Goal: Communication & Community: Answer question/provide support

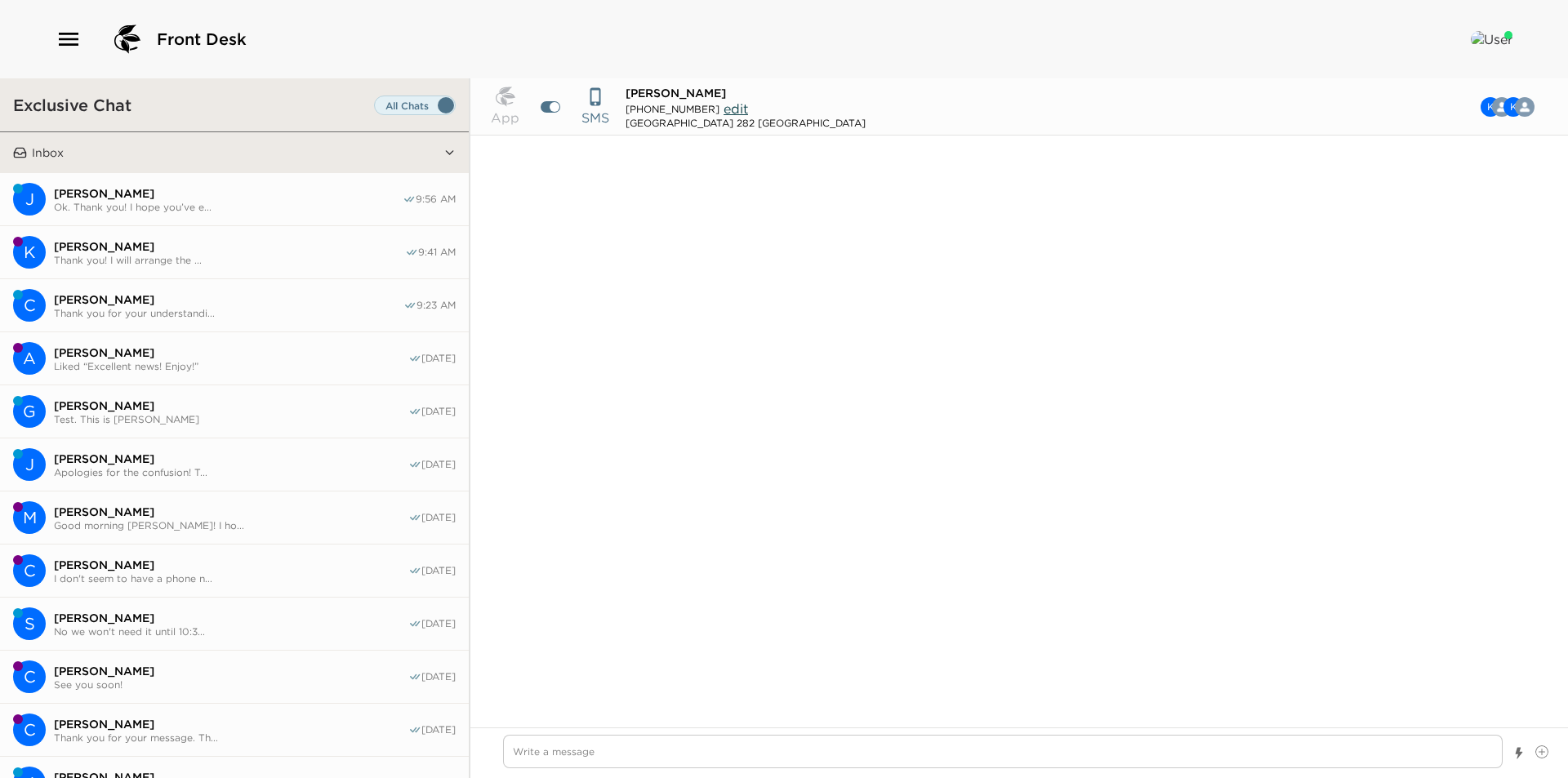
scroll to position [1116, 0]
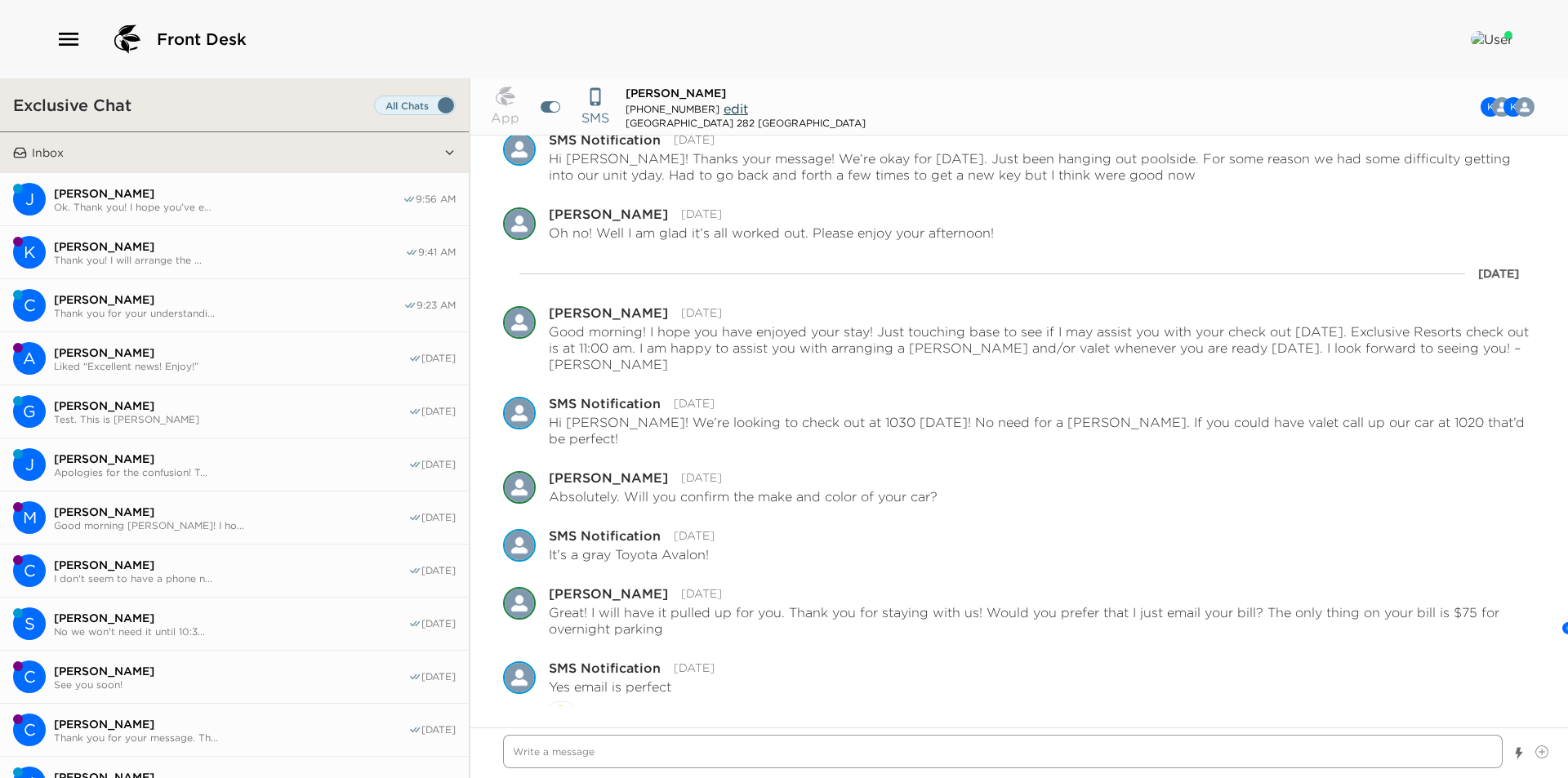
click at [634, 760] on textarea "Write a message" at bounding box center [1003, 751] width 1000 height 33
click at [140, 203] on span "Ok. Thank you! I hope you’ve e..." at bounding box center [228, 207] width 348 height 12
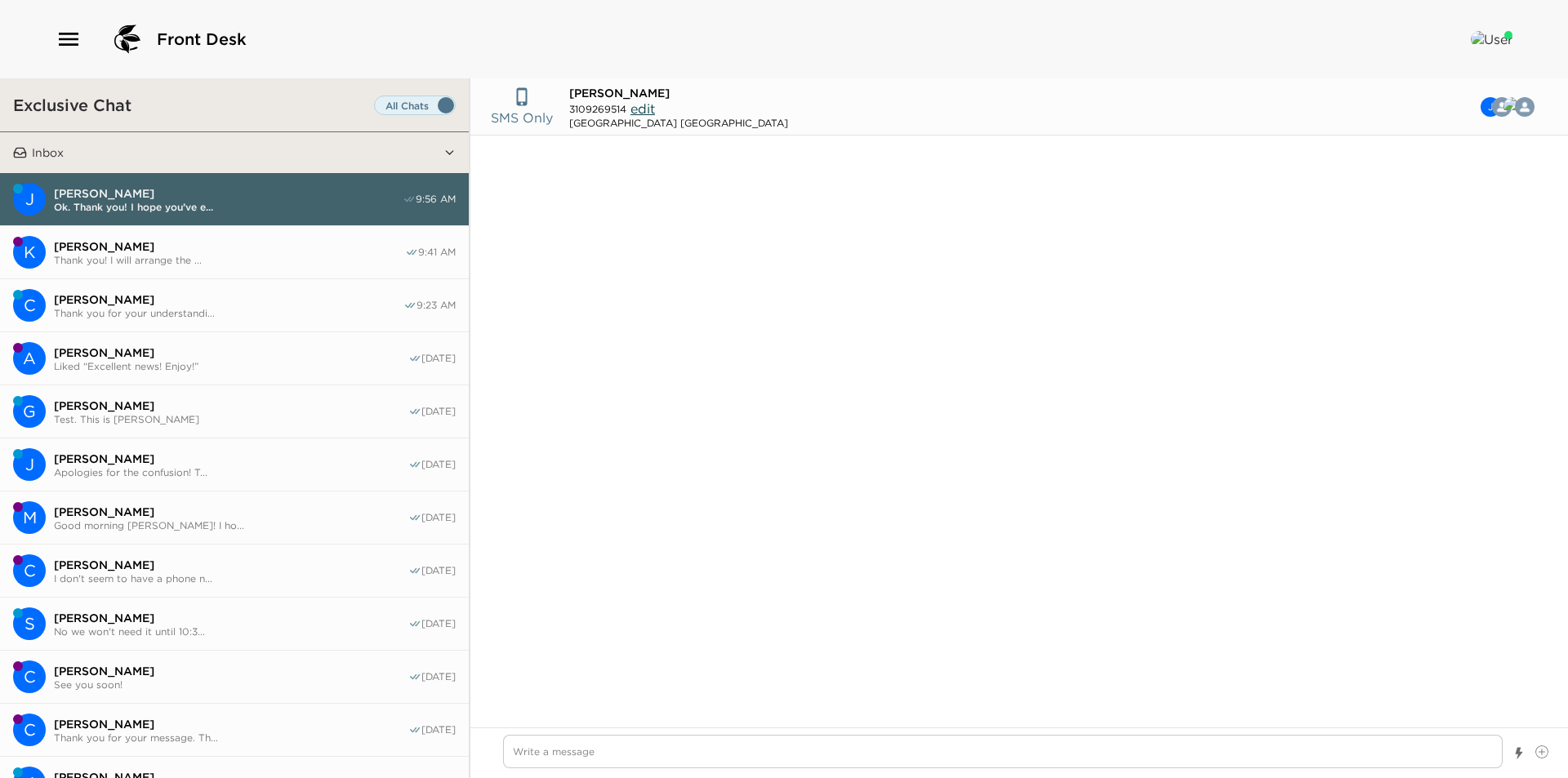
scroll to position [1628, 0]
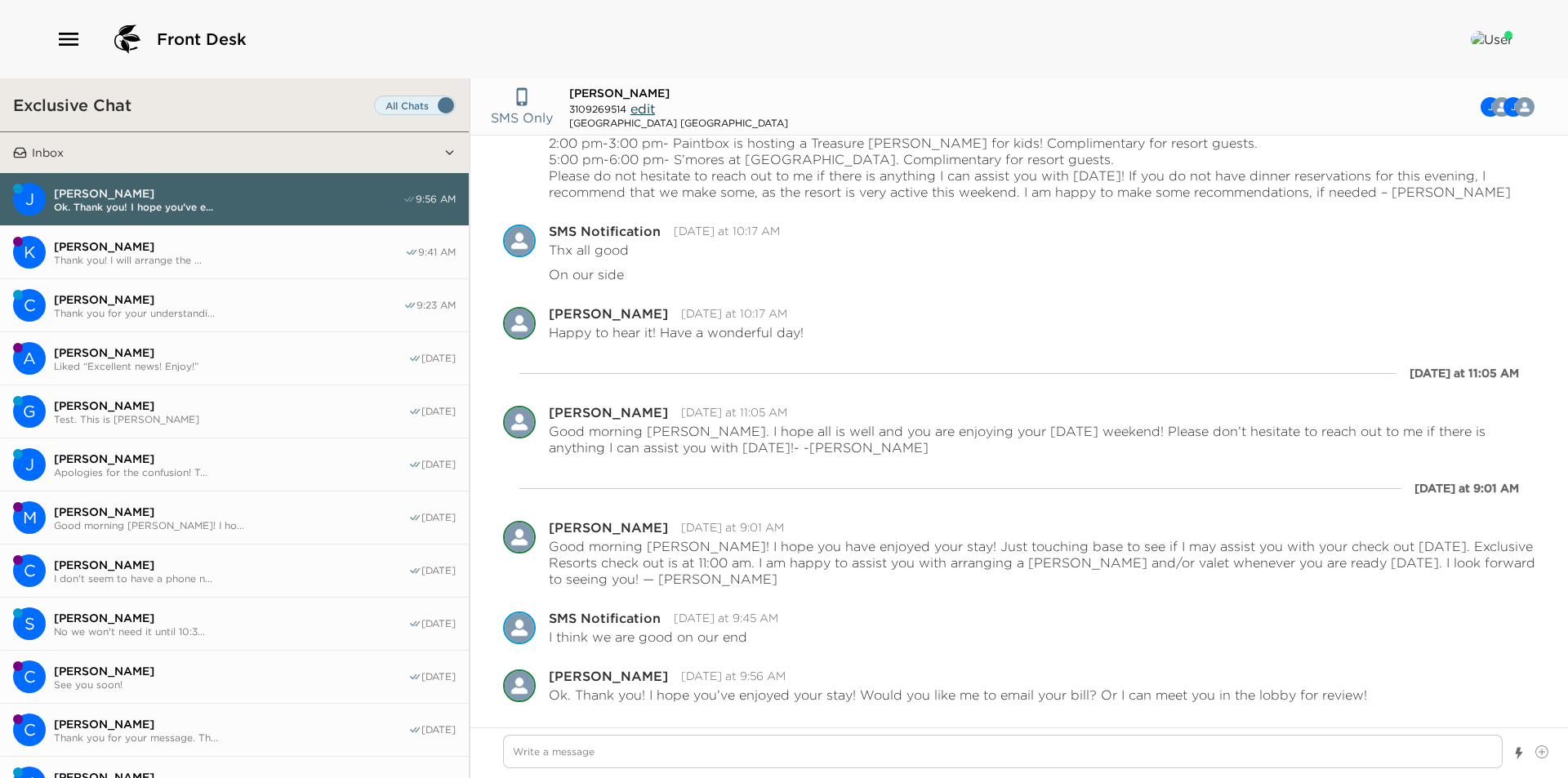
click at [106, 263] on span "Thank you! I will arrange the ..." at bounding box center [229, 260] width 351 height 12
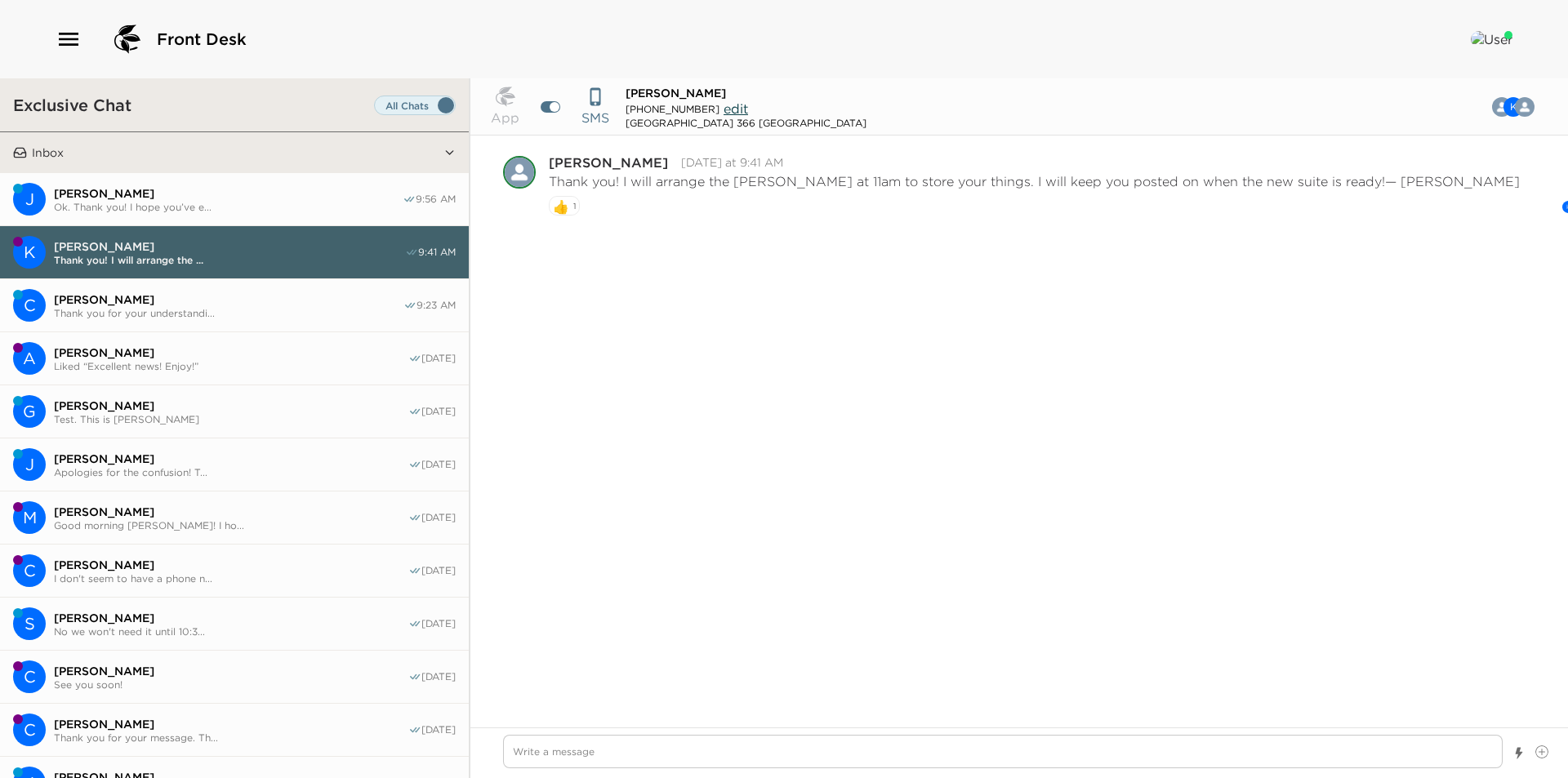
scroll to position [888, 0]
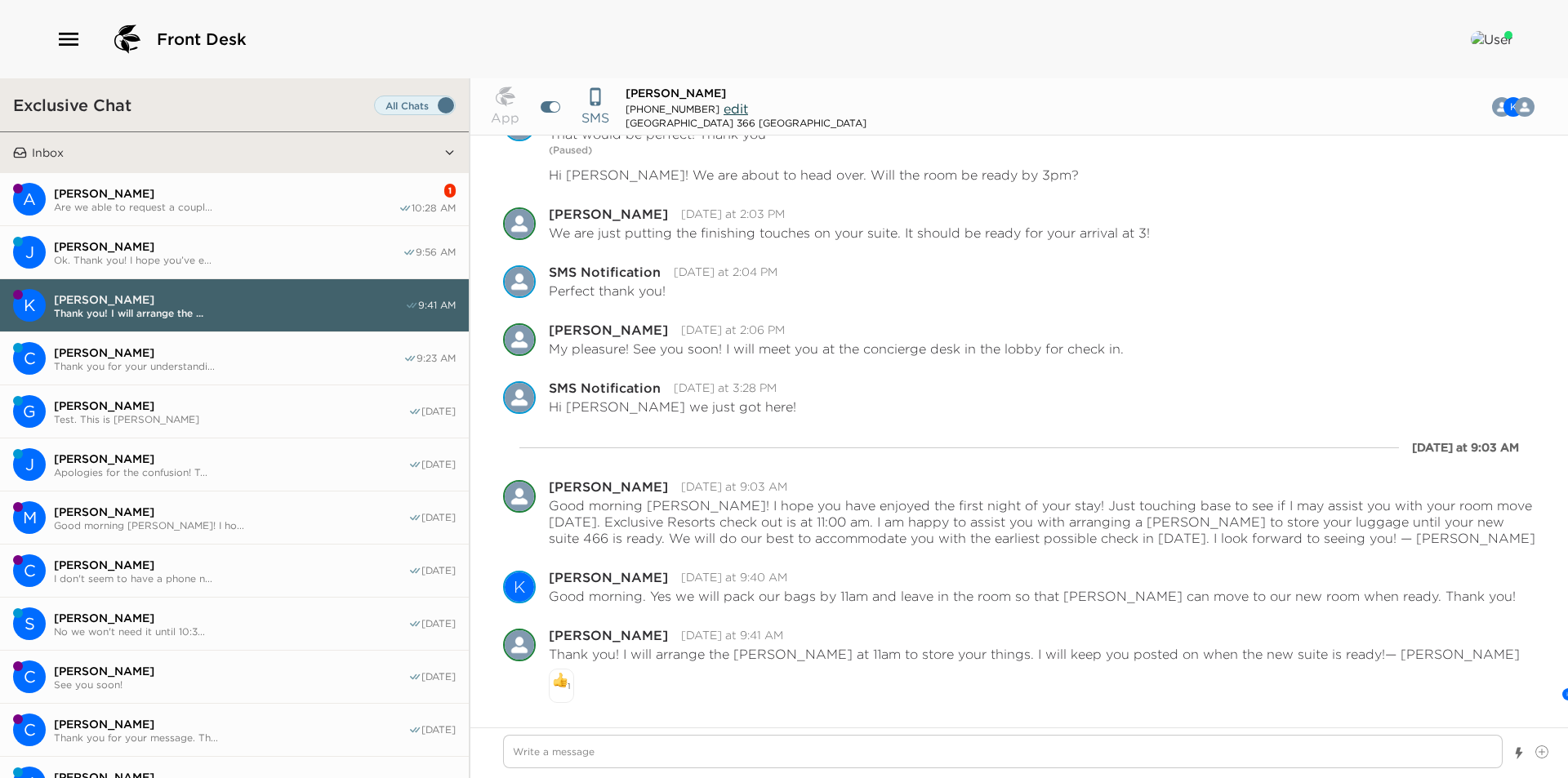
click at [266, 193] on span "[PERSON_NAME]" at bounding box center [226, 194] width 345 height 15
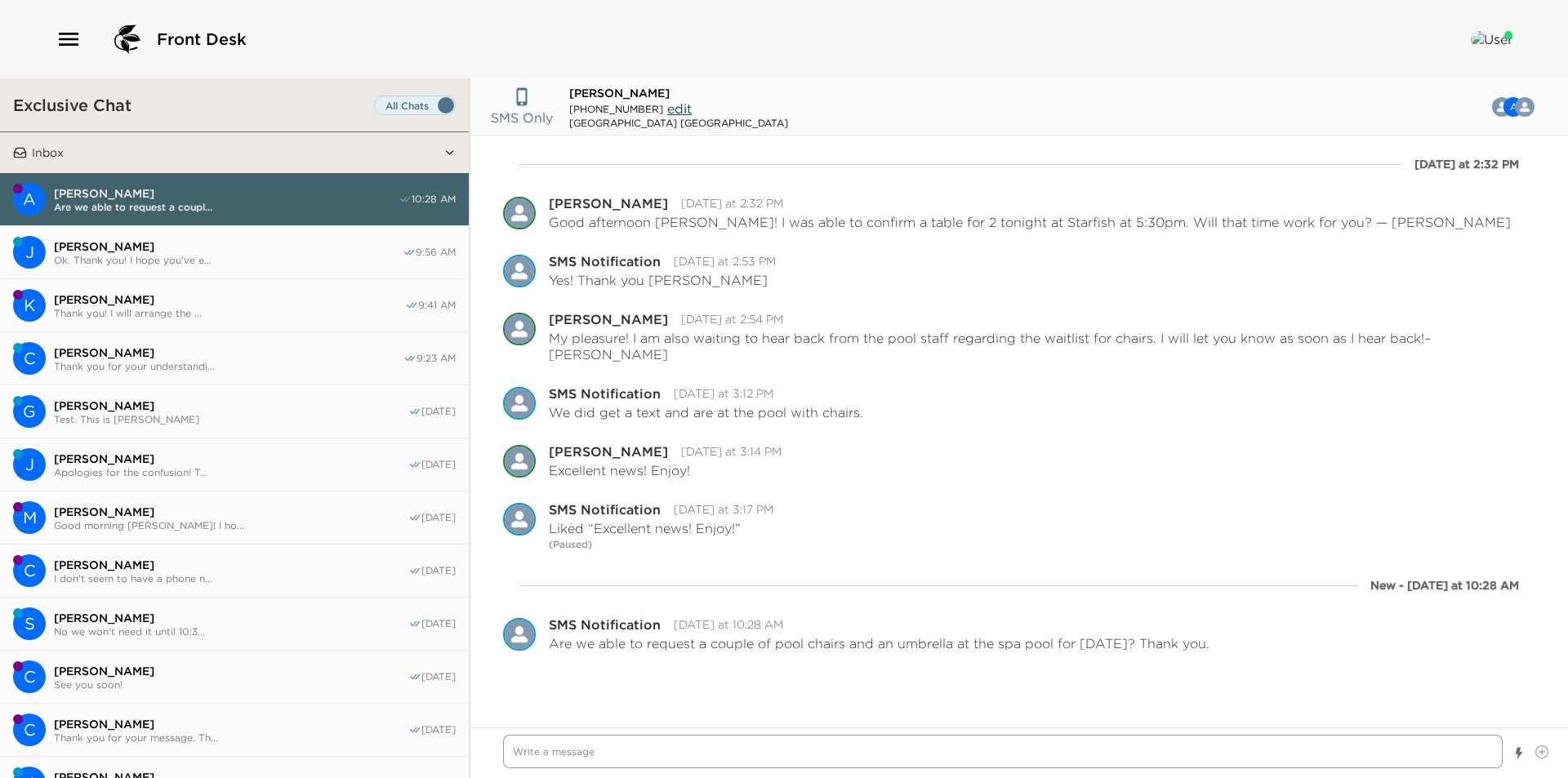
click at [789, 753] on textarea "Write a message" at bounding box center [1003, 751] width 1000 height 33
type textarea "x"
type textarea "G"
type textarea "x"
type textarea "Go"
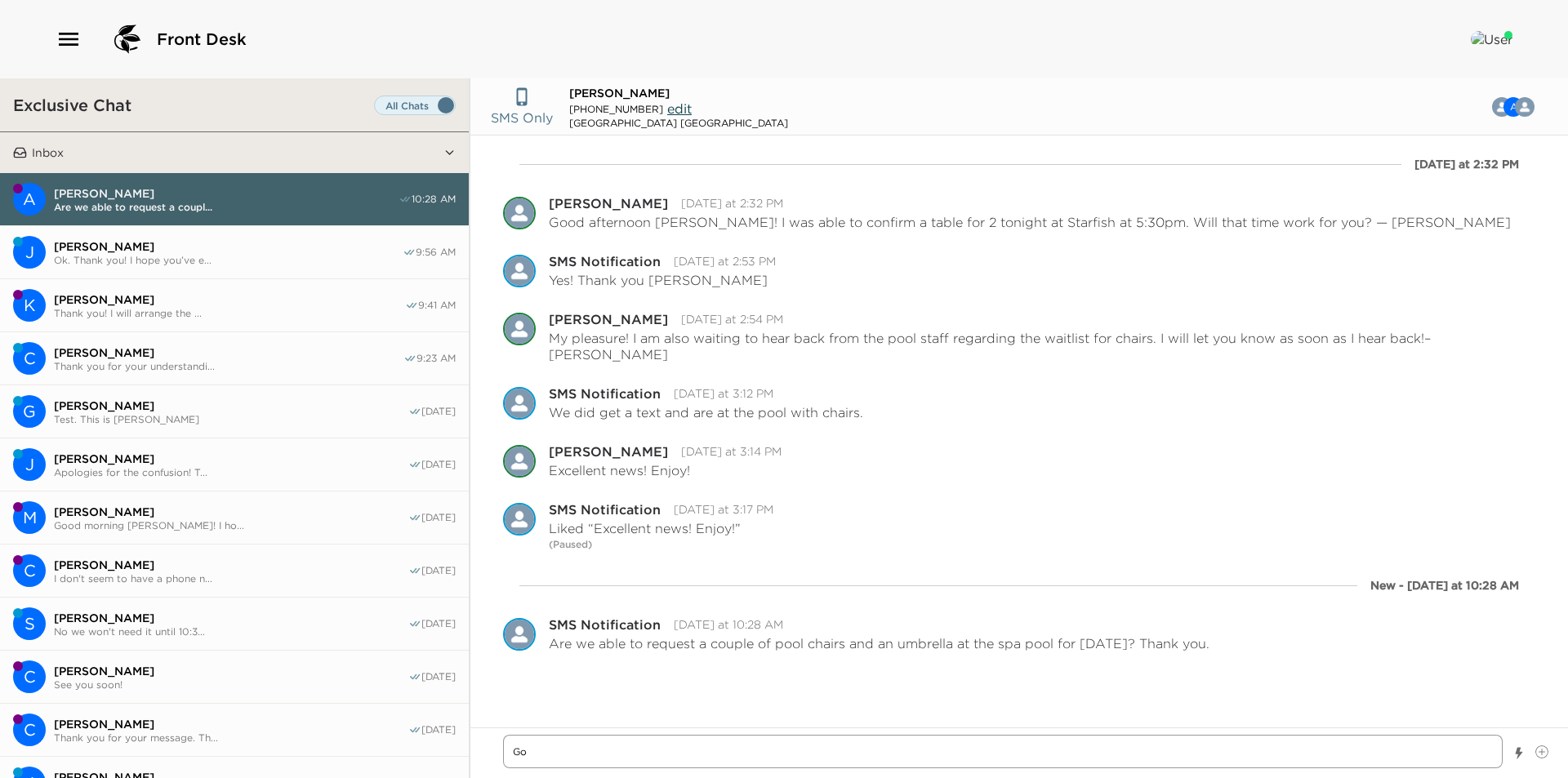
type textarea "x"
type textarea "Goo"
type textarea "x"
type textarea "Good"
type textarea "x"
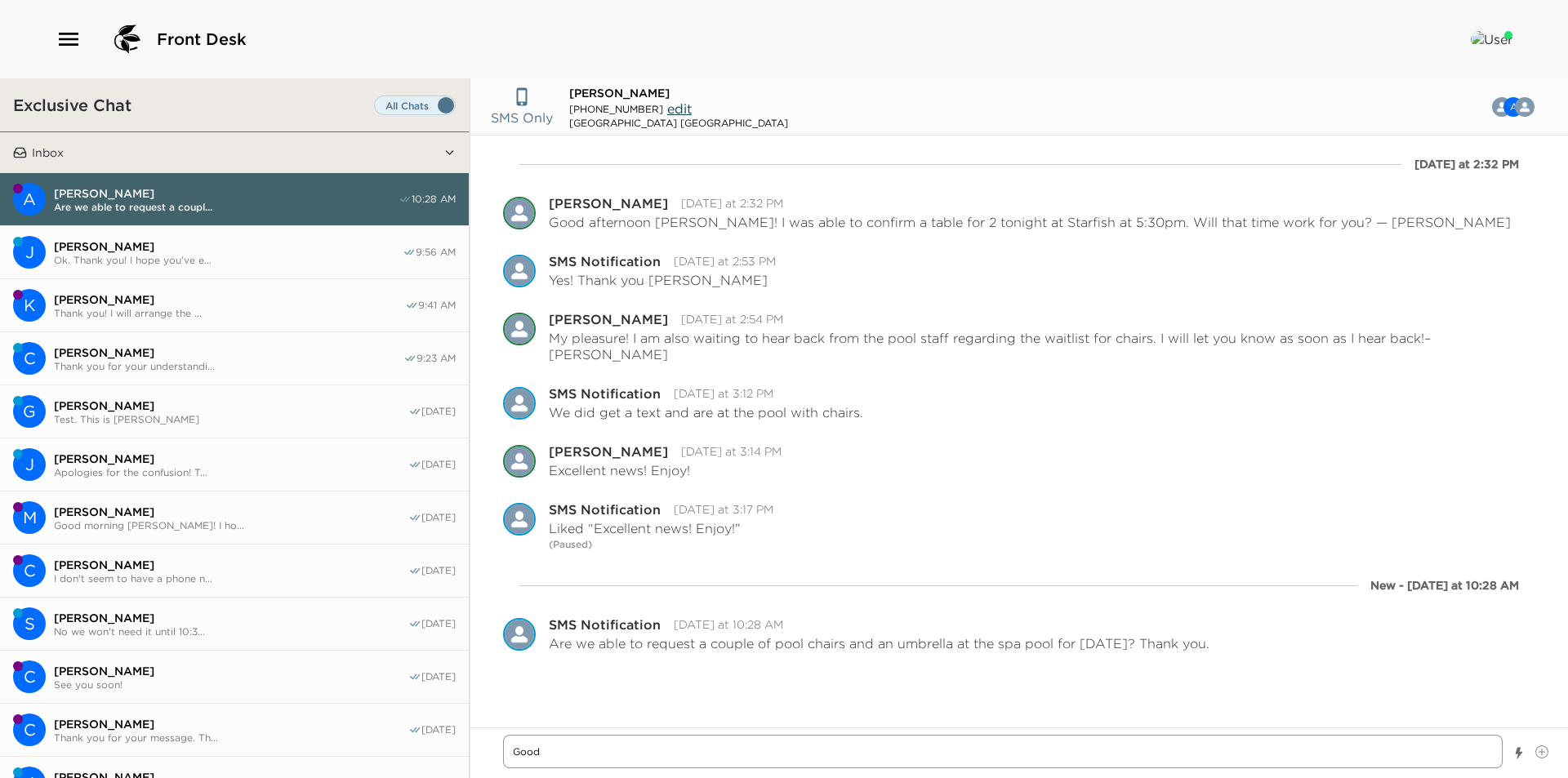
type textarea "Good"
type textarea "x"
type textarea "Good m"
type textarea "x"
type textarea "Good mo"
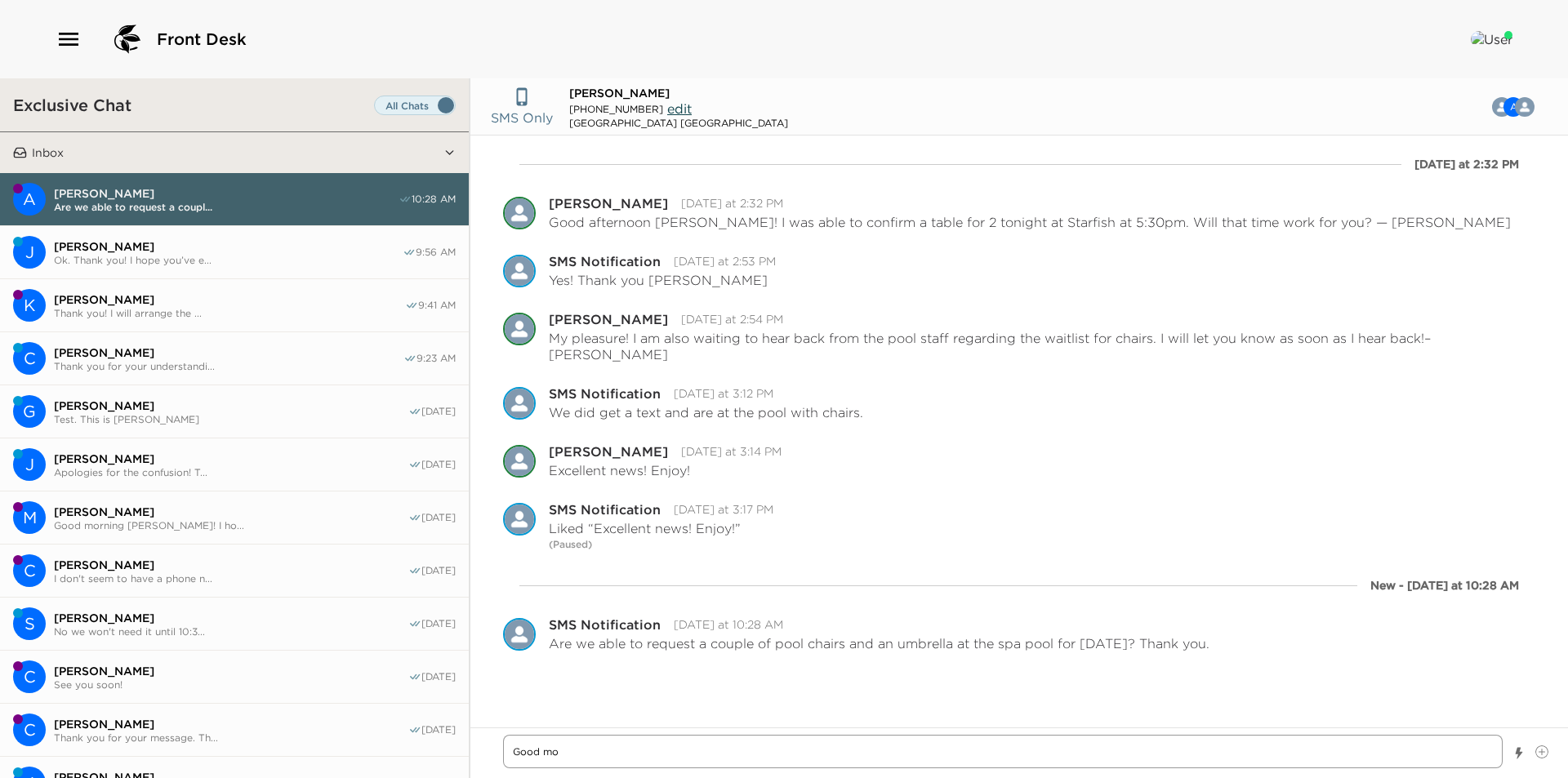
type textarea "x"
type textarea "Good mor"
type textarea "x"
type textarea "Good morm"
type textarea "x"
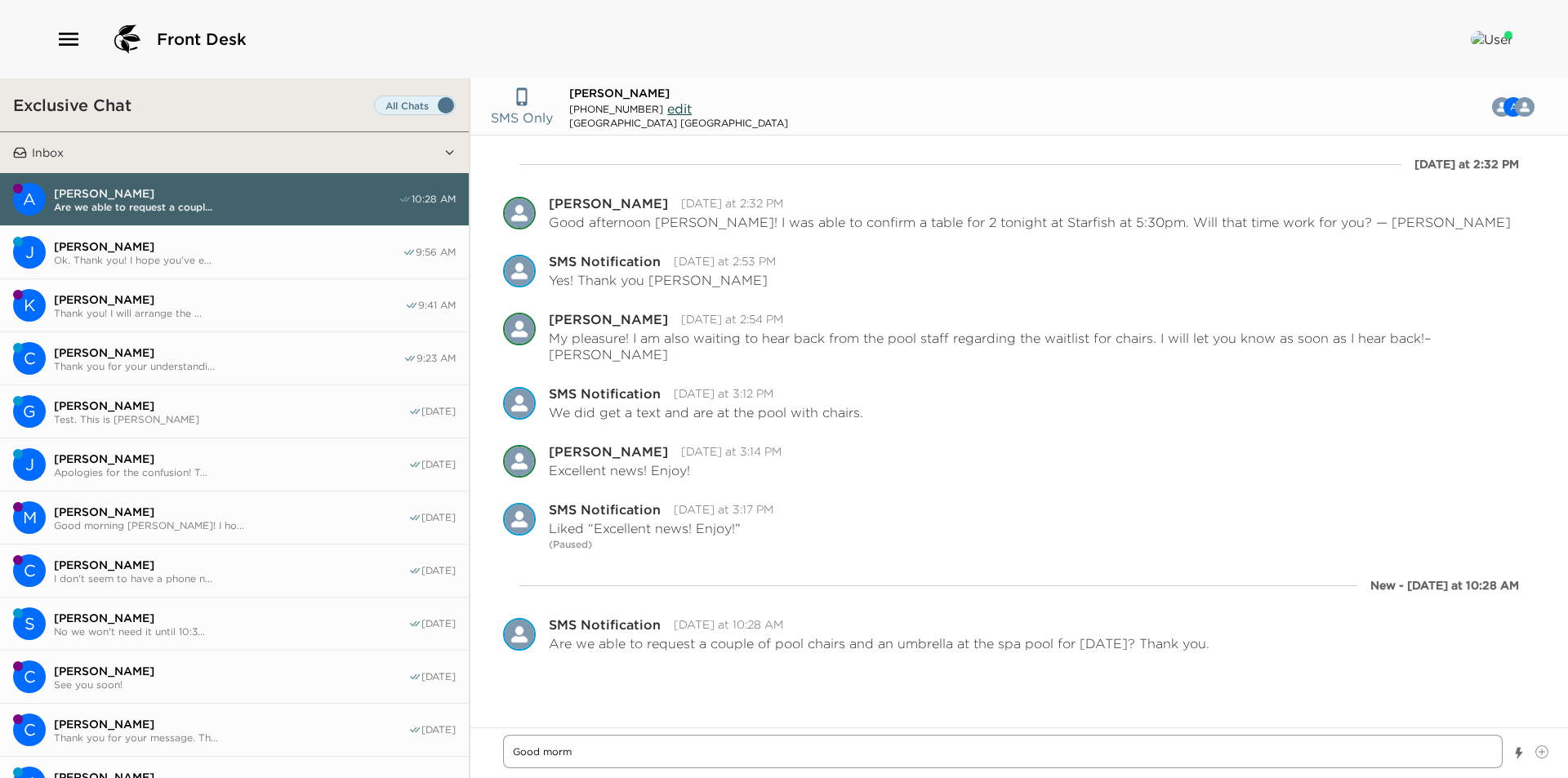
type textarea "Good mormi"
type textarea "x"
type textarea "Good mormin"
type textarea "x"
type textarea "Good morming"
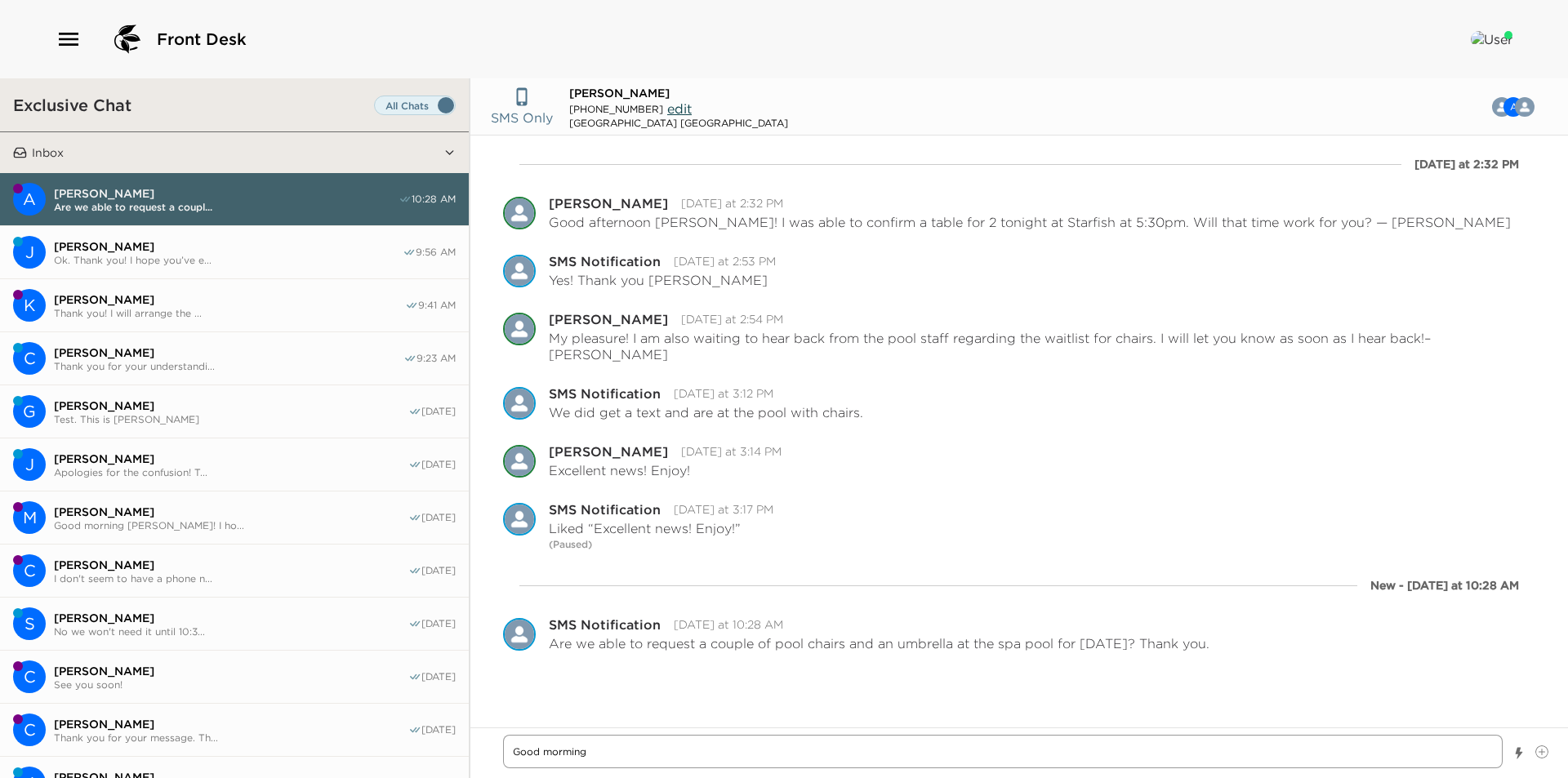
type textarea "x"
type textarea "Good mormin"
type textarea "x"
type textarea "Good mormi"
type textarea "x"
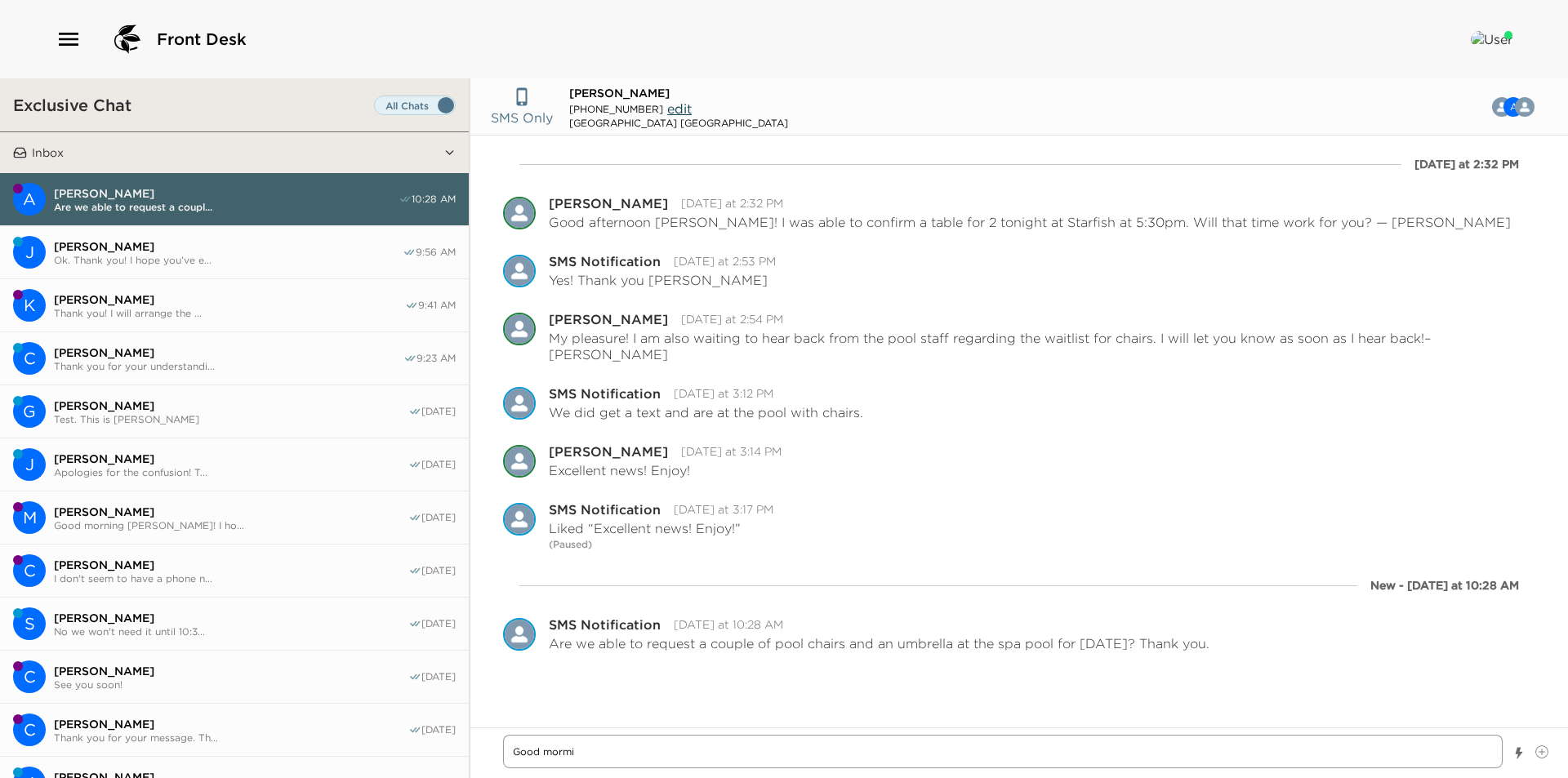
type textarea "Good morm"
type textarea "x"
type textarea "Good mor"
type textarea "x"
type textarea "Good morn"
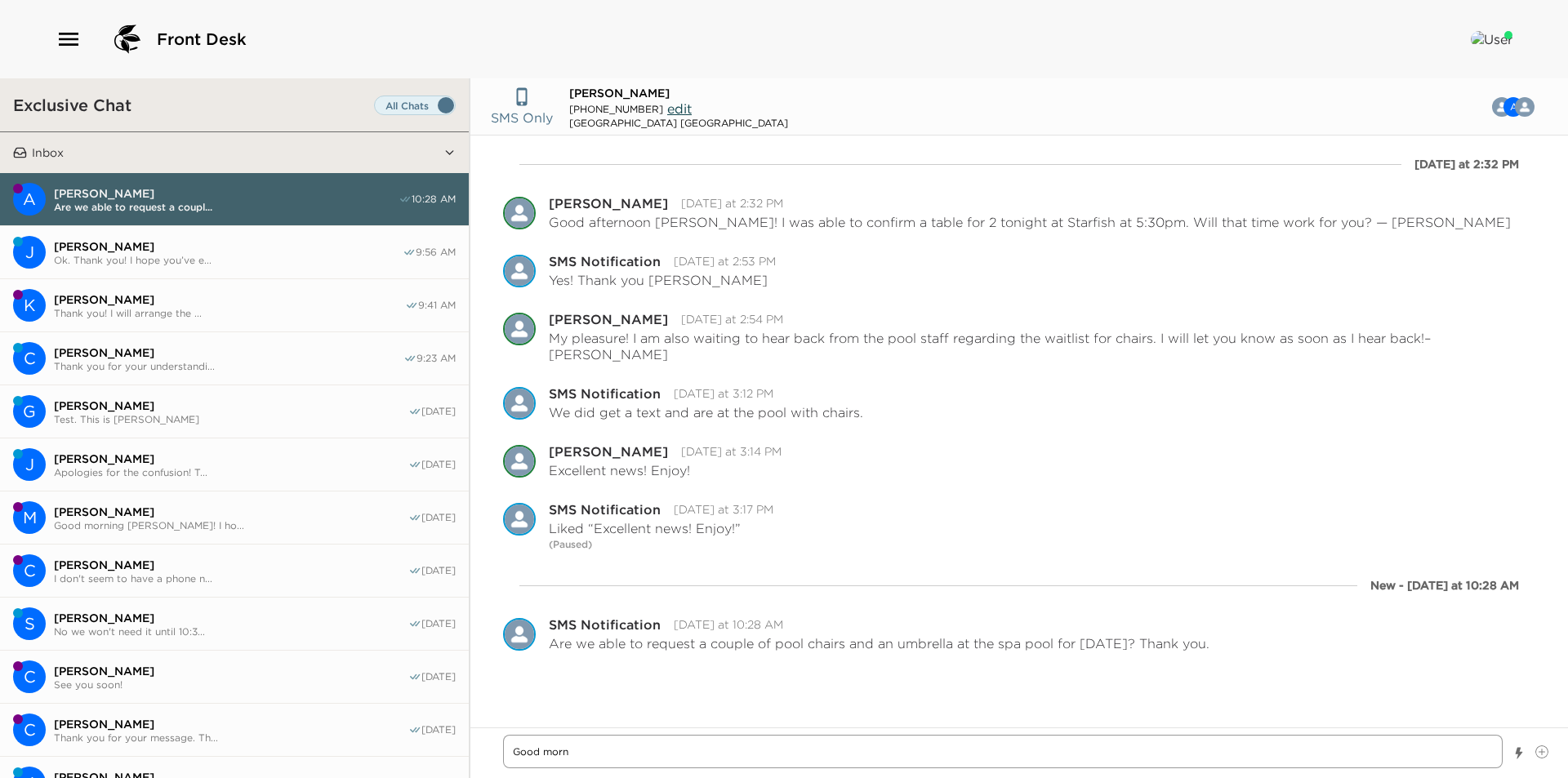
type textarea "x"
type textarea "Good morni"
type textarea "x"
type textarea "Good mornin"
type textarea "x"
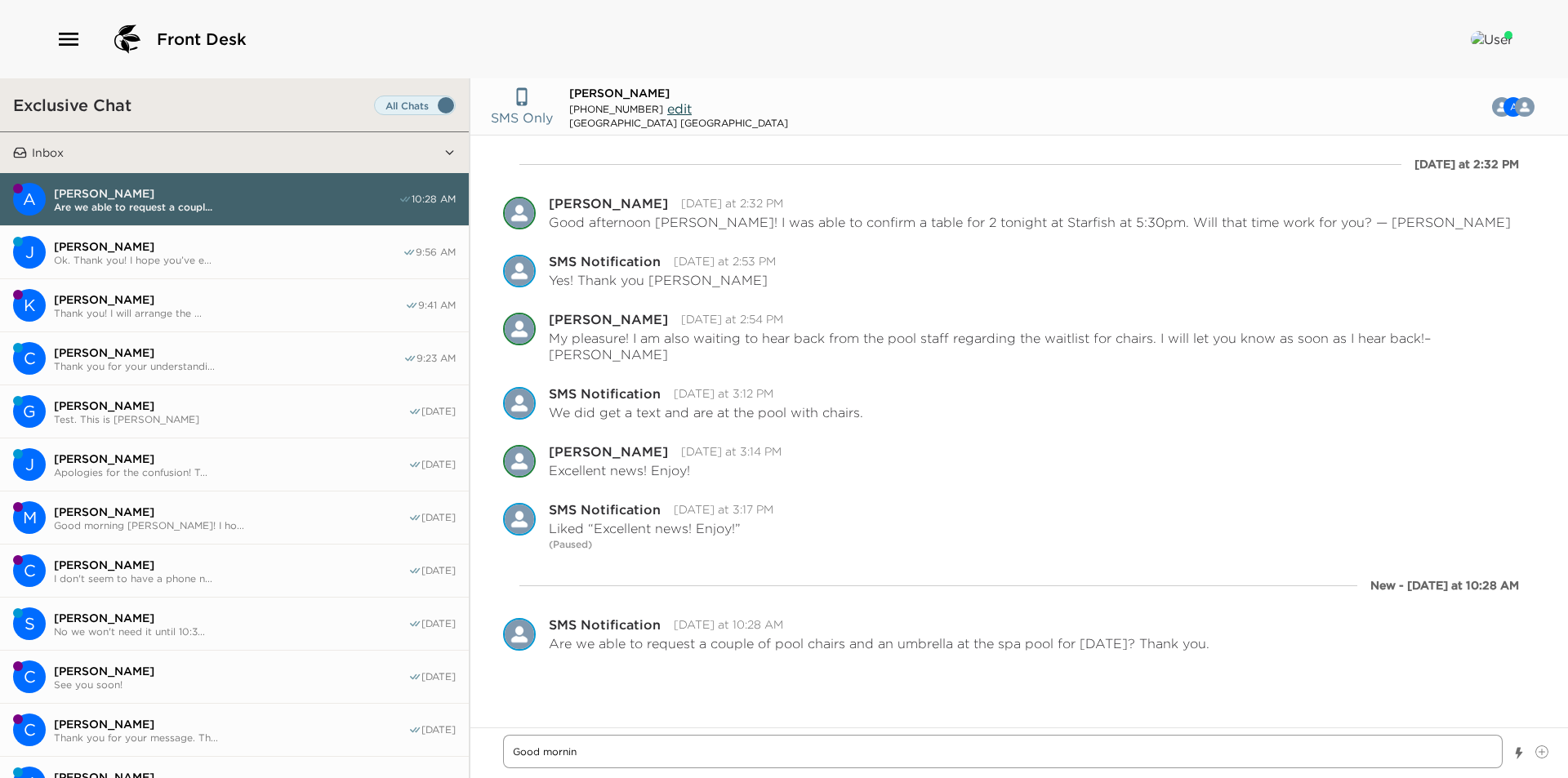
type textarea "Good morning"
type textarea "x"
type textarea "Good morning!"
type textarea "x"
type textarea "Good morning!"
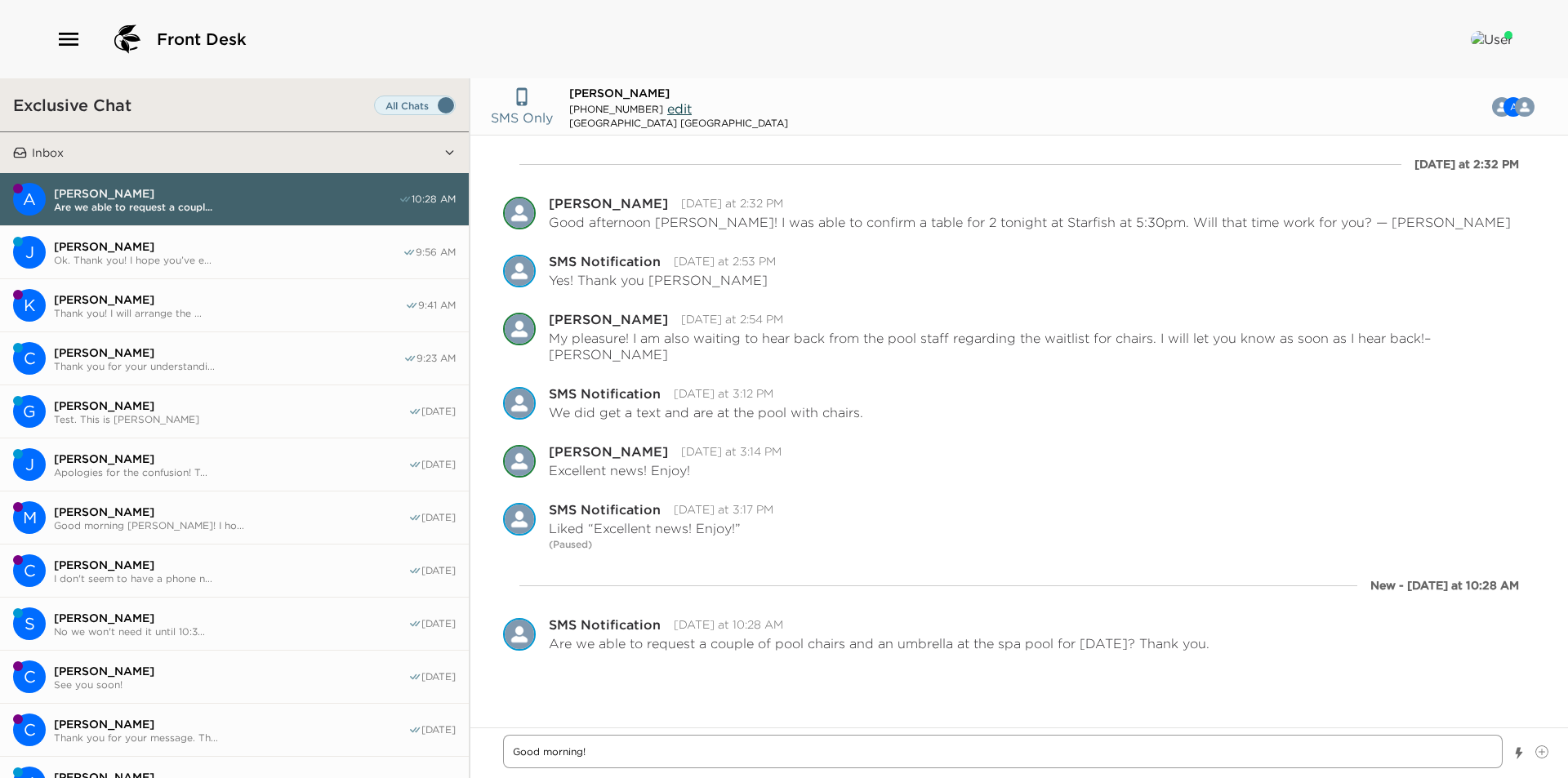
type textarea "x"
type textarea "Good morning! U"
type textarea "x"
type textarea "Good morning! Un"
type textarea "x"
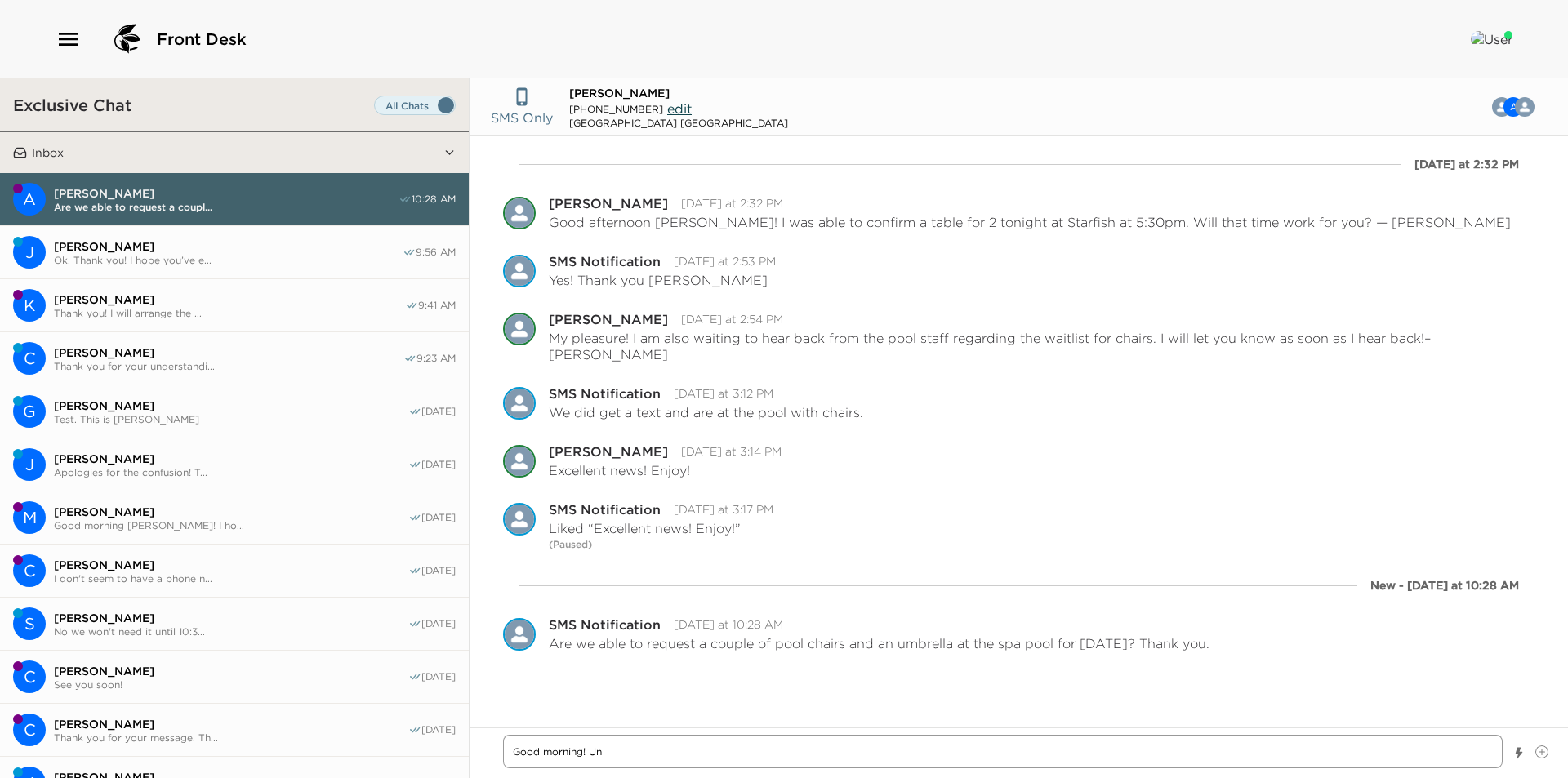
type textarea "Good morning! Unf"
type textarea "x"
type textarea "Good morning! Unfo"
type textarea "x"
type textarea "Good morning! Unfor"
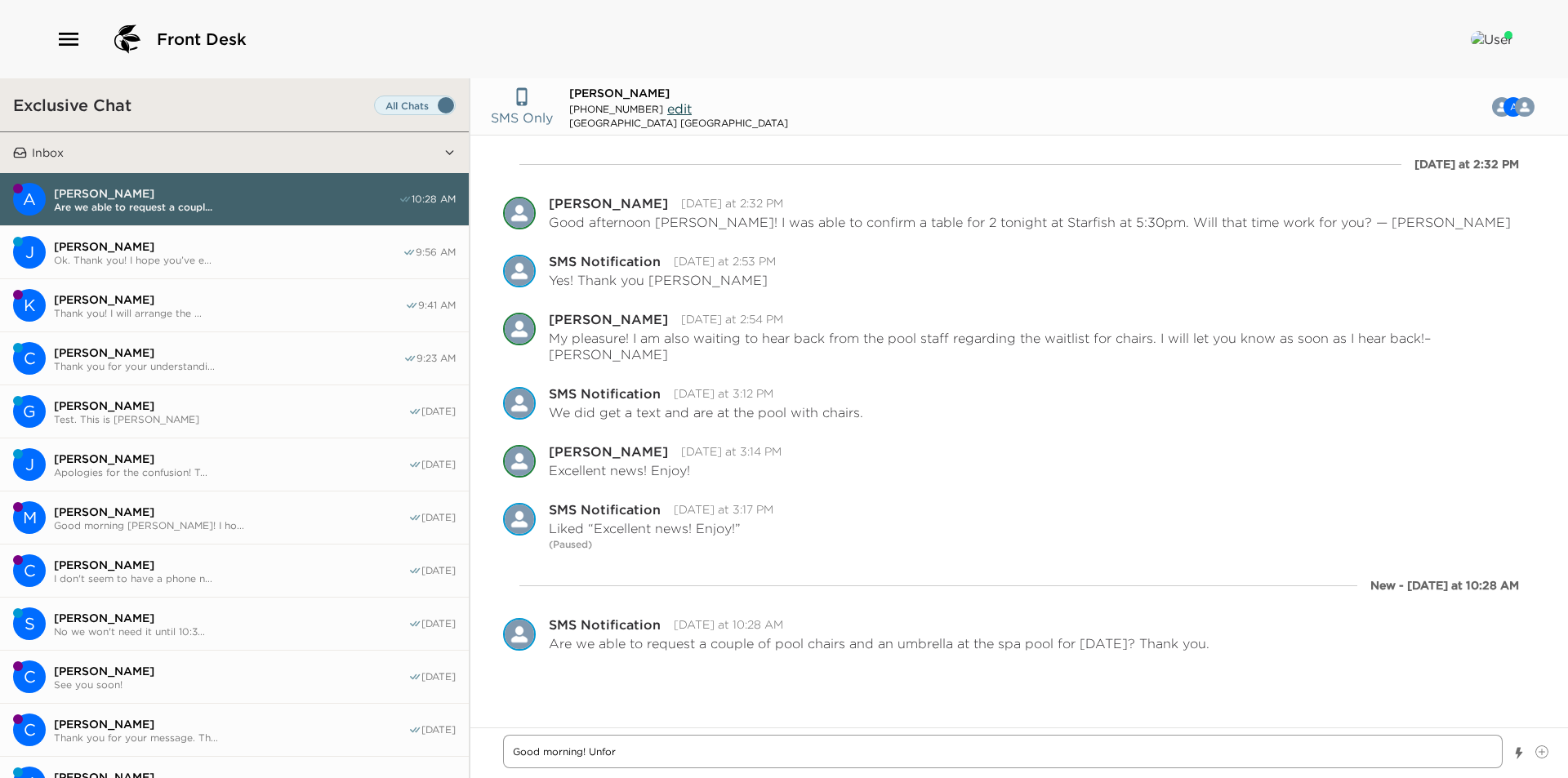
type textarea "x"
type textarea "Good morning! [GEOGRAPHIC_DATA]"
type textarea "x"
type textarea "Good morning! [GEOGRAPHIC_DATA]"
type textarea "x"
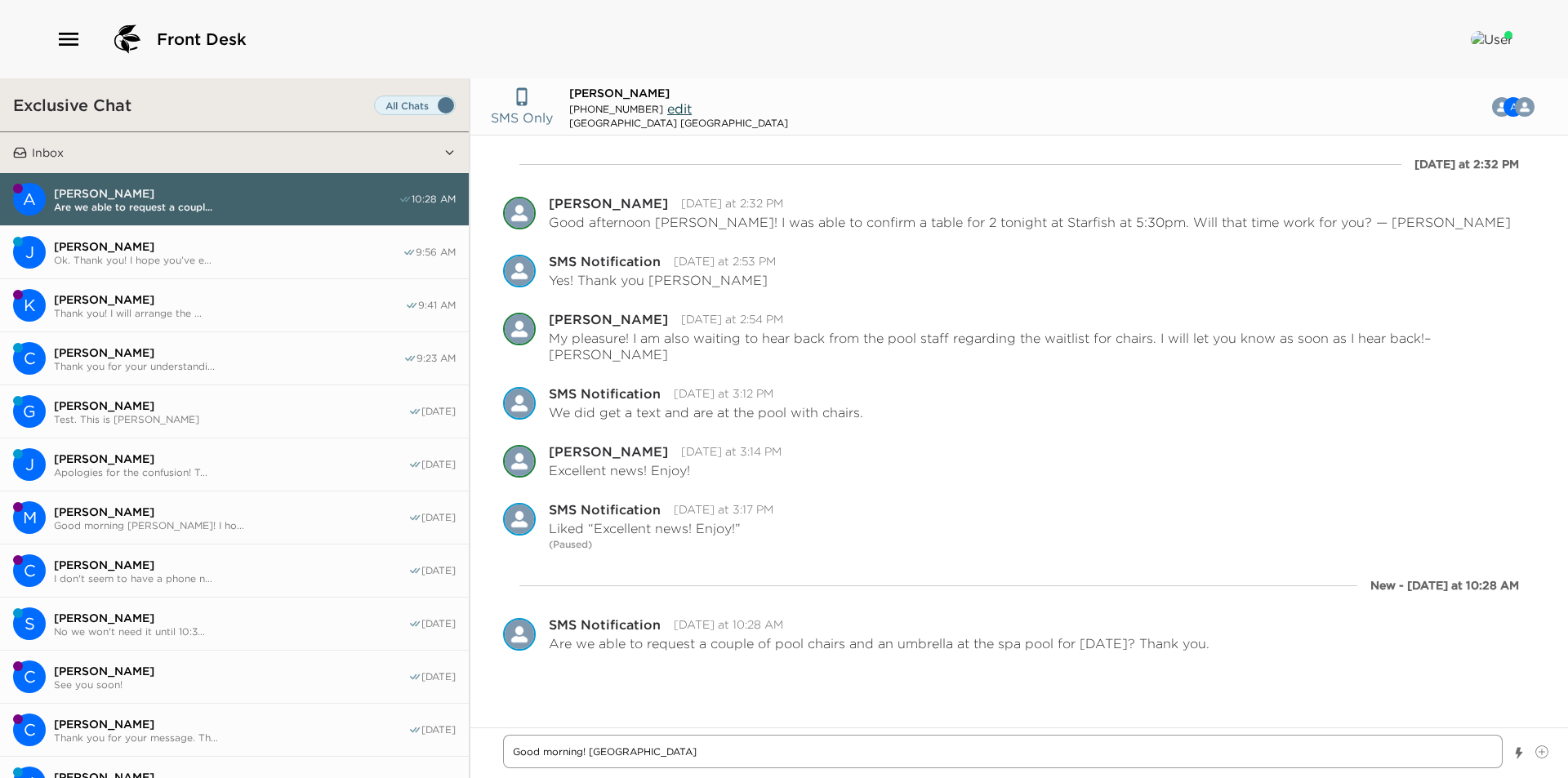
type textarea "Good morning! [GEOGRAPHIC_DATA]"
type textarea "x"
type textarea "Good morning! [GEOGRAPHIC_DATA]"
type textarea "x"
type textarea "Good morning! Unfortunat"
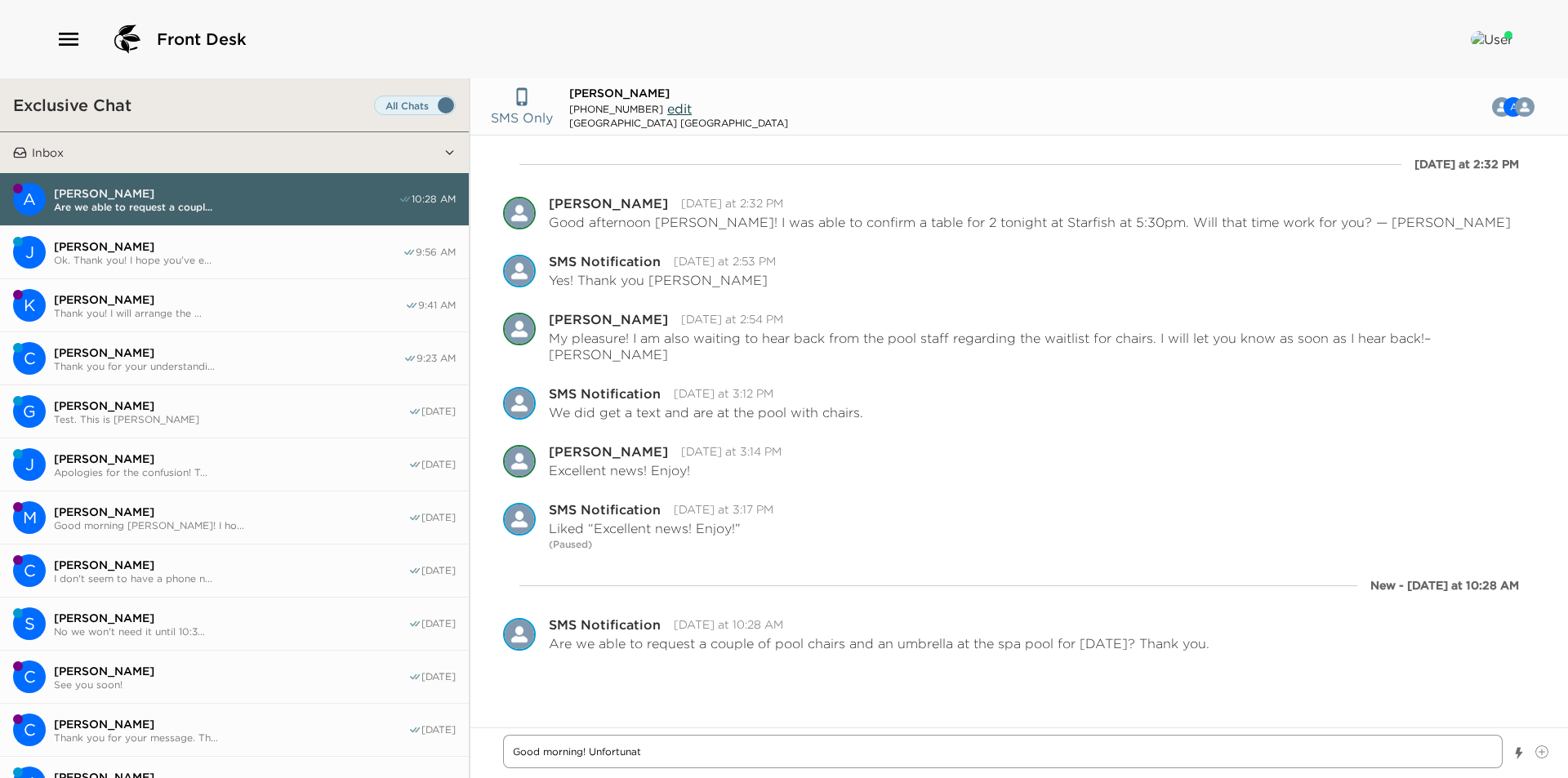
type textarea "x"
type textarea "Good morning! Unfortunate"
type textarea "x"
type textarea "Good morning! Unfortunatel"
type textarea "x"
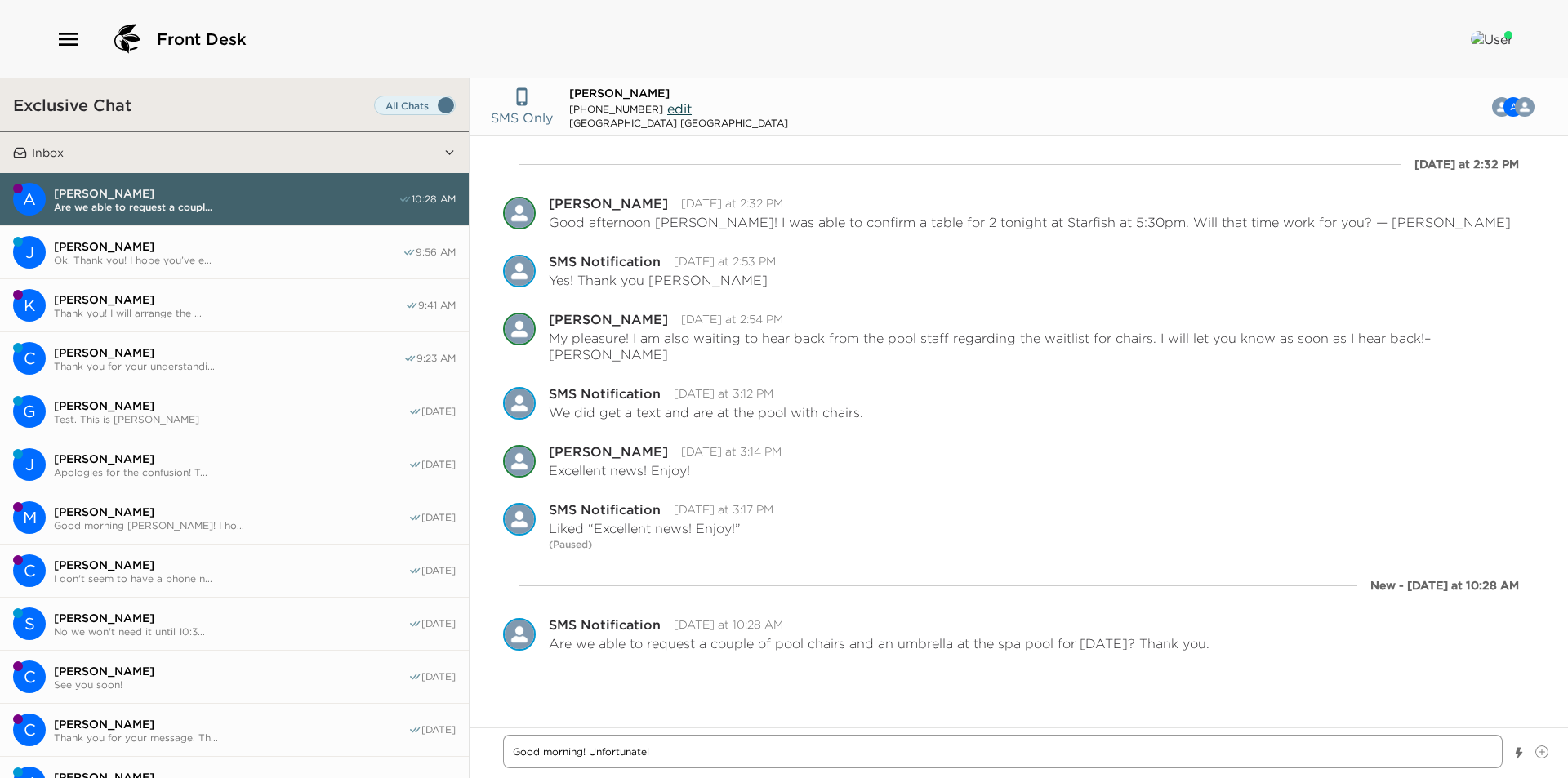
type textarea "Good morning! Unfortunately"
type textarea "x"
type textarea "Good morning! Unfortunately,"
type textarea "x"
type textarea "Good morning! Unfortunately,"
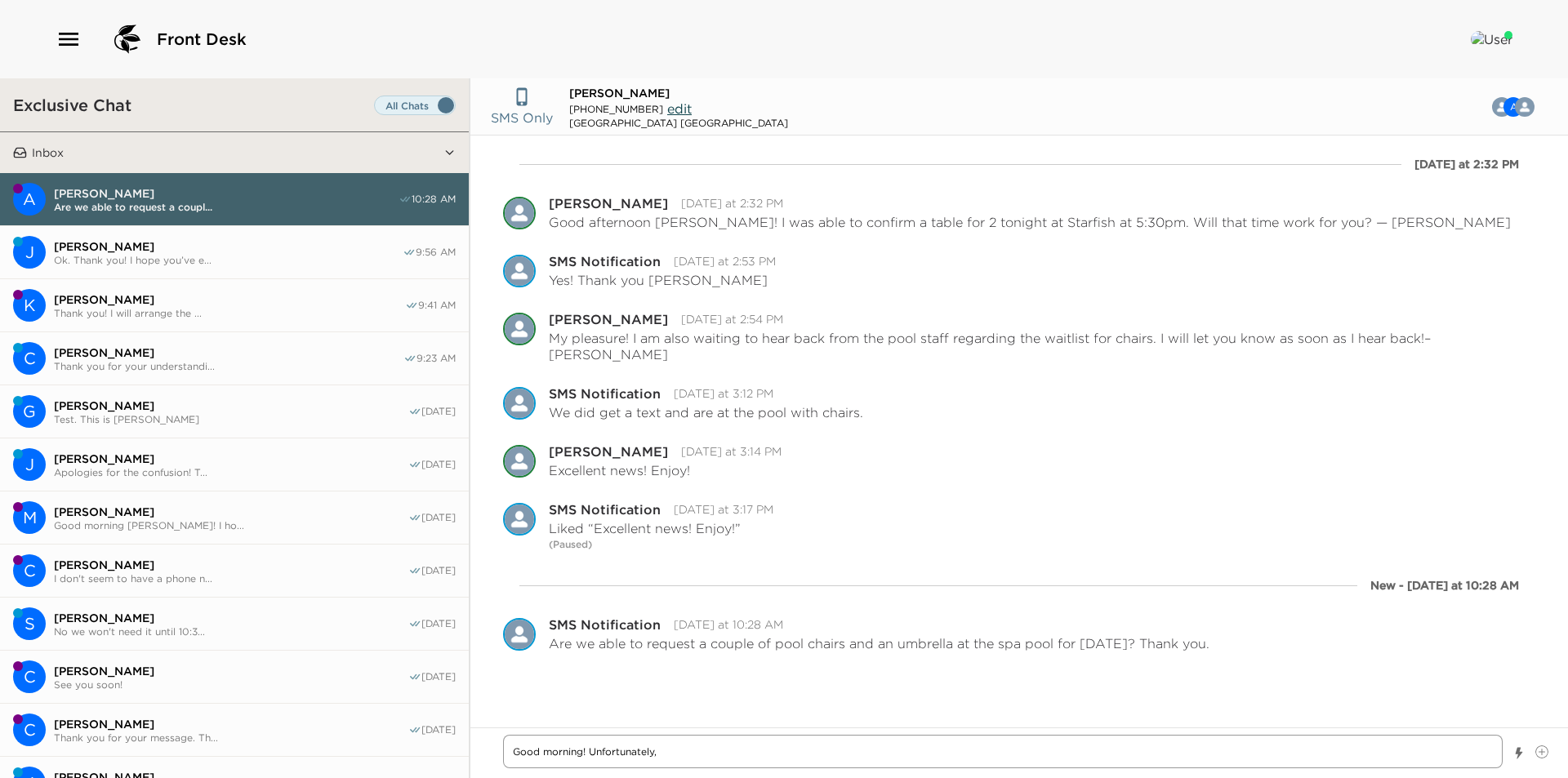
type textarea "x"
type textarea "Good morning! Unfortunately, t"
type textarea "x"
type textarea "Good morning! Unfortunately, th"
type textarea "x"
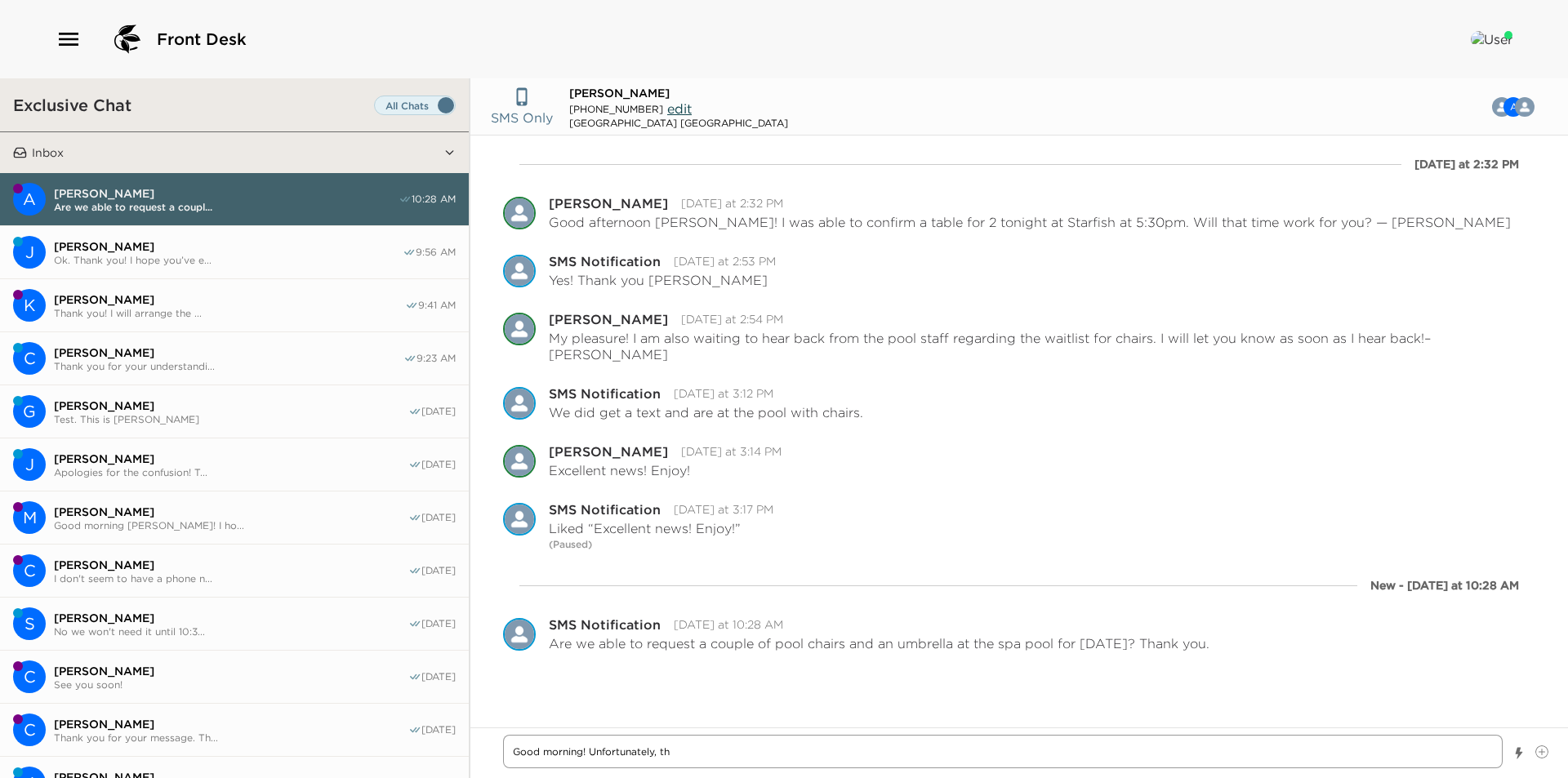
type textarea "Good morning! Unfortunately, the"
type textarea "x"
type textarea "Good morning! Unfortunately, the"
type textarea "x"
type textarea "Good morning! Unfortunately, the p"
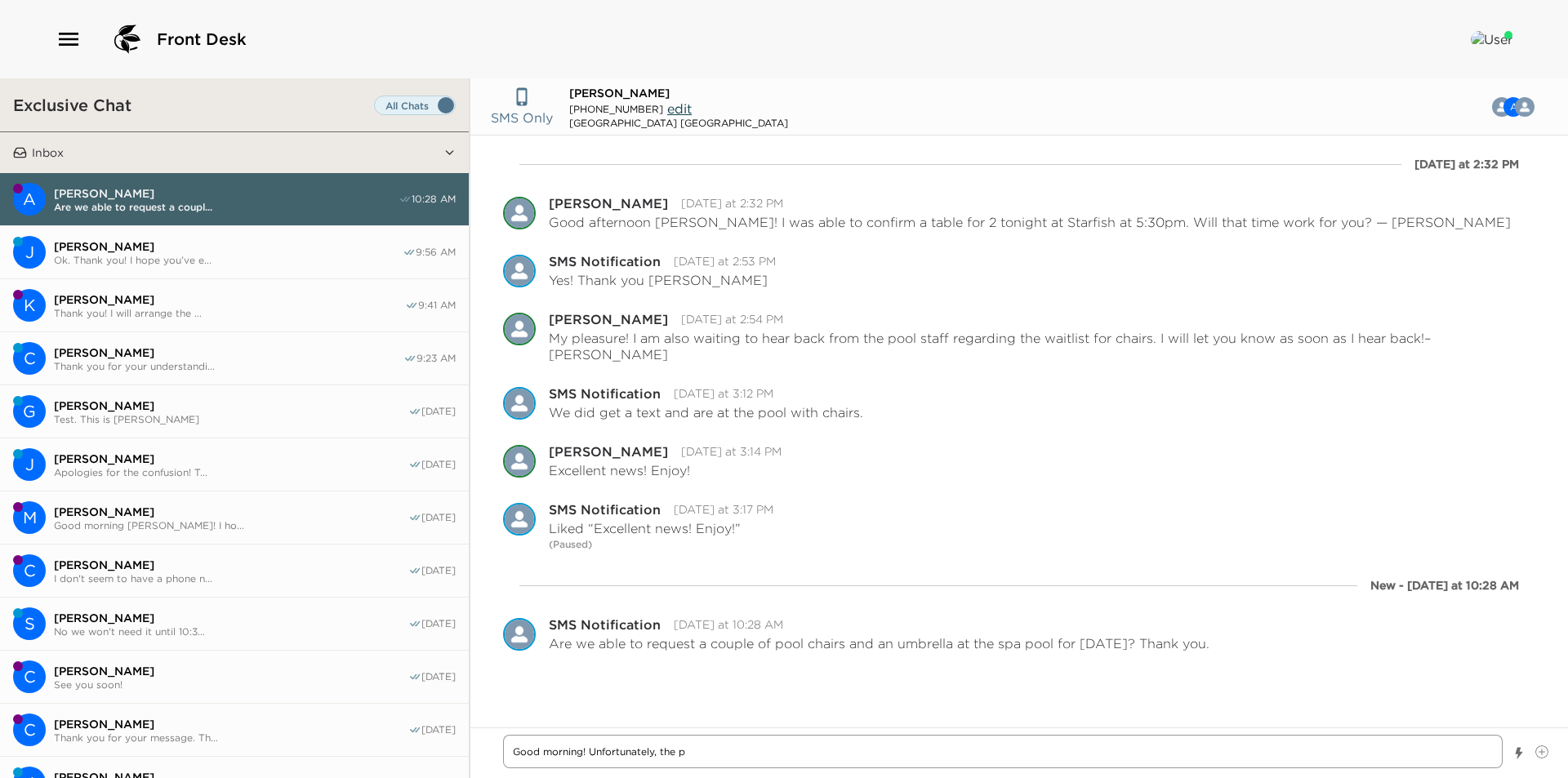
type textarea "x"
type textarea "Good morning! Unfortunately, the po"
type textarea "x"
type textarea "Good morning! Unfortunately, the poo"
type textarea "x"
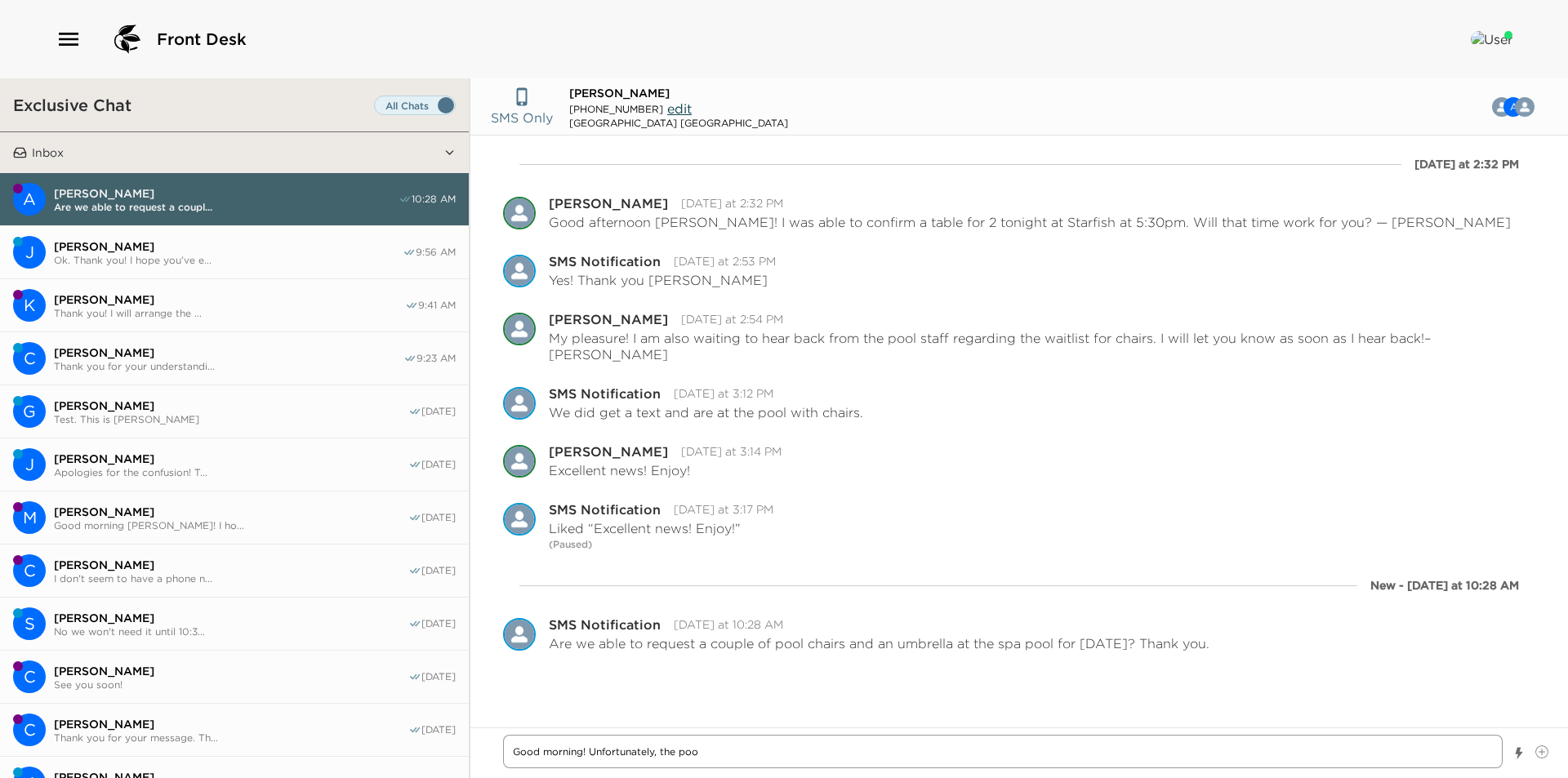
type textarea "Good morning! Unfortunately, the pool"
type textarea "x"
type textarea "Good morning! Unfortunately, the pool"
type textarea "x"
type textarea "Good morning! Unfortunately, the pool"
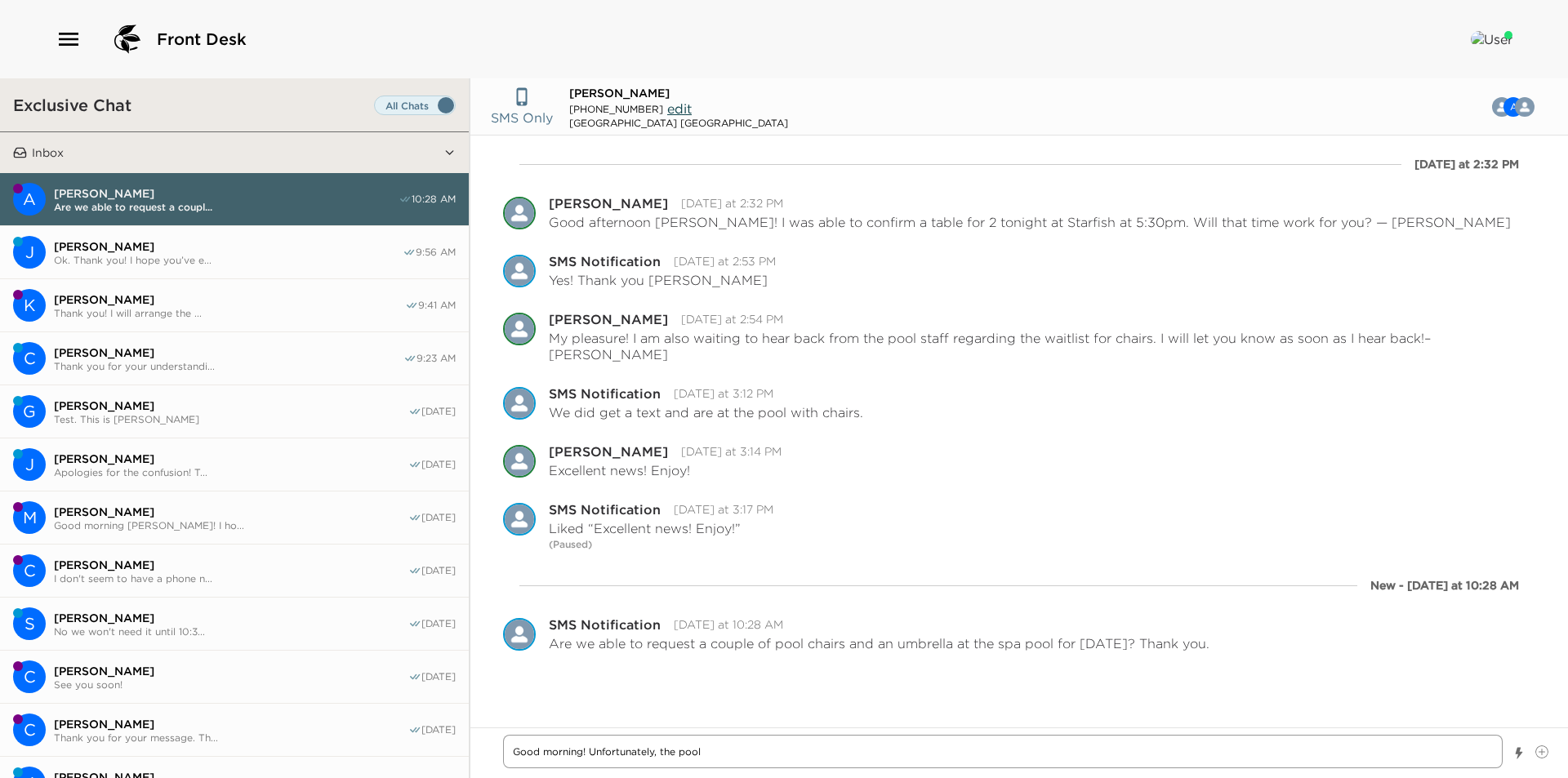
type textarea "x"
type textarea "Good morning! Unfortunately, the poo"
type textarea "x"
type textarea "Good morning! Unfortunately, the po"
type textarea "x"
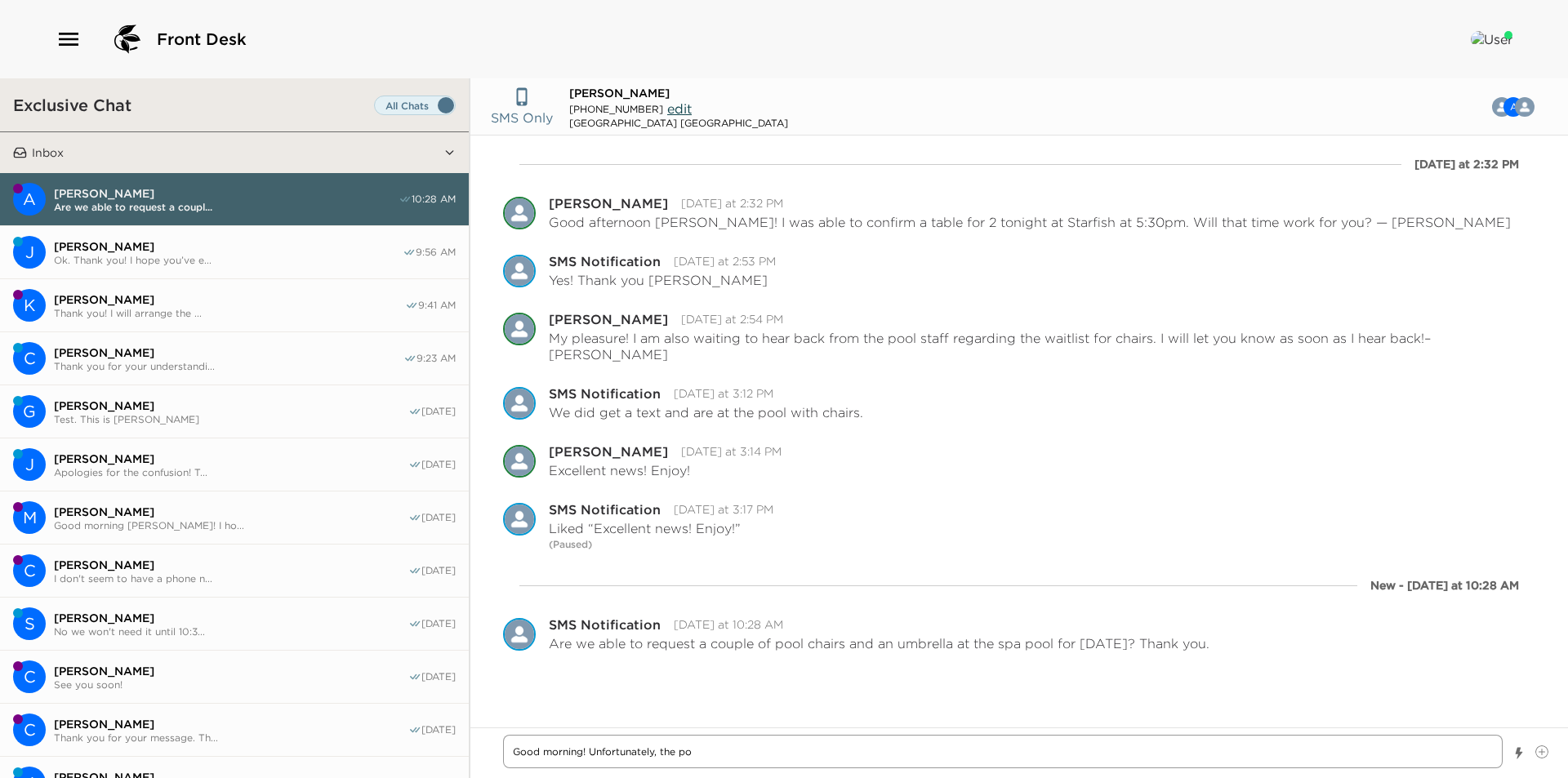
type textarea "Good morning! Unfortunately, the pol"
type textarea "x"
type textarea "Good morning! Unfortunately, the poli"
type textarea "x"
type textarea "Good morning! Unfortunately, the polic"
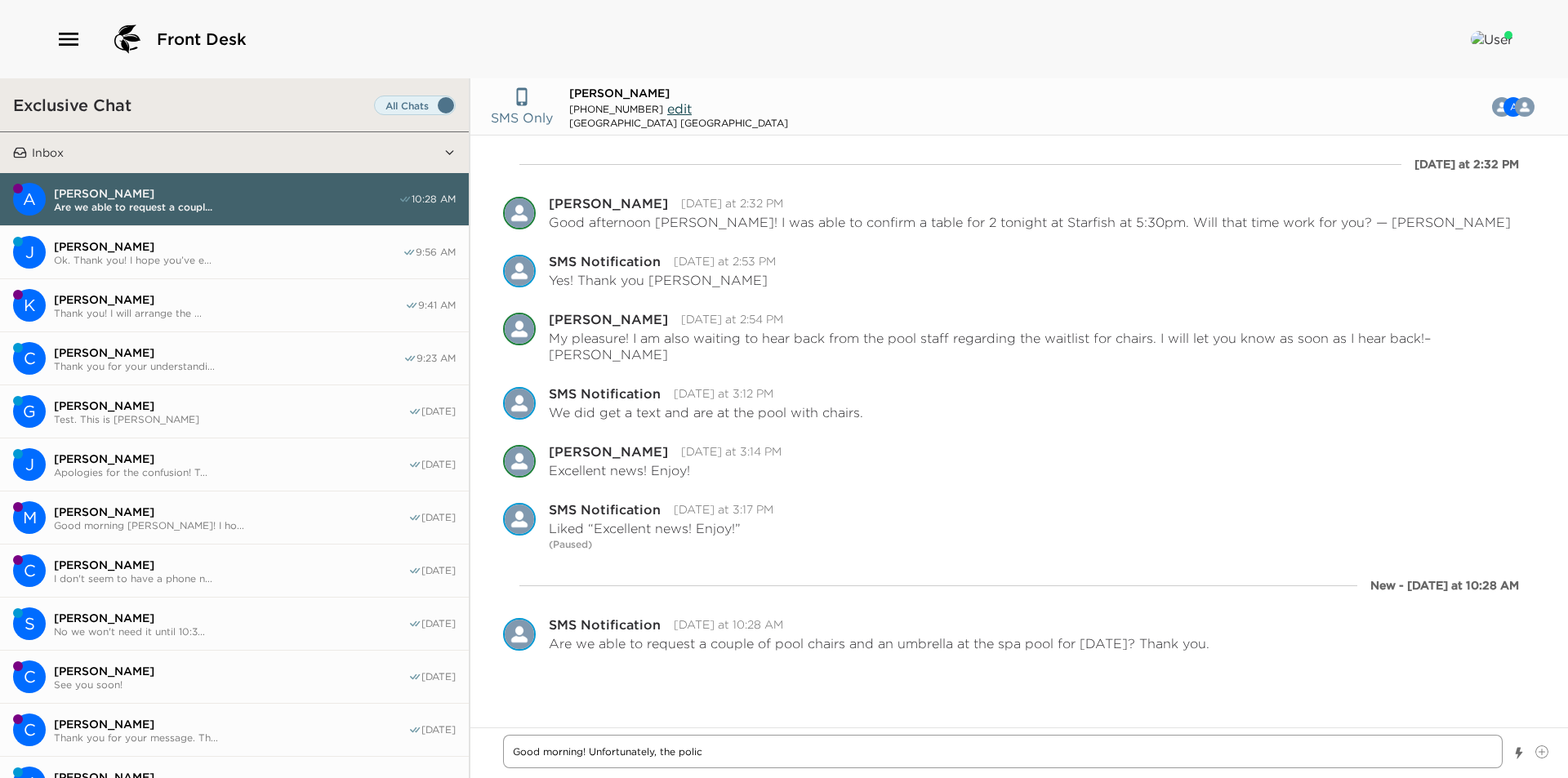
type textarea "x"
type textarea "Good morning! Unfortunately, the policy"
type textarea "x"
type textarea "Good morning! Unfortunately, the policy"
type textarea "x"
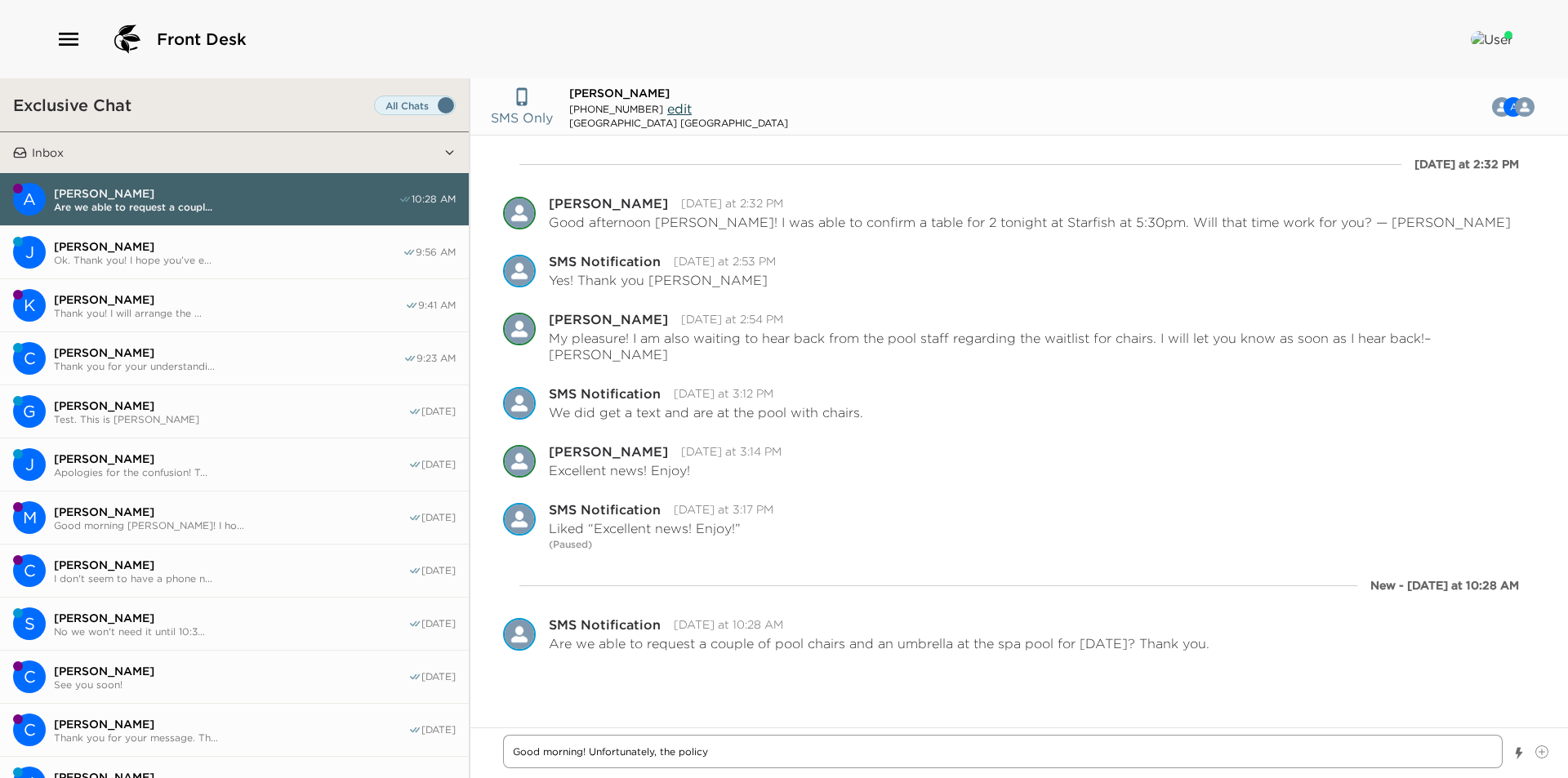
type textarea "Good morning! Unfortunately, the policy a"
type textarea "x"
type textarea "Good morning! Unfortunately, the policy at"
type textarea "x"
type textarea "Good morning! Unfortunately, the policy at"
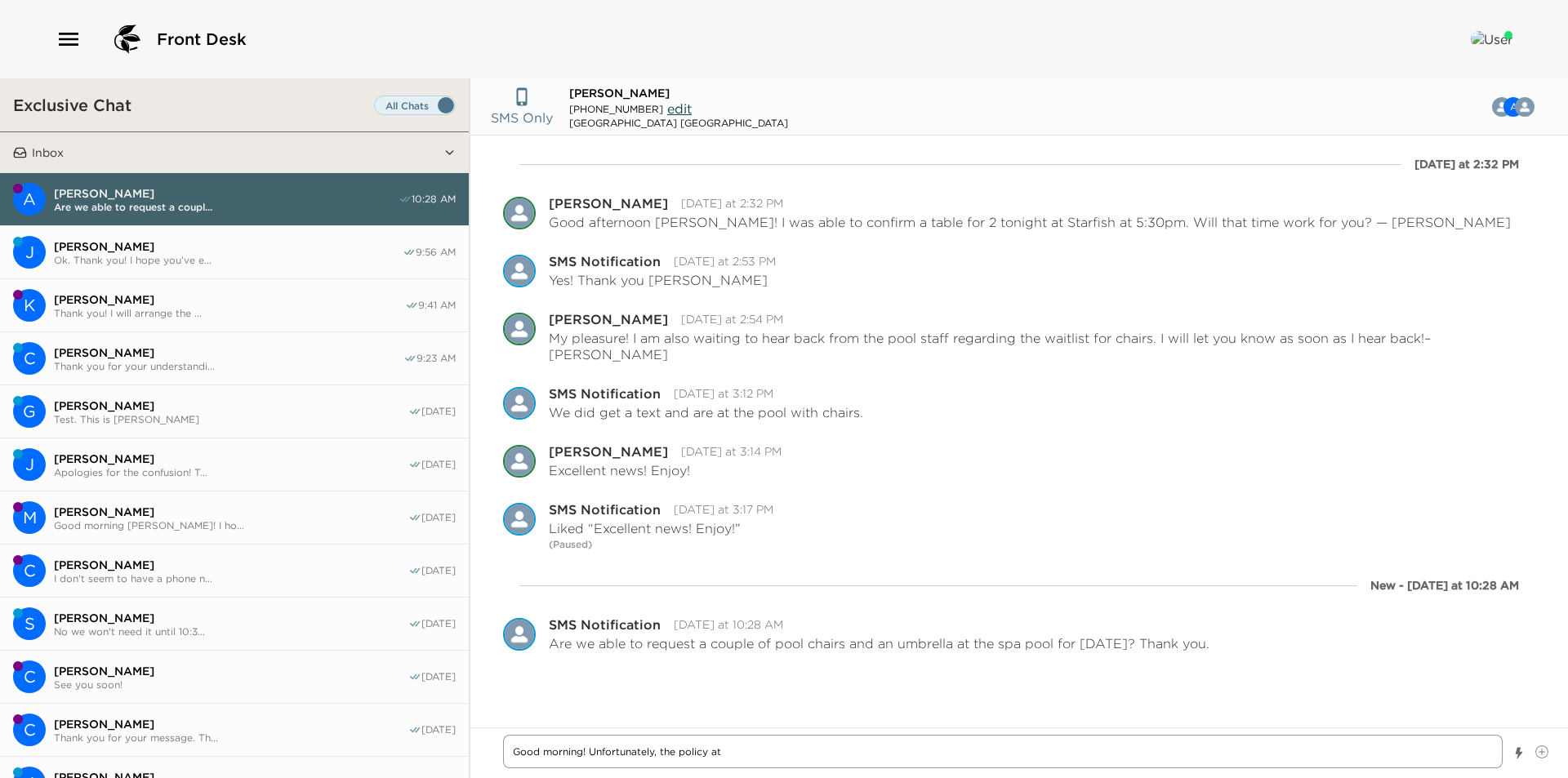
type textarea "x"
type textarea "Good morning! Unfortunately, the policy at b"
type textarea "x"
type textarea "Good morning! Unfortunately, the policy at bo"
type textarea "x"
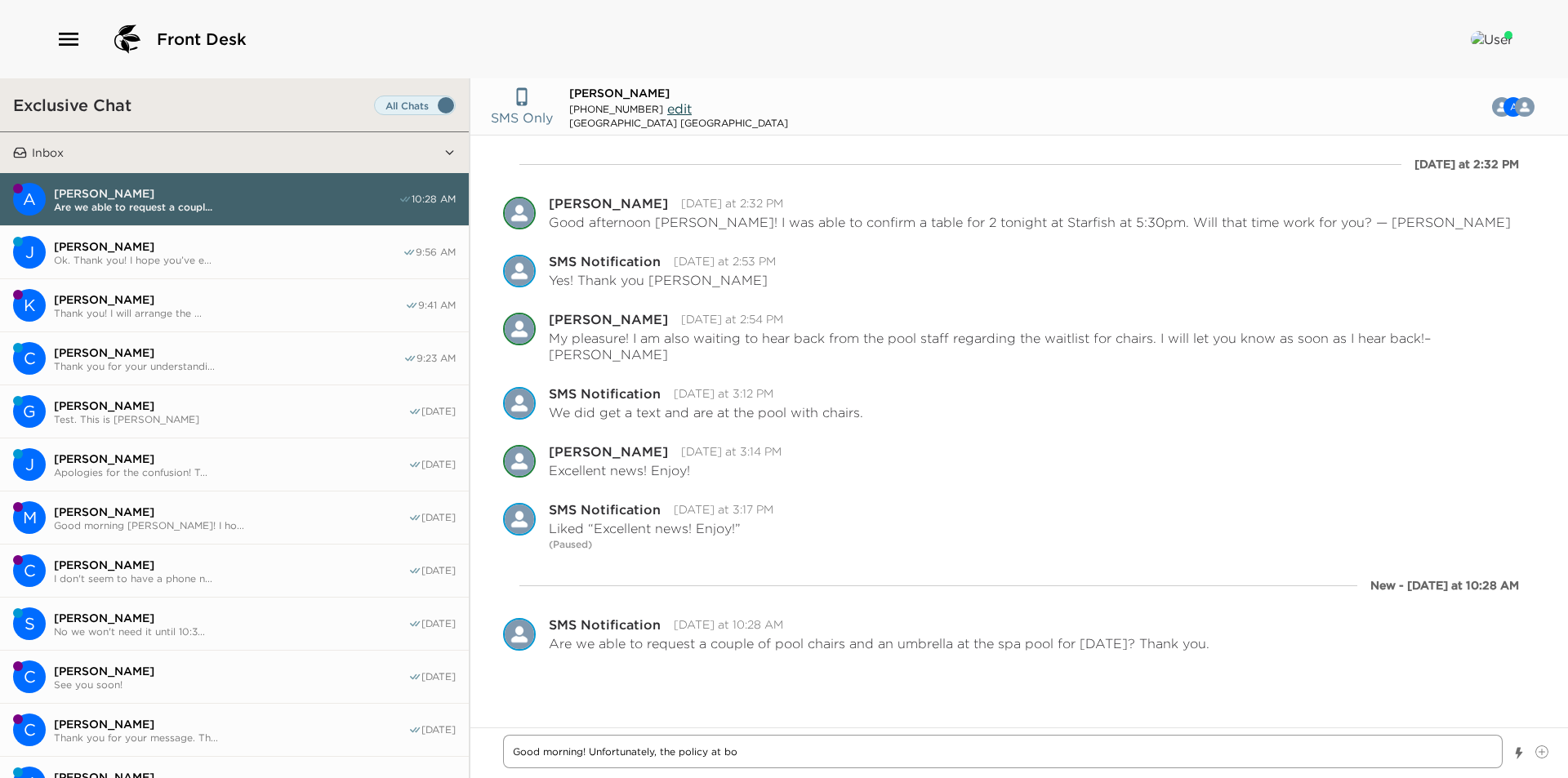
type textarea "Good morning! Unfortunately, the policy at bot"
type textarea "x"
type textarea "Good morning! Unfortunately, the policy at both"
type textarea "x"
type textarea "Good morning! Unfortunately, the policy at both"
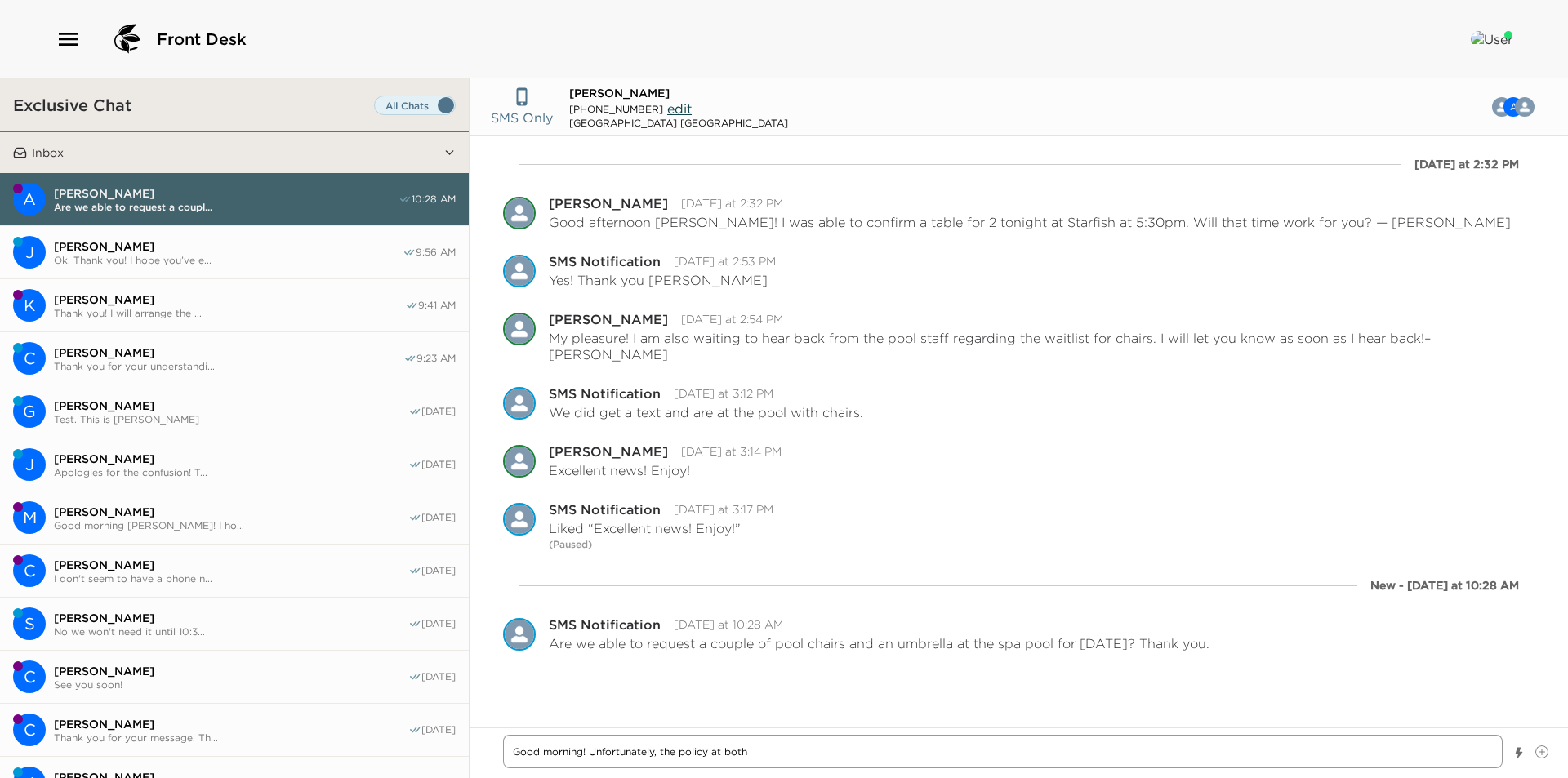
type textarea "x"
type textarea "Good morning! Unfortunately, the policy at both t"
type textarea "x"
type textarea "Good morning! Unfortunately, the policy at both th"
type textarea "x"
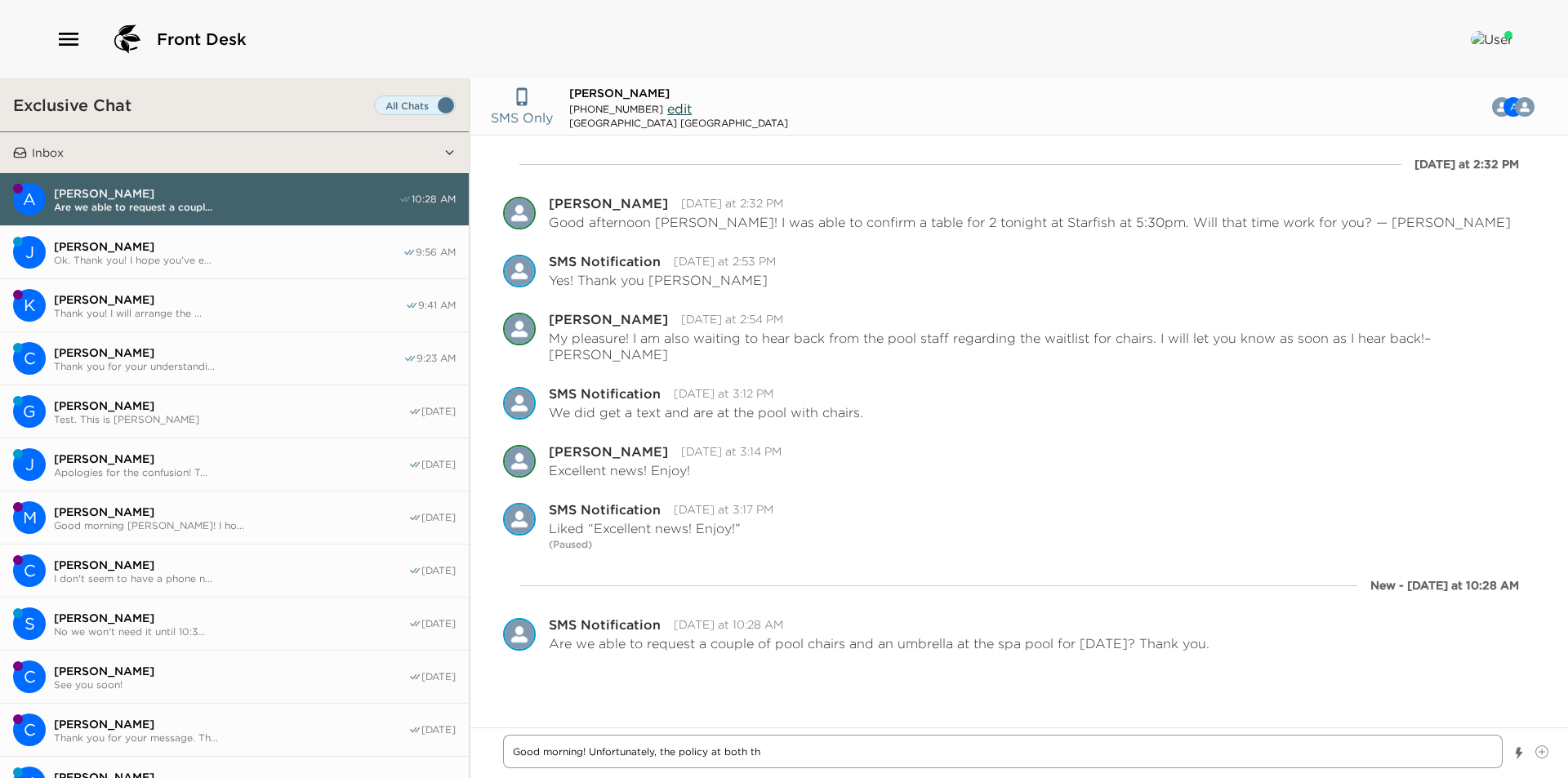
type textarea "Good morning! Unfortunately, the policy at both the"
type textarea "x"
type textarea "Good morning! Unfortunately, the policy at both the"
type textarea "x"
type textarea "Good morning! Unfortunately, the policy at both the m"
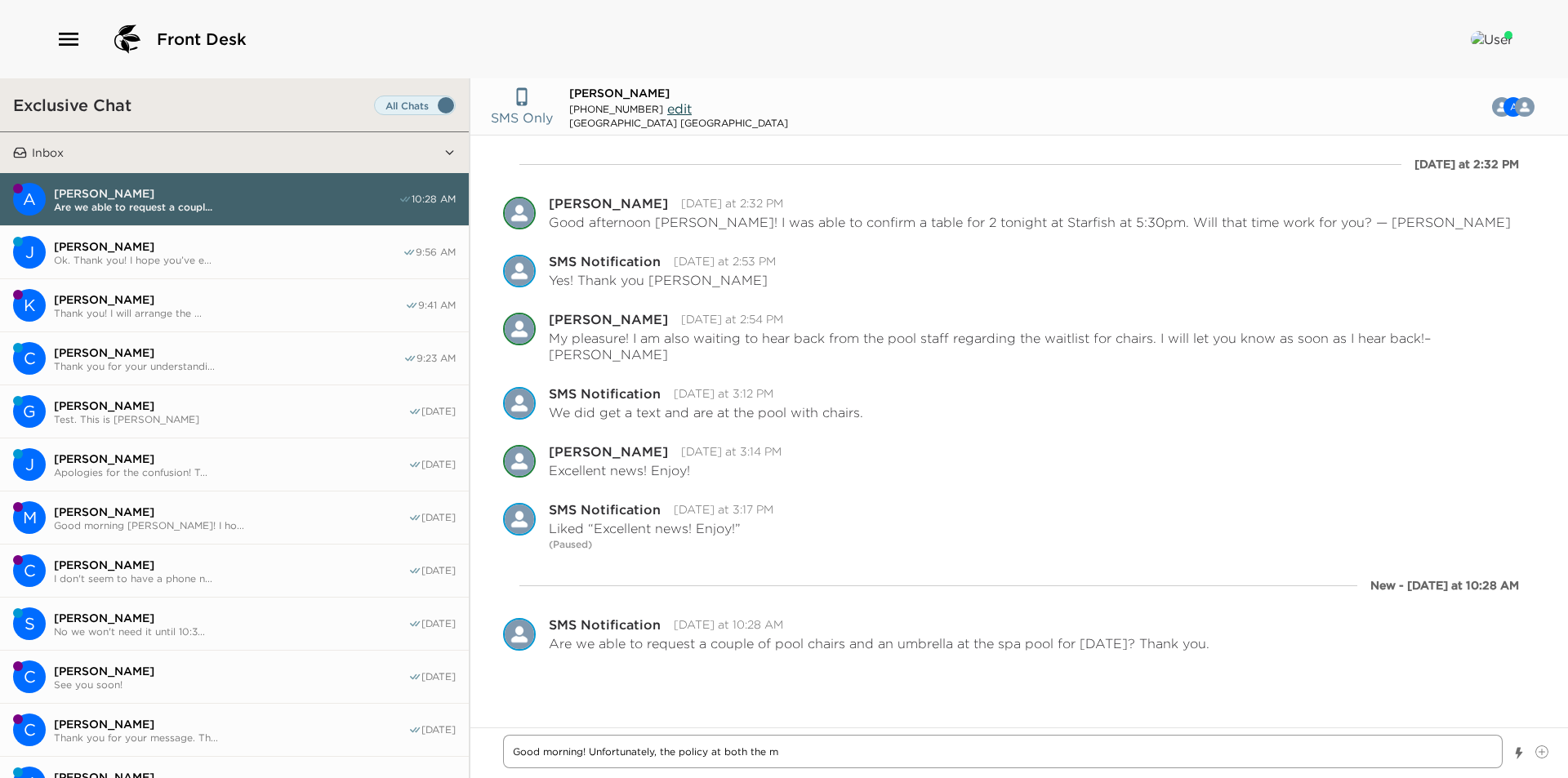
type textarea "x"
type textarea "Good morning! Unfortunately, the policy at both the ma"
type textarea "x"
type textarea "Good morning! Unfortunately, the policy at both the mai"
type textarea "x"
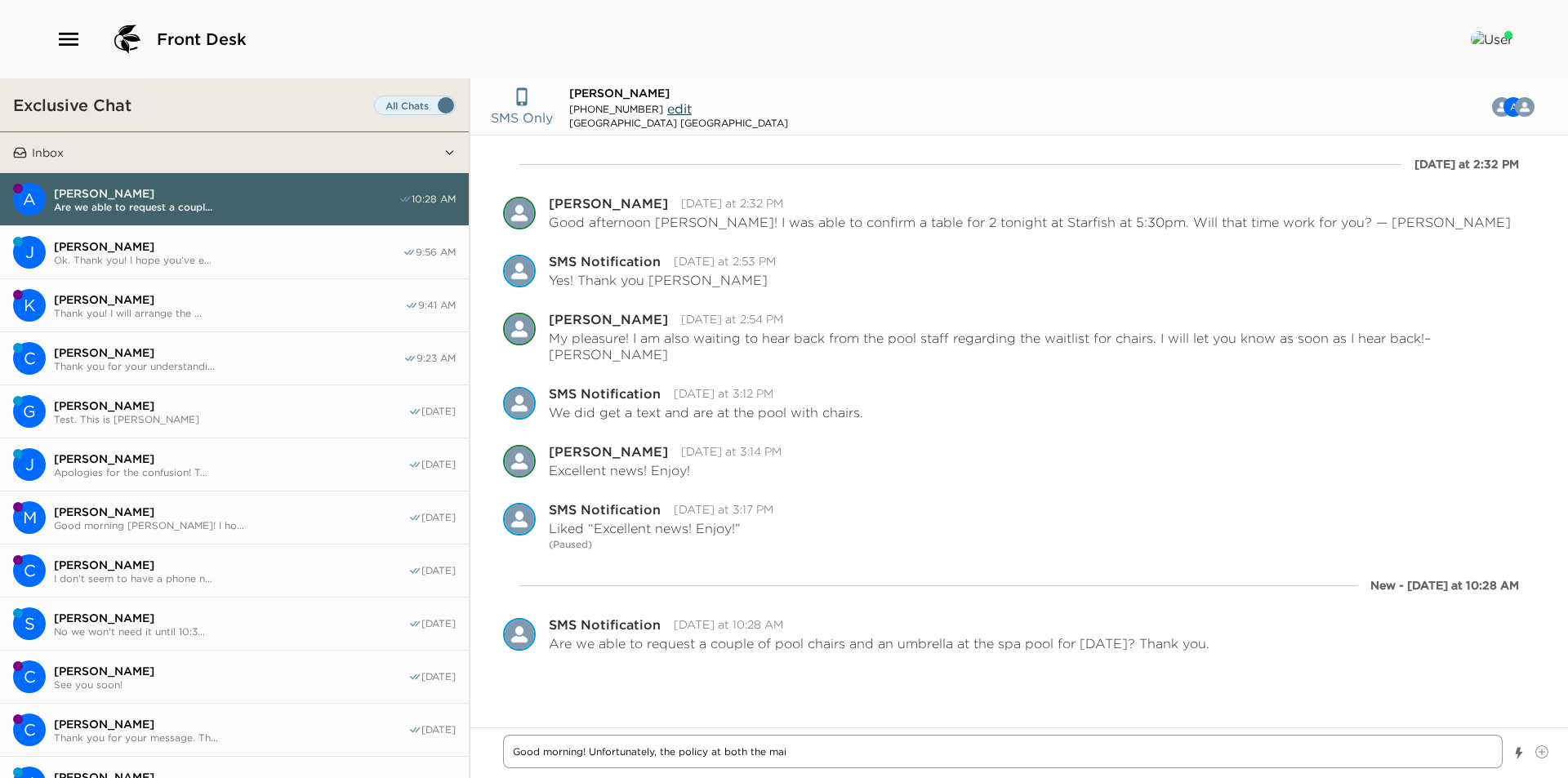
type textarea "Good morning! Unfortunately, the policy at both the main"
type textarea "x"
type textarea "Good morning! Unfortunately, the policy at both the main"
type textarea "x"
type textarea "Good morning! Unfortunately, the policy at both the main p"
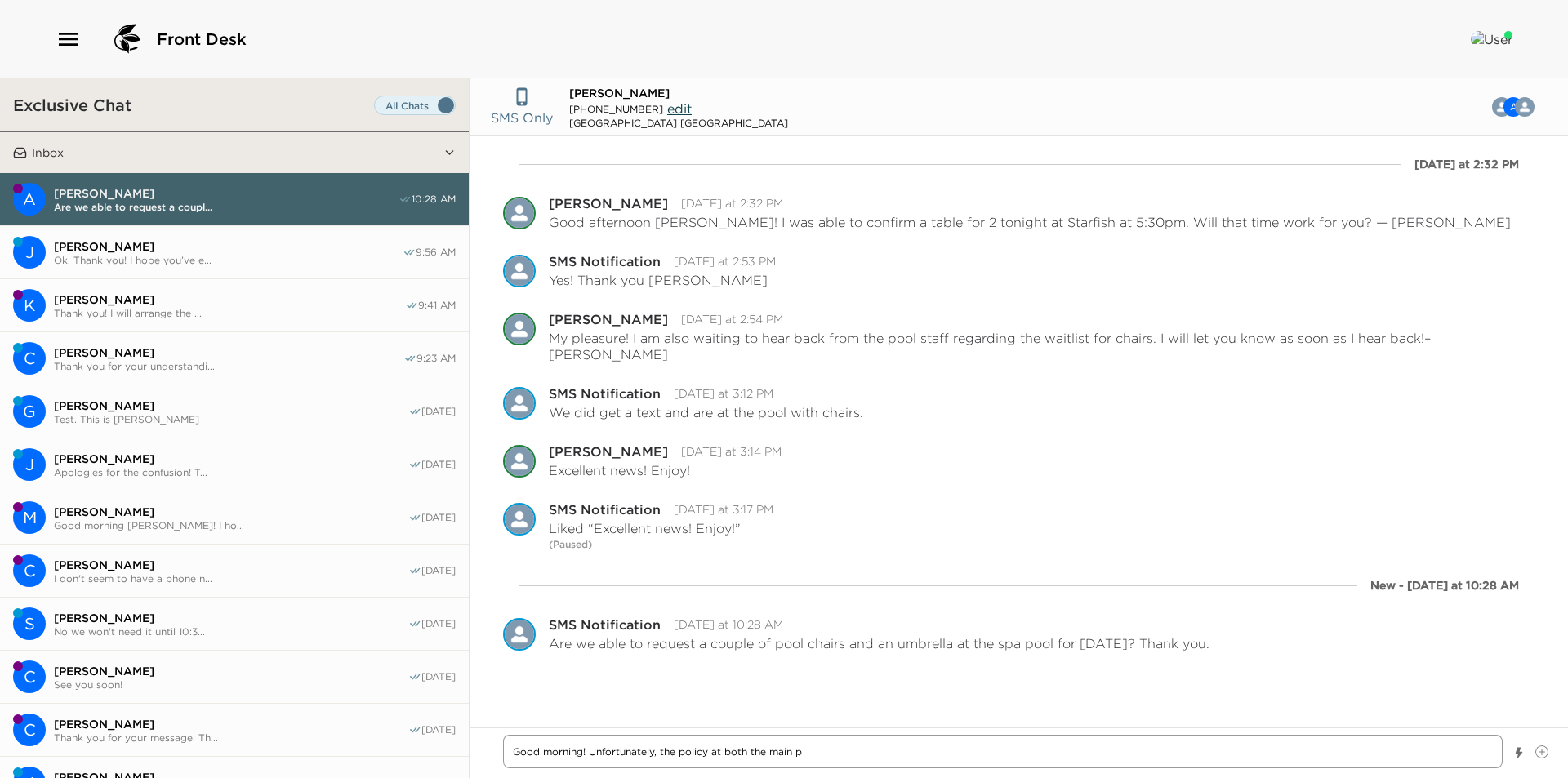
type textarea "x"
type textarea "Good morning! Unfortunately, the policy at both the main po"
type textarea "x"
type textarea "Good morning! Unfortunately, the policy at both the main poo"
type textarea "x"
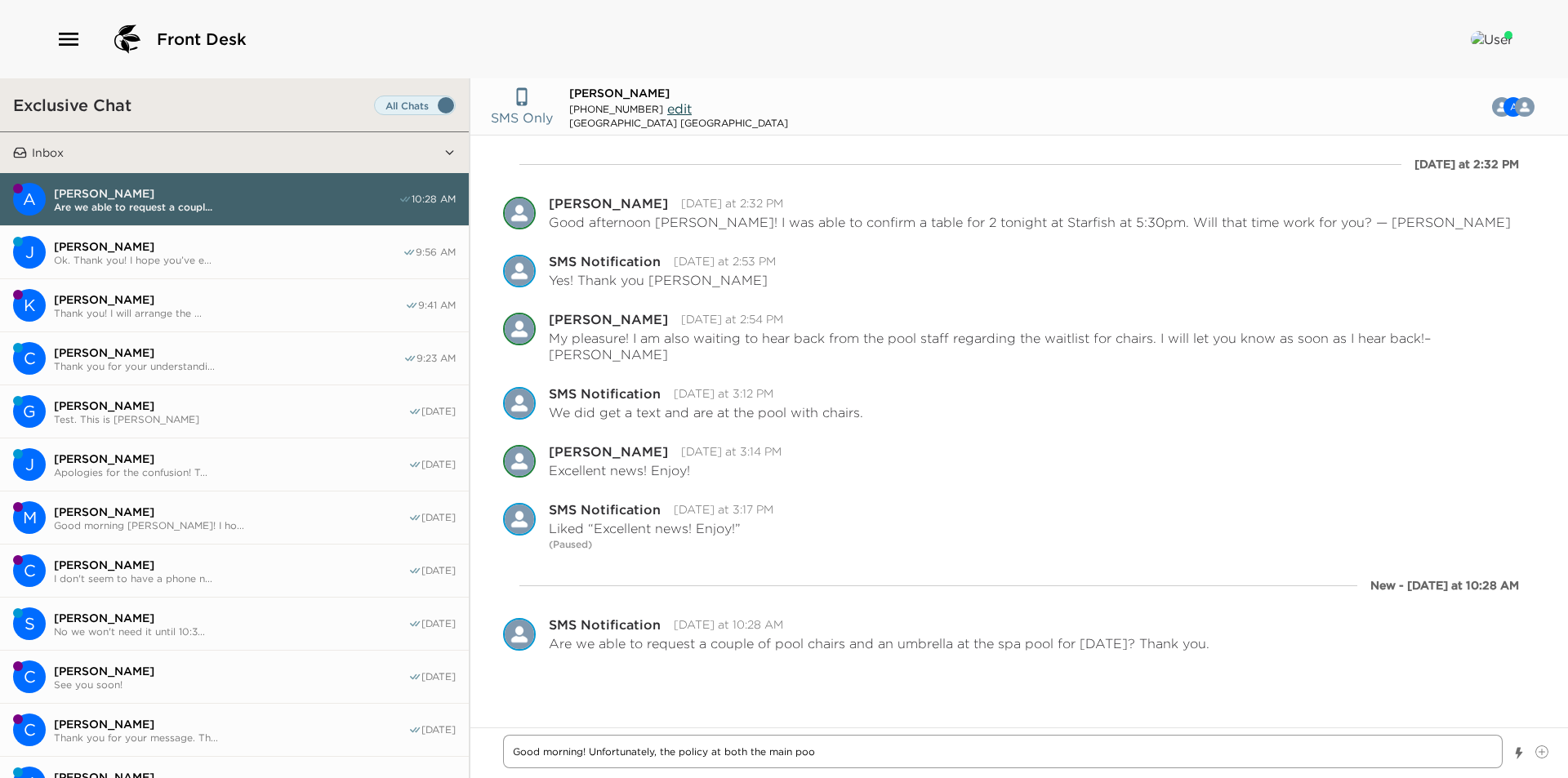
type textarea "Good morning! Unfortunately, the policy at both the main pool"
type textarea "x"
type textarea "Good morning! Unfortunately, the policy at both the main pool"
type textarea "x"
type textarea "Good morning! Unfortunately, the policy at both the main pool a"
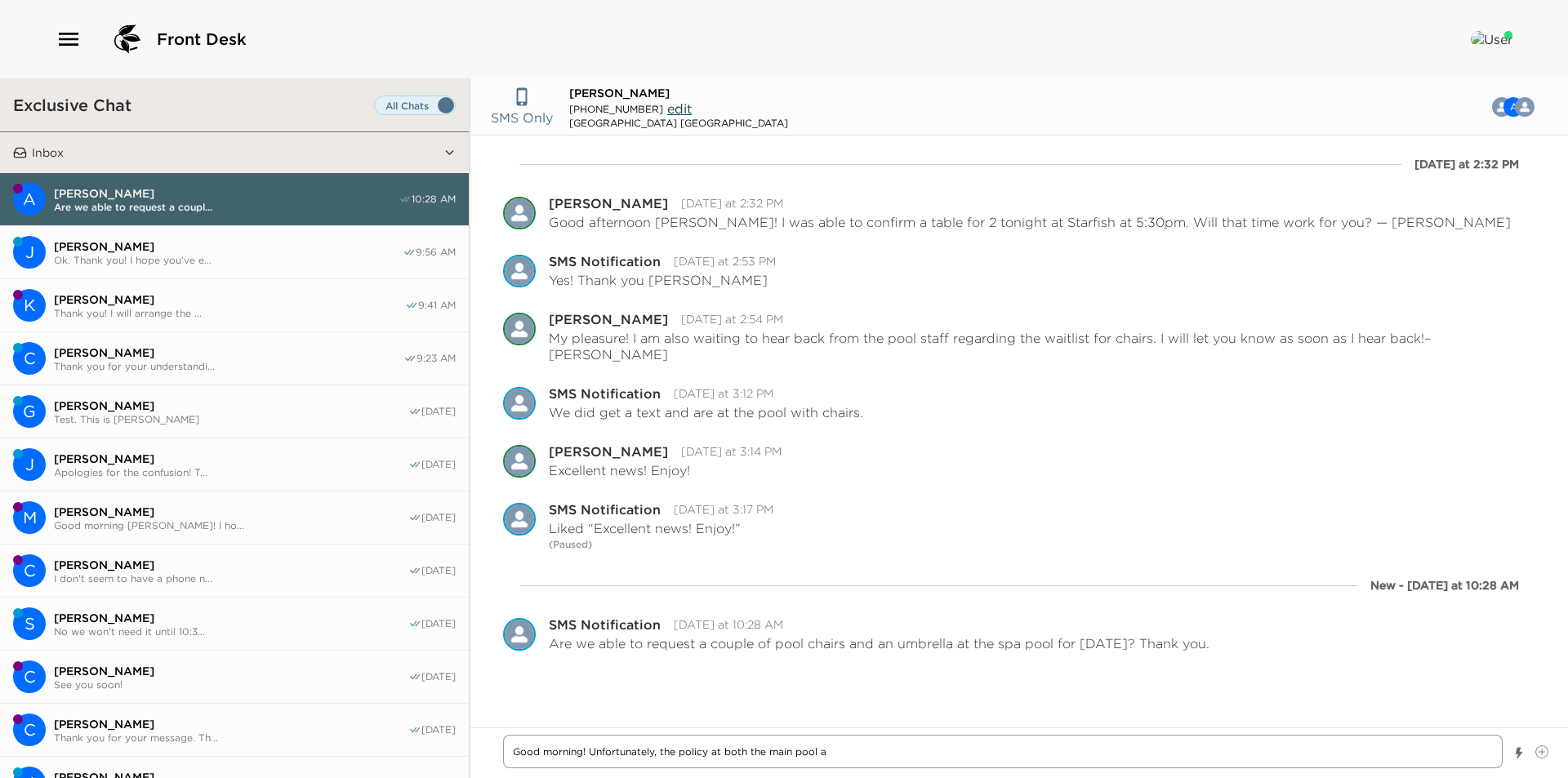
type textarea "x"
type textarea "Good morning! Unfortunately, the policy at both the main pool an"
type textarea "x"
type textarea "Good morning! Unfortunately, the policy at both the main pool and"
type textarea "x"
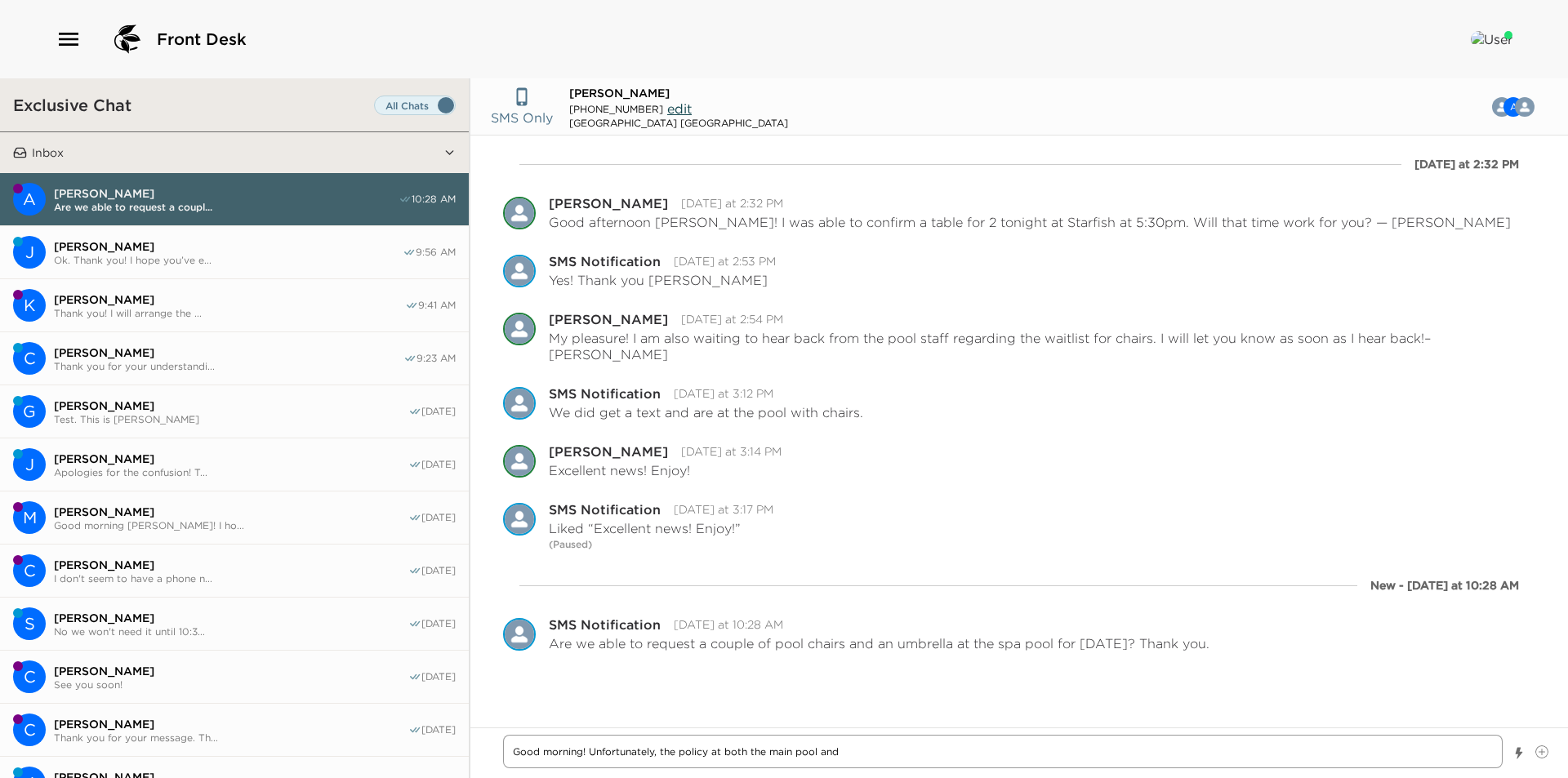
type textarea "Good morning! Unfortunately, the policy at both the main pool and"
type textarea "x"
type textarea "Good morning! Unfortunately, the policy at both the main pool and s"
type textarea "x"
type textarea "Good morning! Unfortunately, the policy at both the main pool and sp"
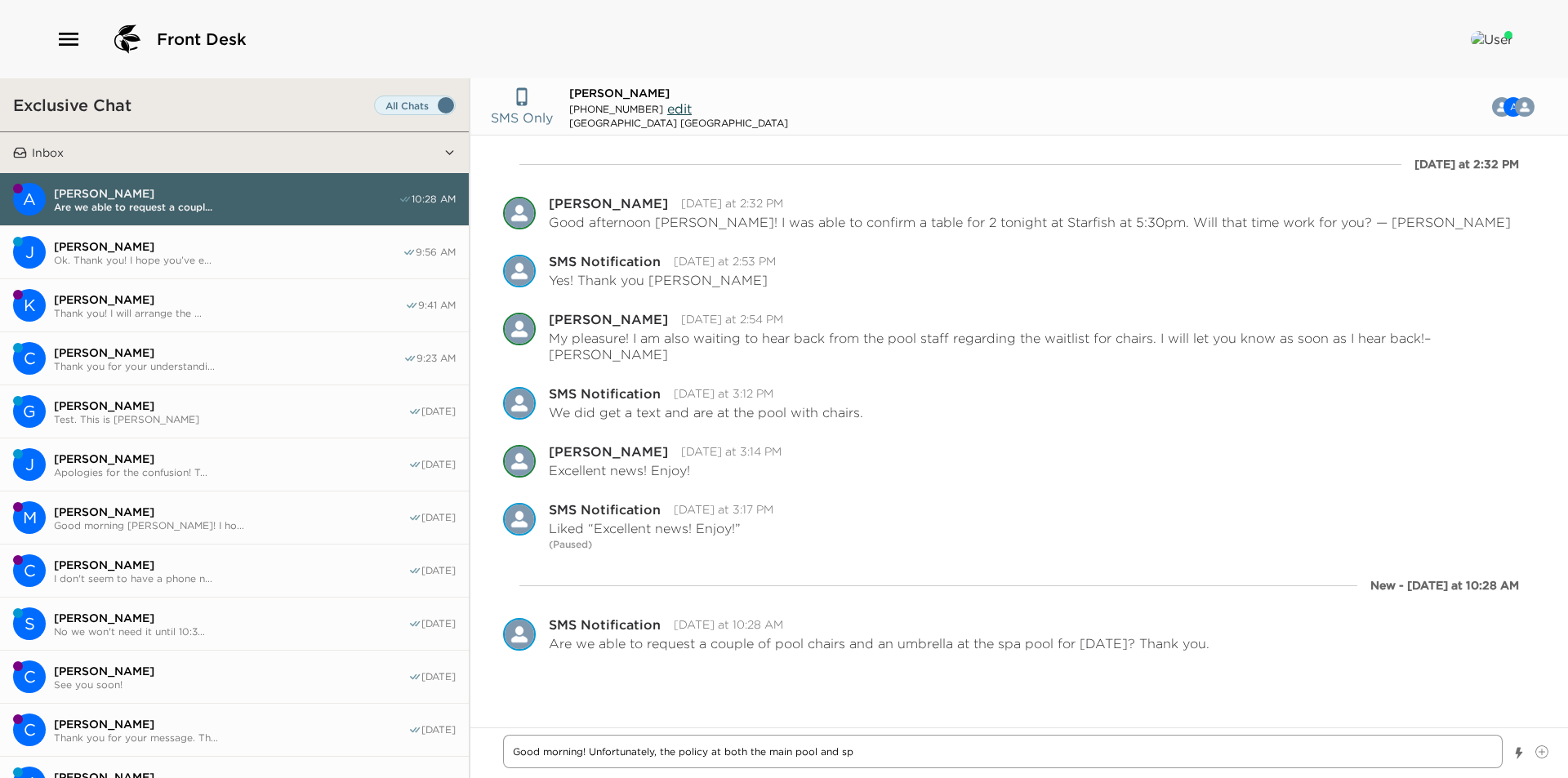
type textarea "x"
type textarea "Good morning! Unfortunately, the policy at both the main pool and spa"
type textarea "x"
type textarea "Good morning! Unfortunately, the policy at both the main pool and spa"
type textarea "x"
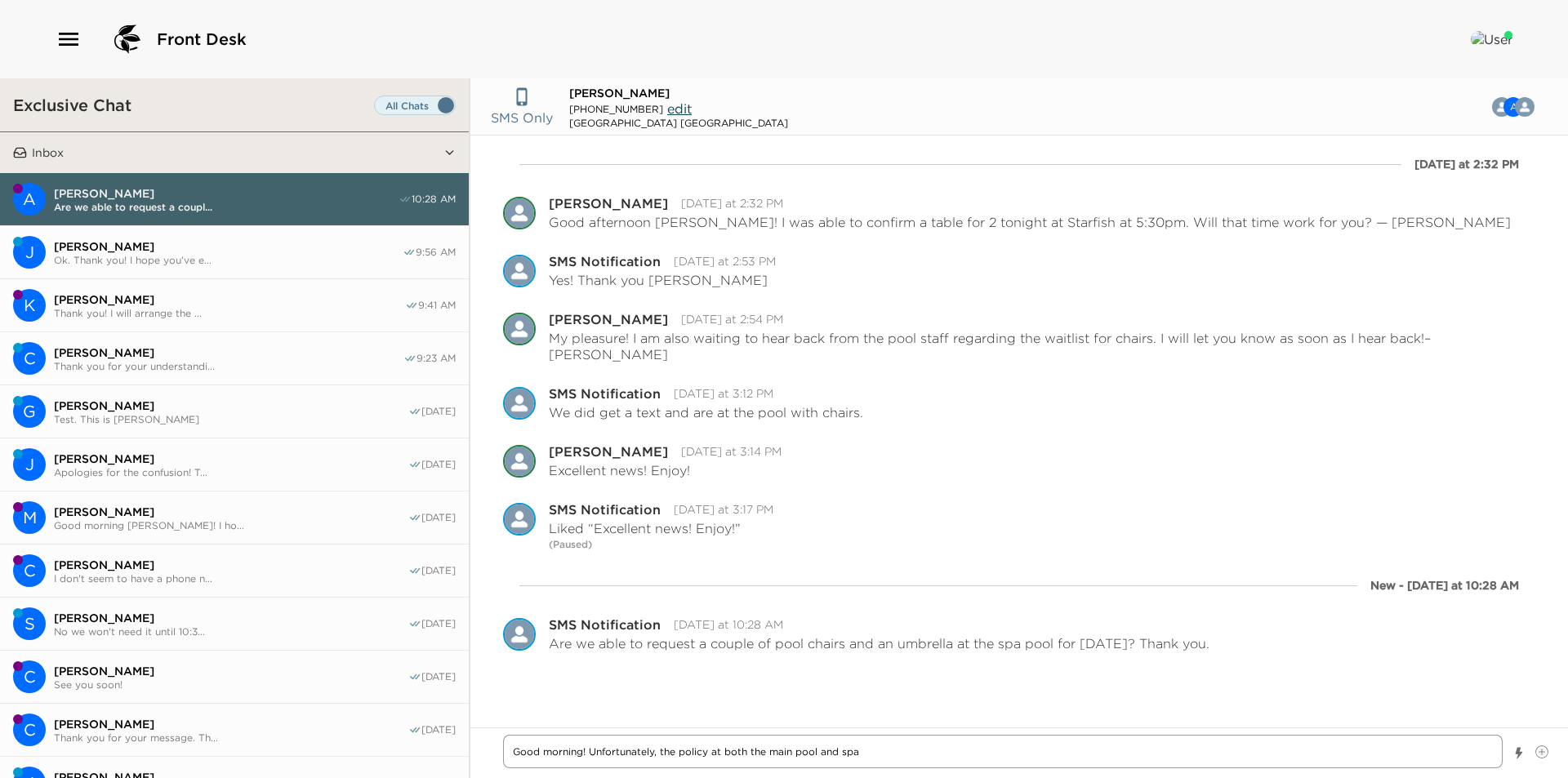
type textarea "Good morning! Unfortunately, the policy at both the main pool and spa p"
type textarea "x"
type textarea "Good morning! Unfortunately, the policy at both the main pool and spa po"
type textarea "x"
type textarea "Good morning! Unfortunately, the policy at both the main pool and spa pol"
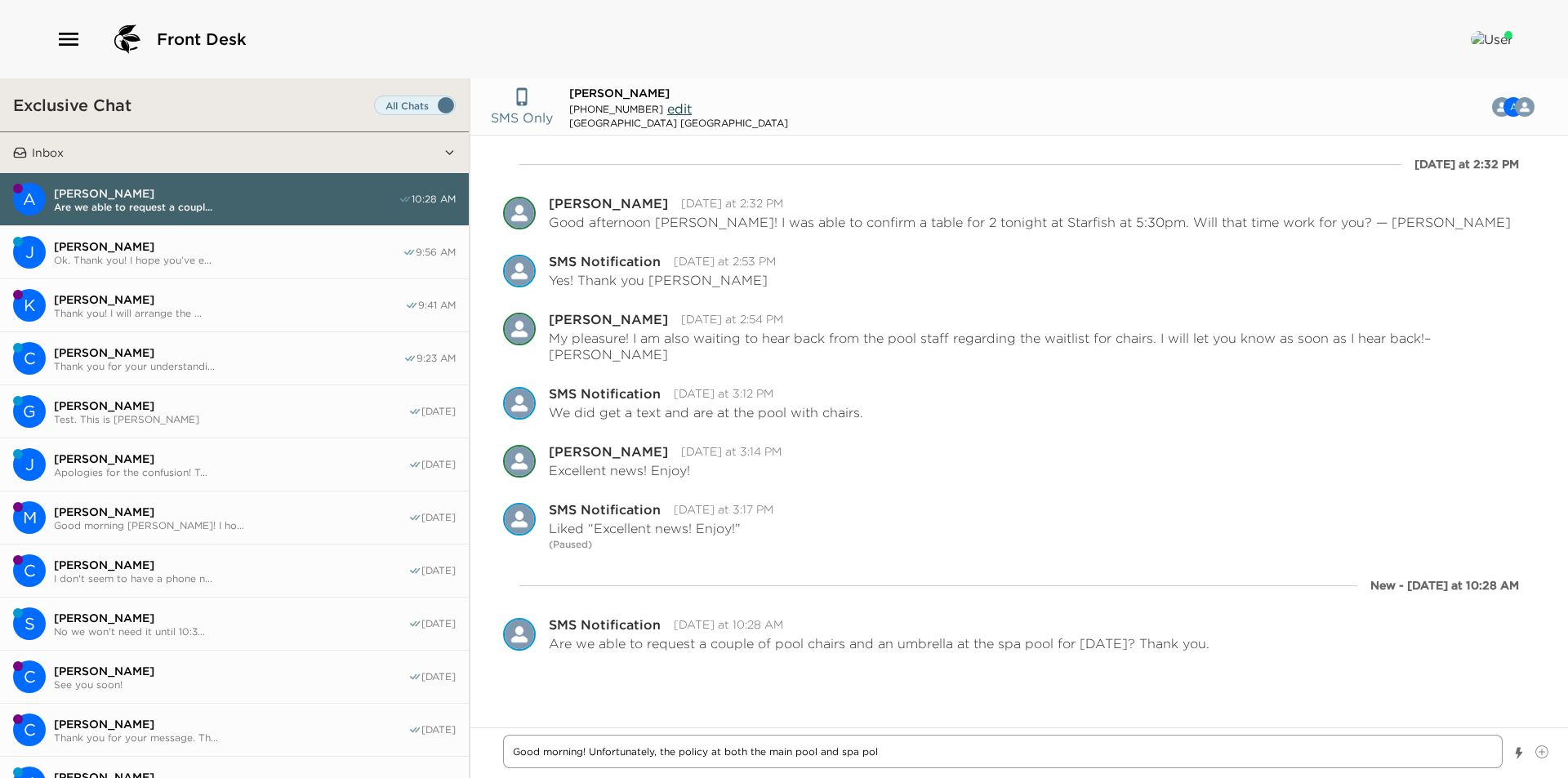
type textarea "x"
type textarea "Good morning! Unfortunately, the policy at both the main pool and spa po"
type textarea "x"
type textarea "Good morning! Unfortunately, the policy at both the main pool and spa poo"
type textarea "x"
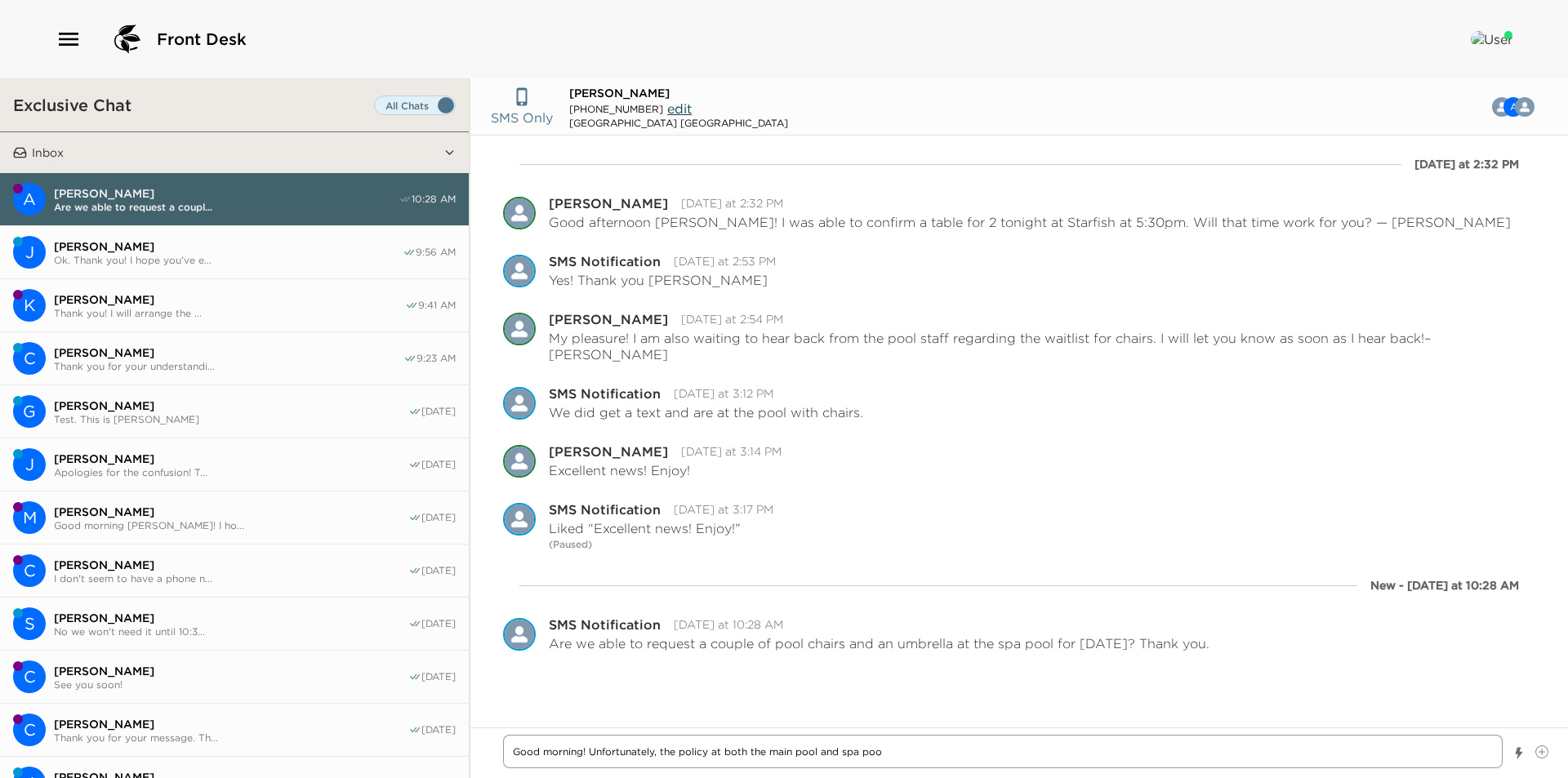
type textarea "Good morning! Unfortunately, the policy at both the main pool and spa pool"
type textarea "x"
type textarea "Good morning! Unfortunately, the policy at both the main pool and spa pool"
type textarea "x"
type textarea "Good morning! Unfortunately, the policy at both the main pool and spa pool a"
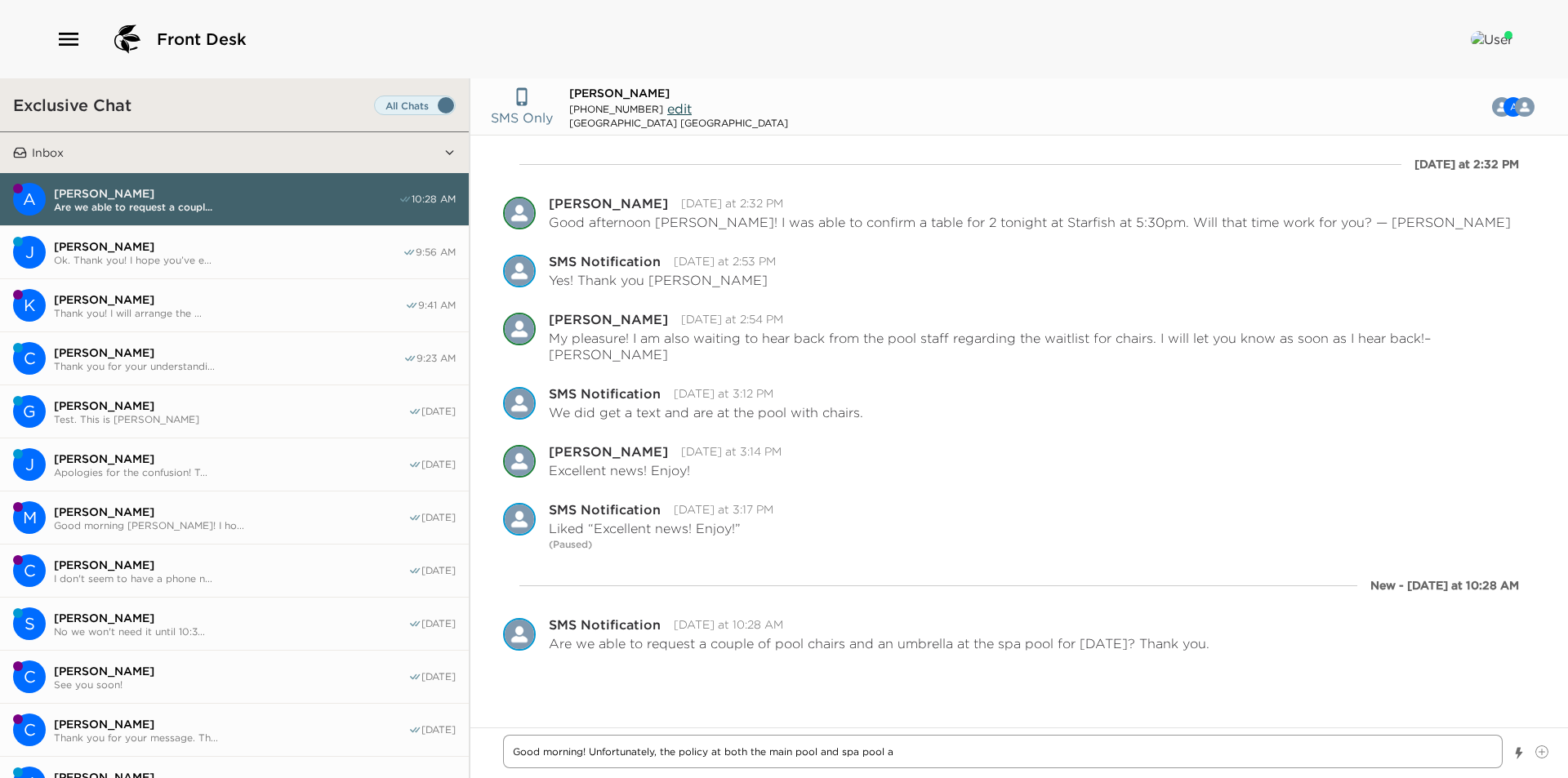
type textarea "x"
type textarea "Good morning! Unfortunately, the policy at both the main pool and spa pool ar"
type textarea "x"
type textarea "Good morning! Unfortunately, the policy at both the main pool and spa pool are"
type textarea "x"
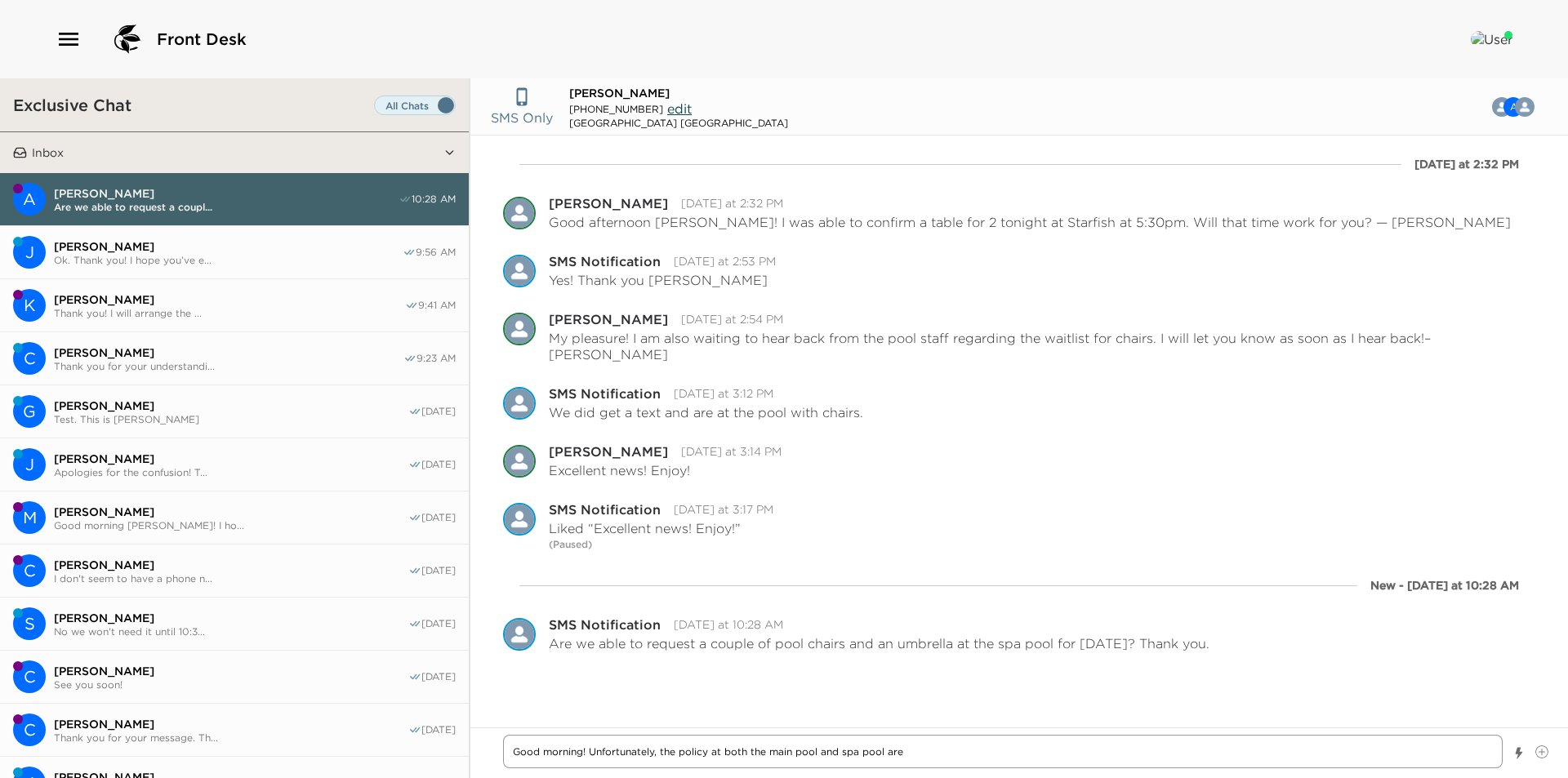
type textarea "Good morning! Unfortunately, the policy at both the main pool and spa pool are"
type textarea "x"
type textarea "Good morning! Unfortunately, the policy at both the main pool and spa pool are t"
type textarea "x"
type textarea "Good morning! Unfortunately, the policy at both the main pool and spa pool are …"
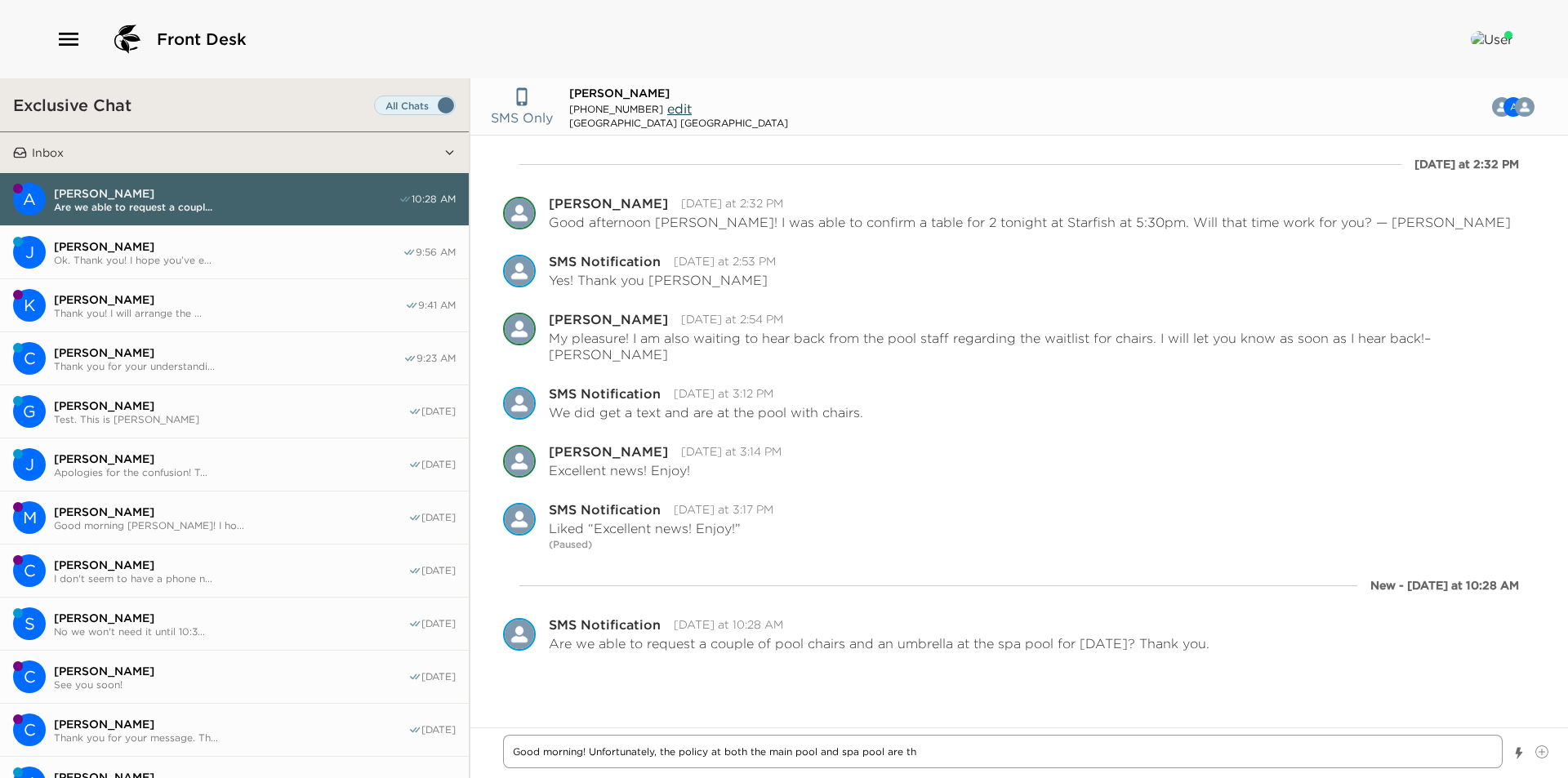
type textarea "x"
type textarea "Good morning! Unfortunately, the policy at both the main pool and spa pool are …"
type textarea "x"
type textarea "Good morning! Unfortunately, the policy at both the main pool and spa pool are …"
type textarea "x"
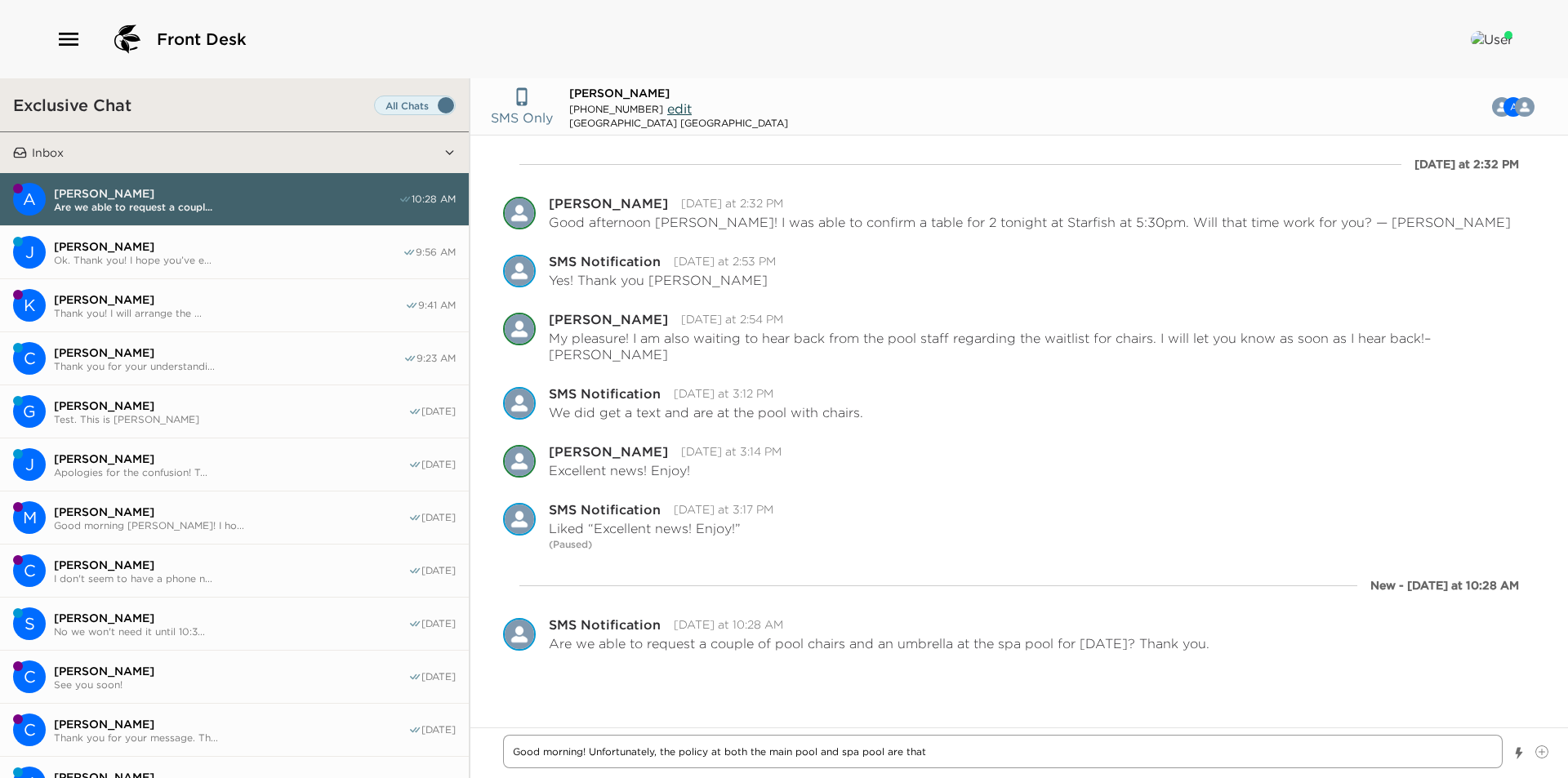
type textarea "Good morning! Unfortunately, the policy at both the main pool and spa pool are …"
click at [583, 741] on textarea "Good morning! Unfortunately, the policy at both the main pool and spa pool are …" at bounding box center [1003, 745] width 1000 height 47
click at [1132, 752] on textarea "Good morning [PERSON_NAME]! Unfortunately, the policy at both the main pool and…" at bounding box center [1003, 745] width 1000 height 47
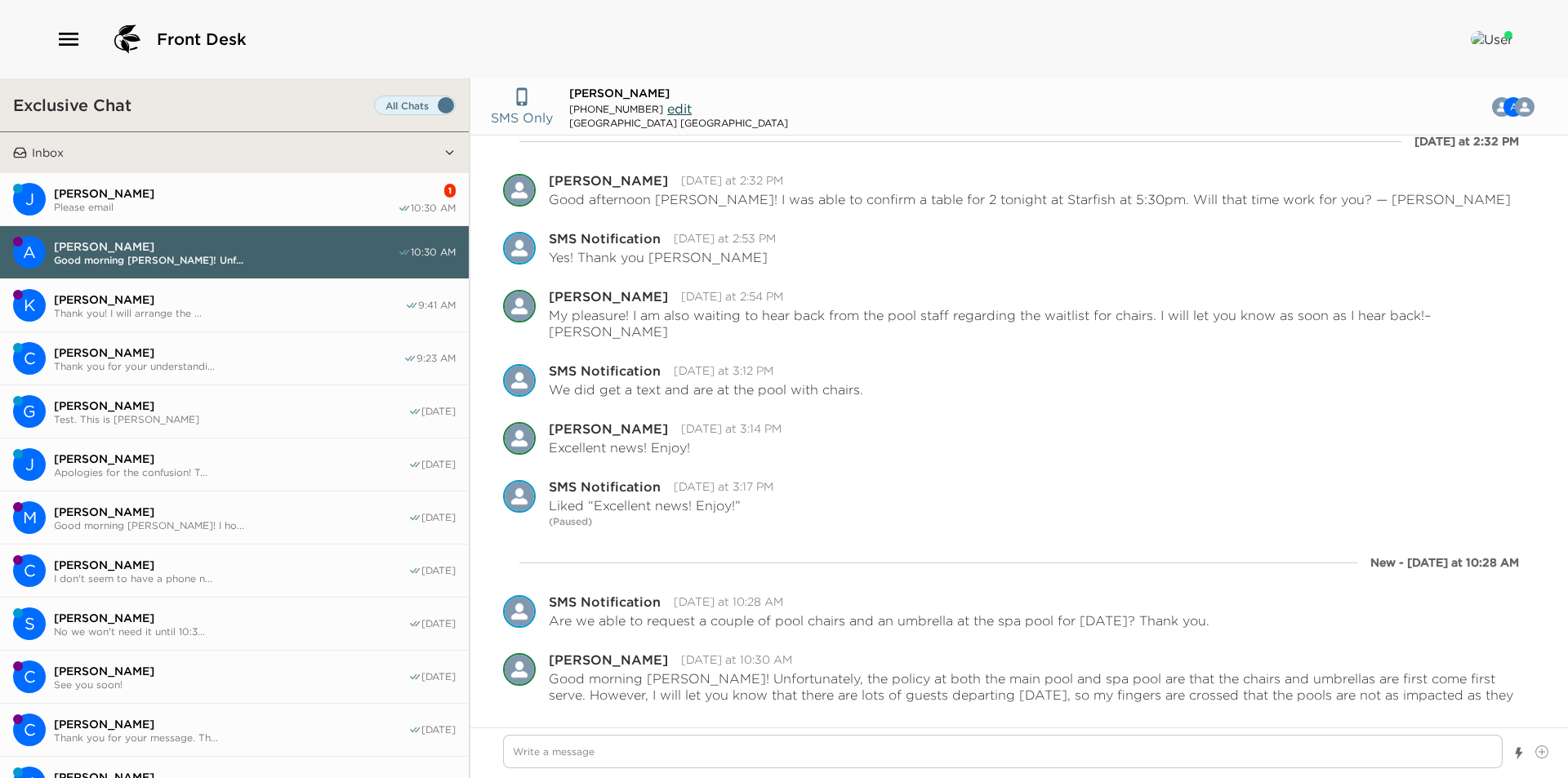
click at [242, 184] on button "J [PERSON_NAME] Please email 1 10:30 AM" at bounding box center [234, 199] width 468 height 53
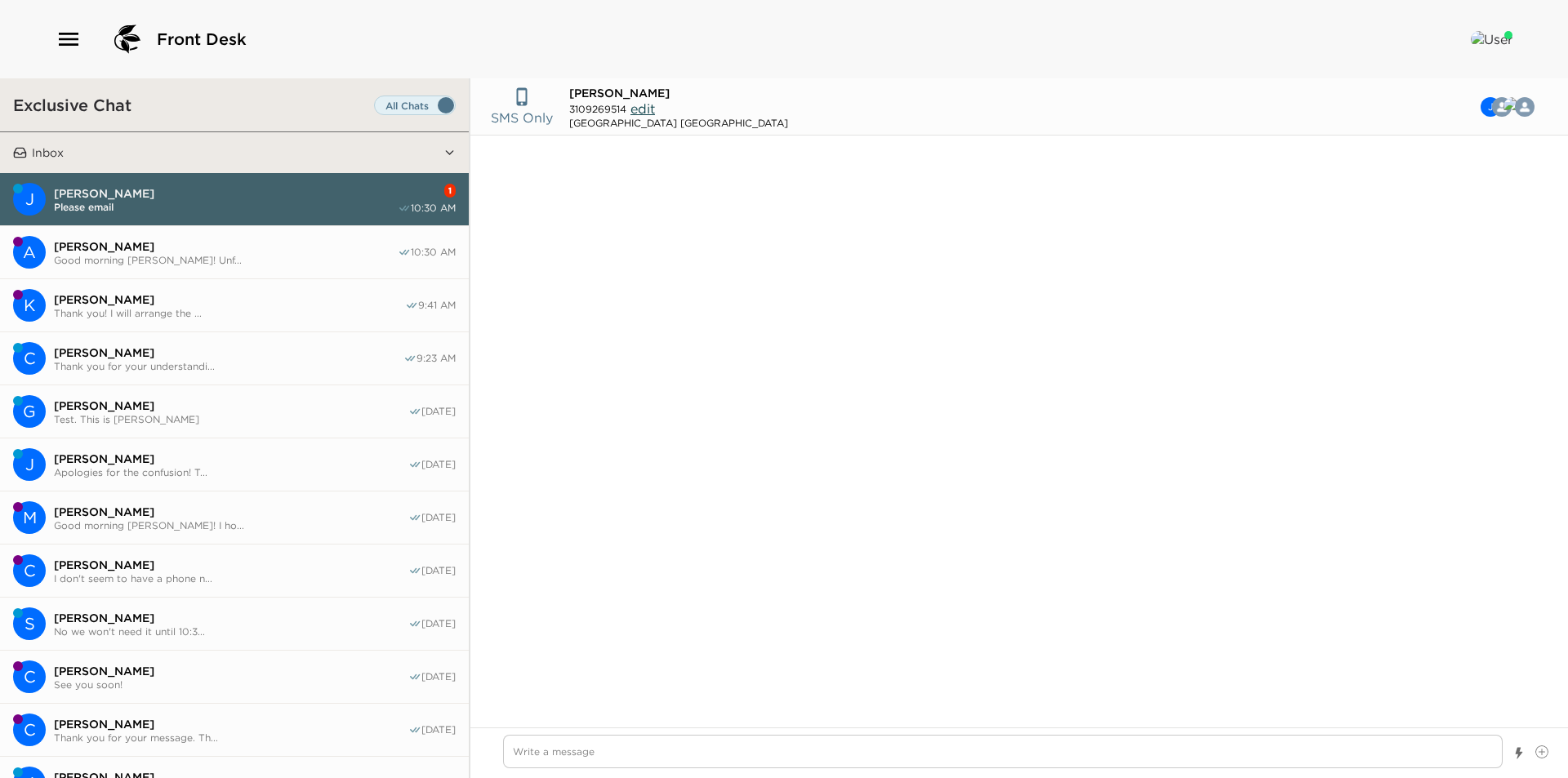
scroll to position [1596, 0]
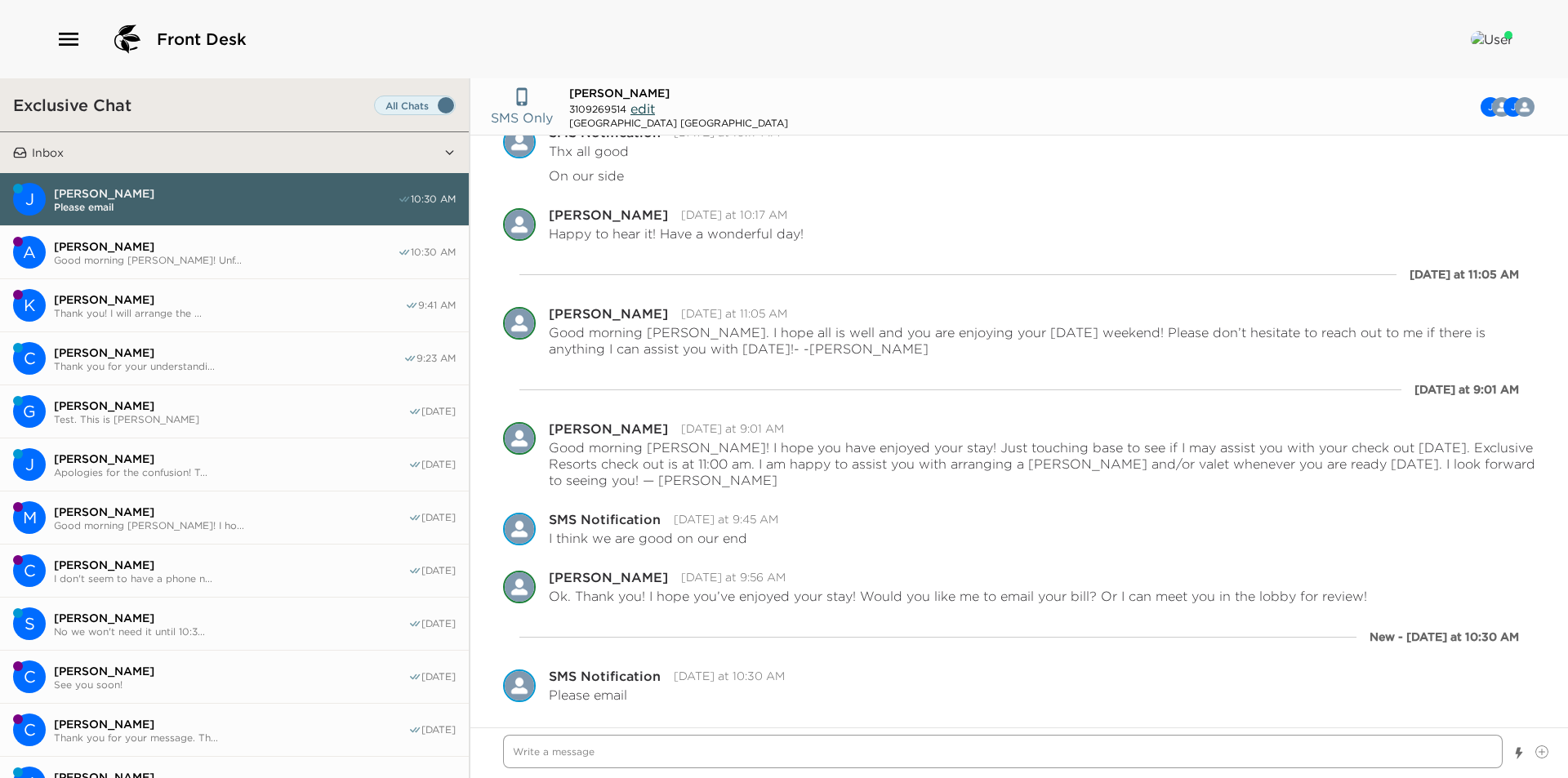
click at [800, 765] on textarea "Write a message" at bounding box center [1003, 751] width 1000 height 33
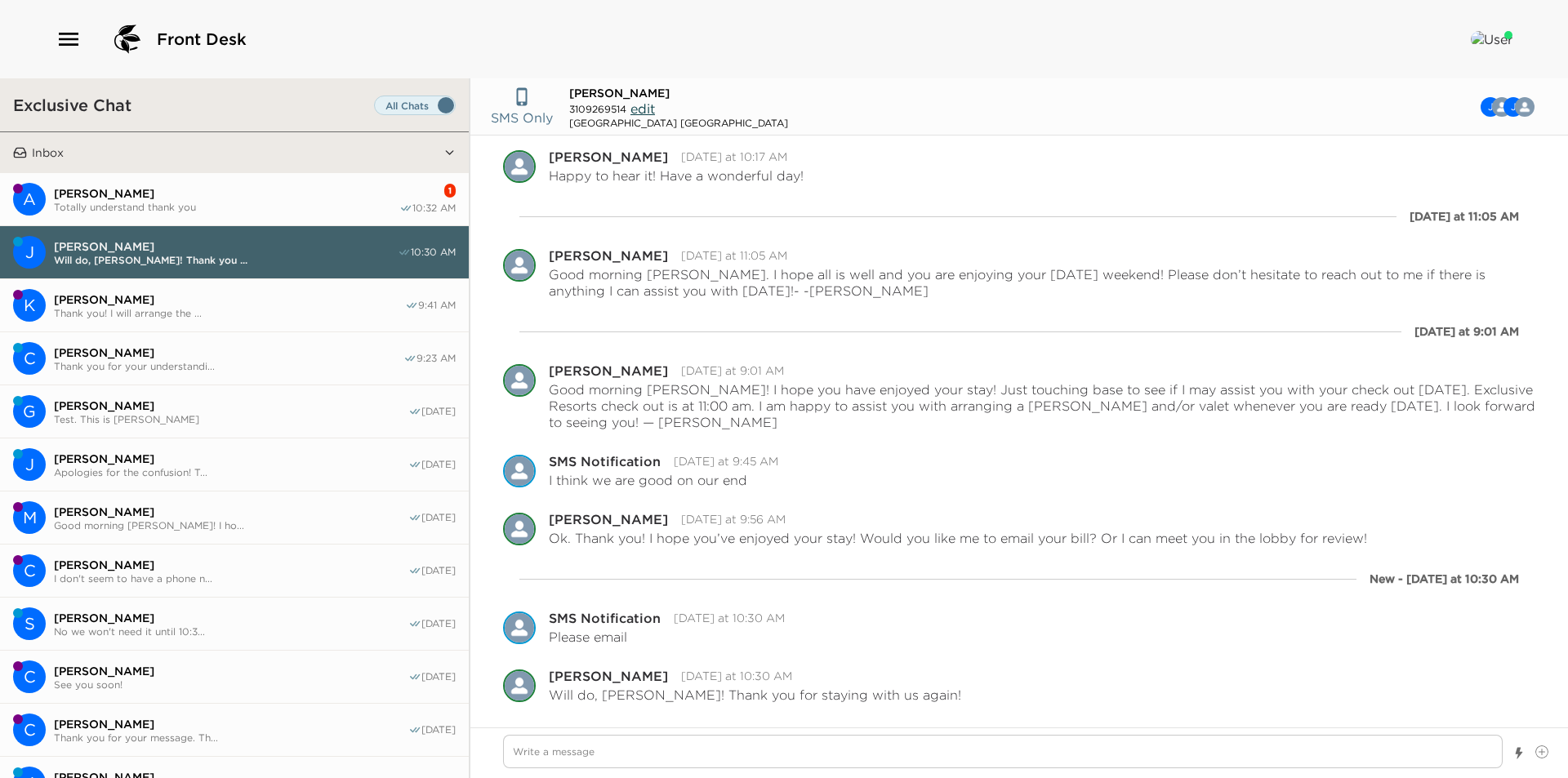
click at [237, 214] on button "A [PERSON_NAME] Totally understand thank you 1 10:32 AM" at bounding box center [234, 199] width 468 height 53
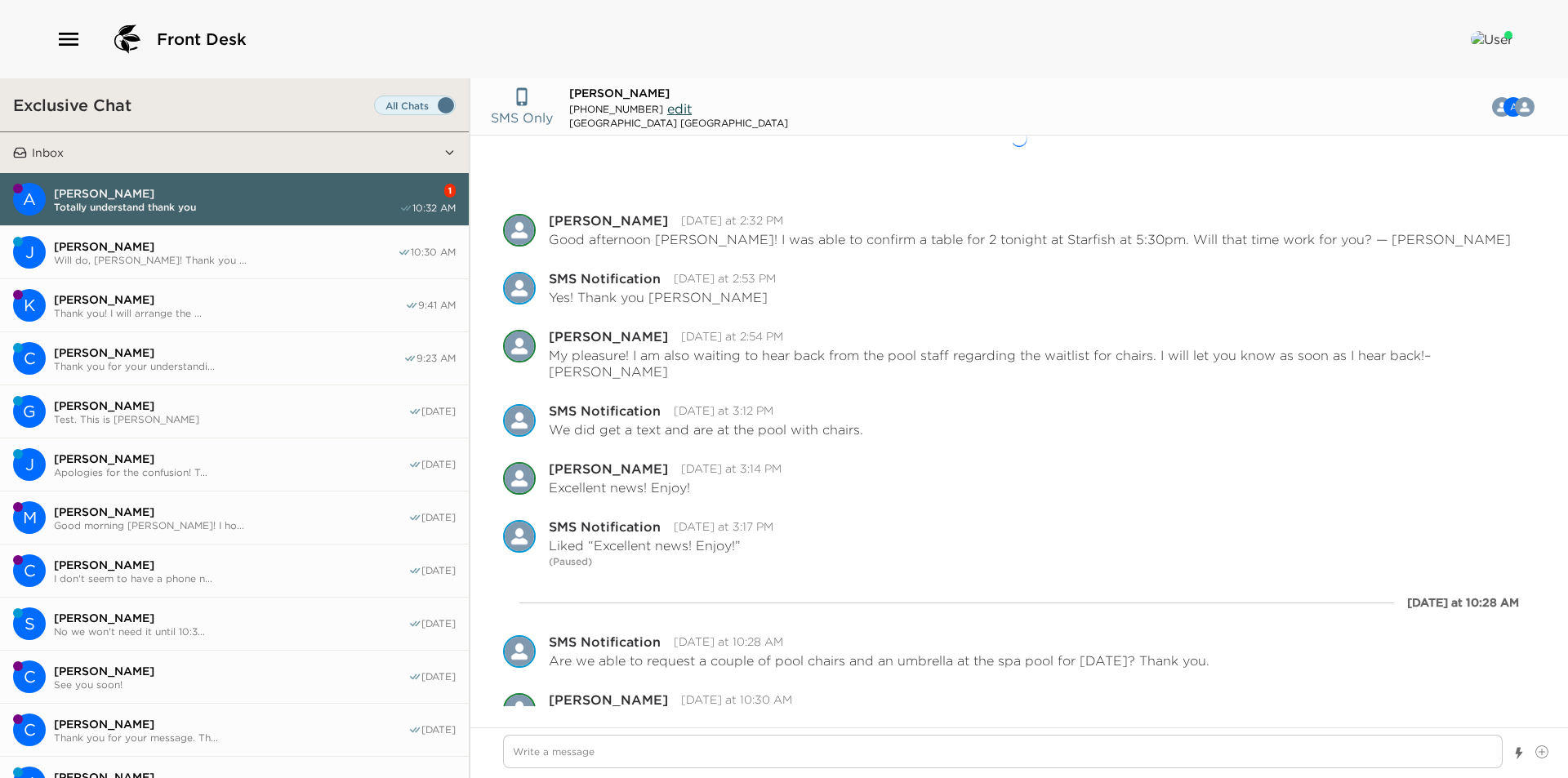
scroll to position [98, 0]
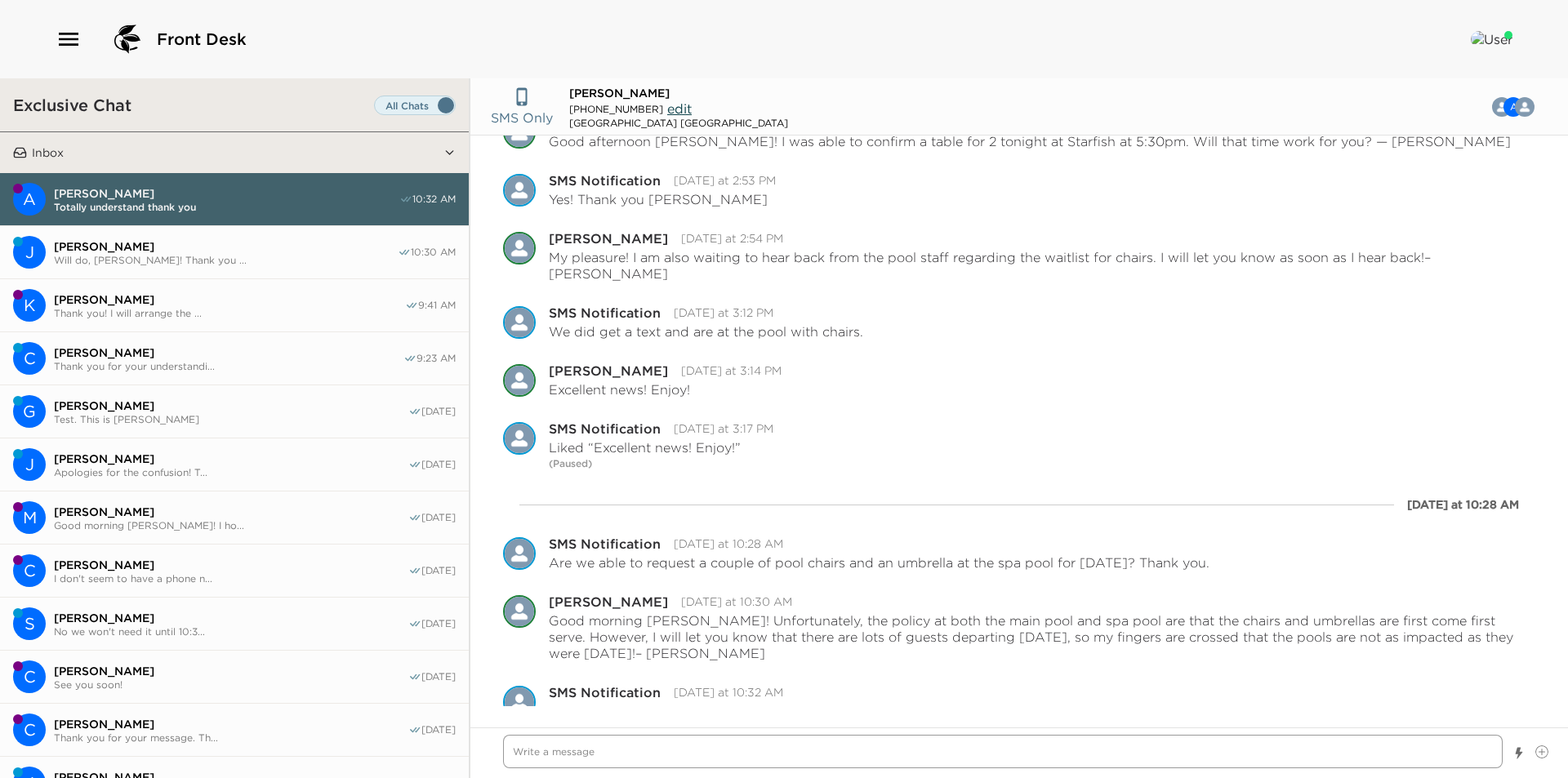
click at [777, 757] on textarea "Write a message" at bounding box center [1003, 751] width 1000 height 33
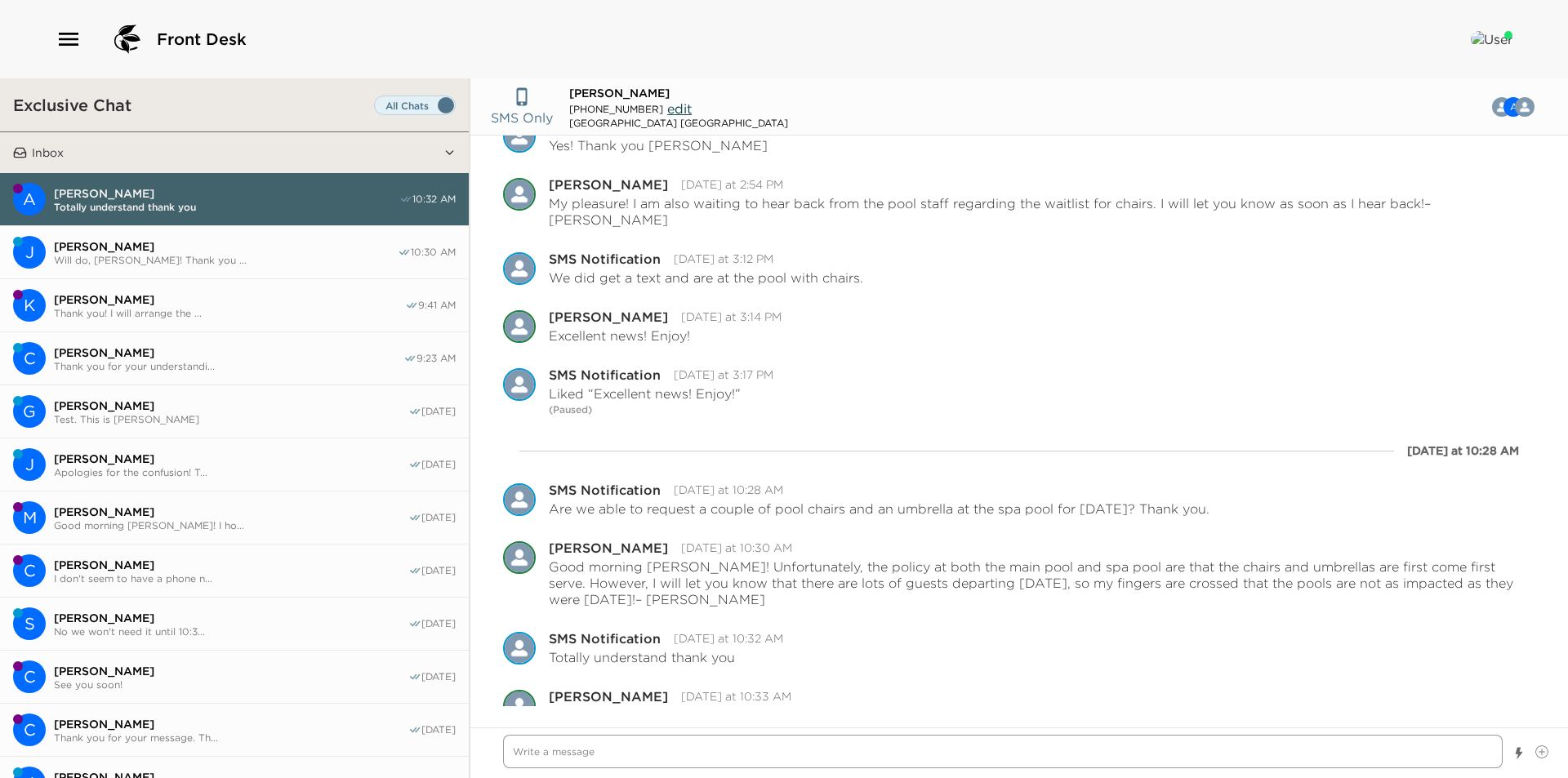
scroll to position [156, 0]
click at [265, 417] on span "Test. This is [PERSON_NAME]" at bounding box center [230, 419] width 354 height 12
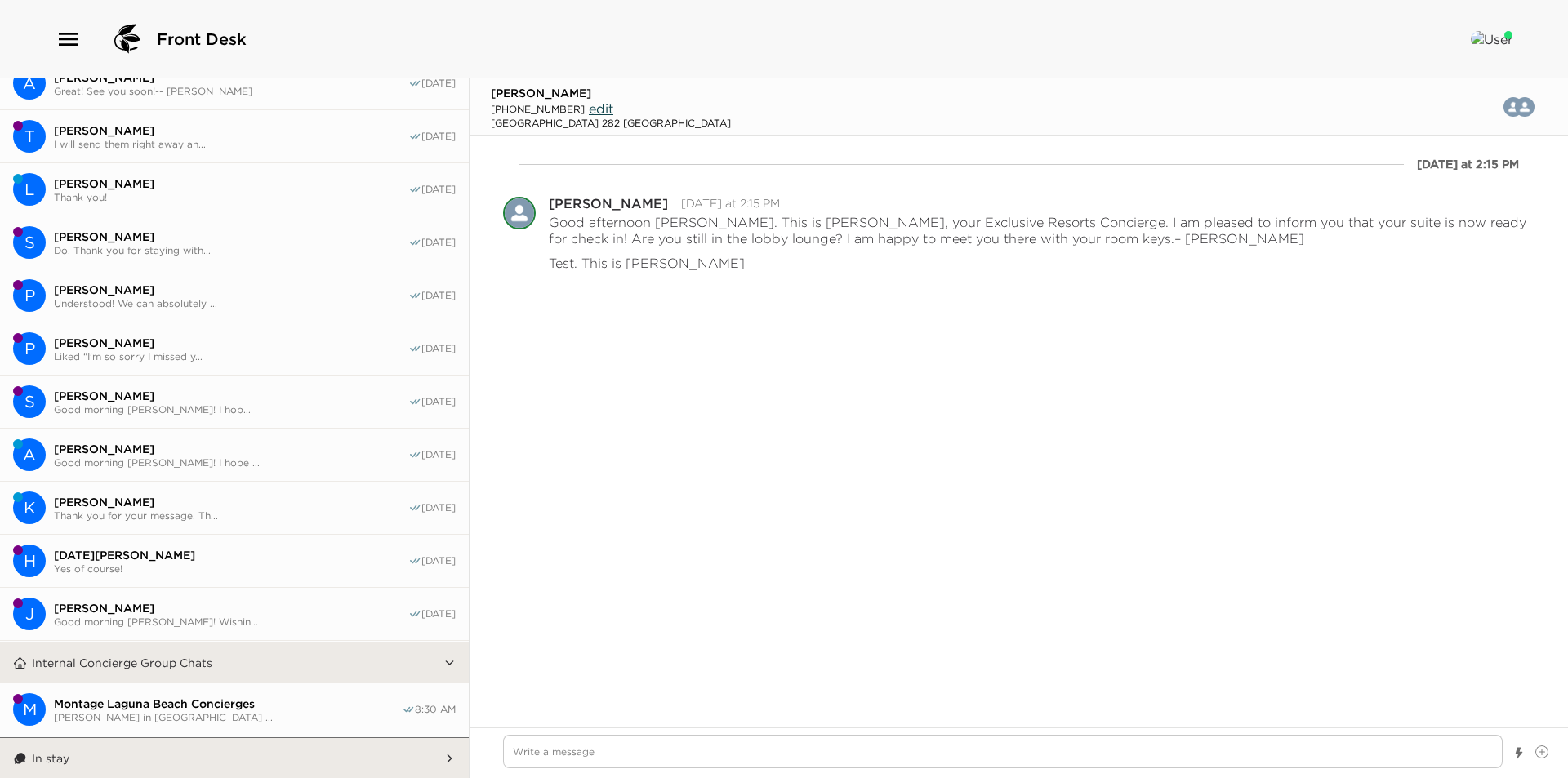
scroll to position [942, 0]
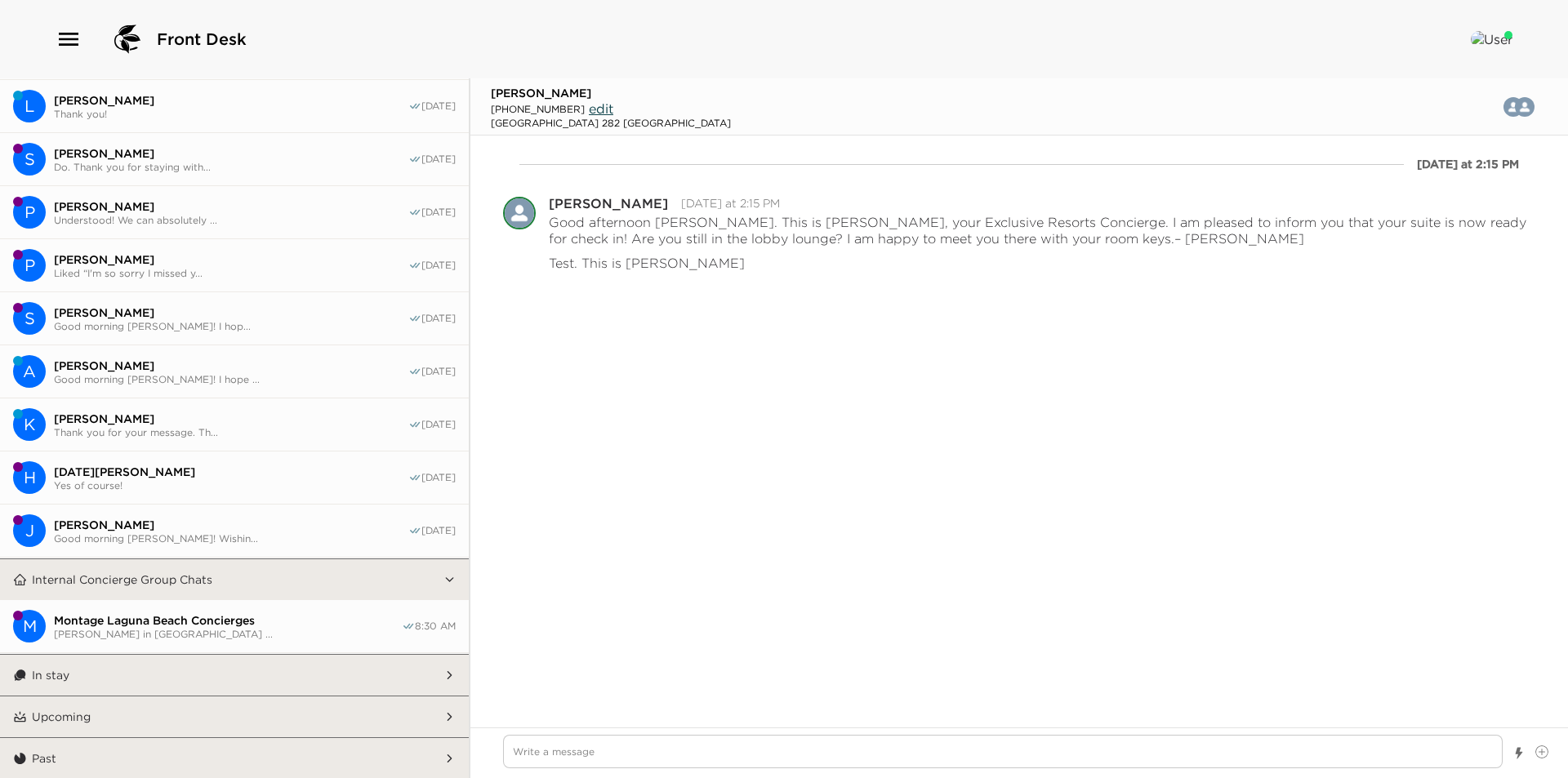
click at [153, 668] on button "In stay" at bounding box center [235, 675] width 416 height 41
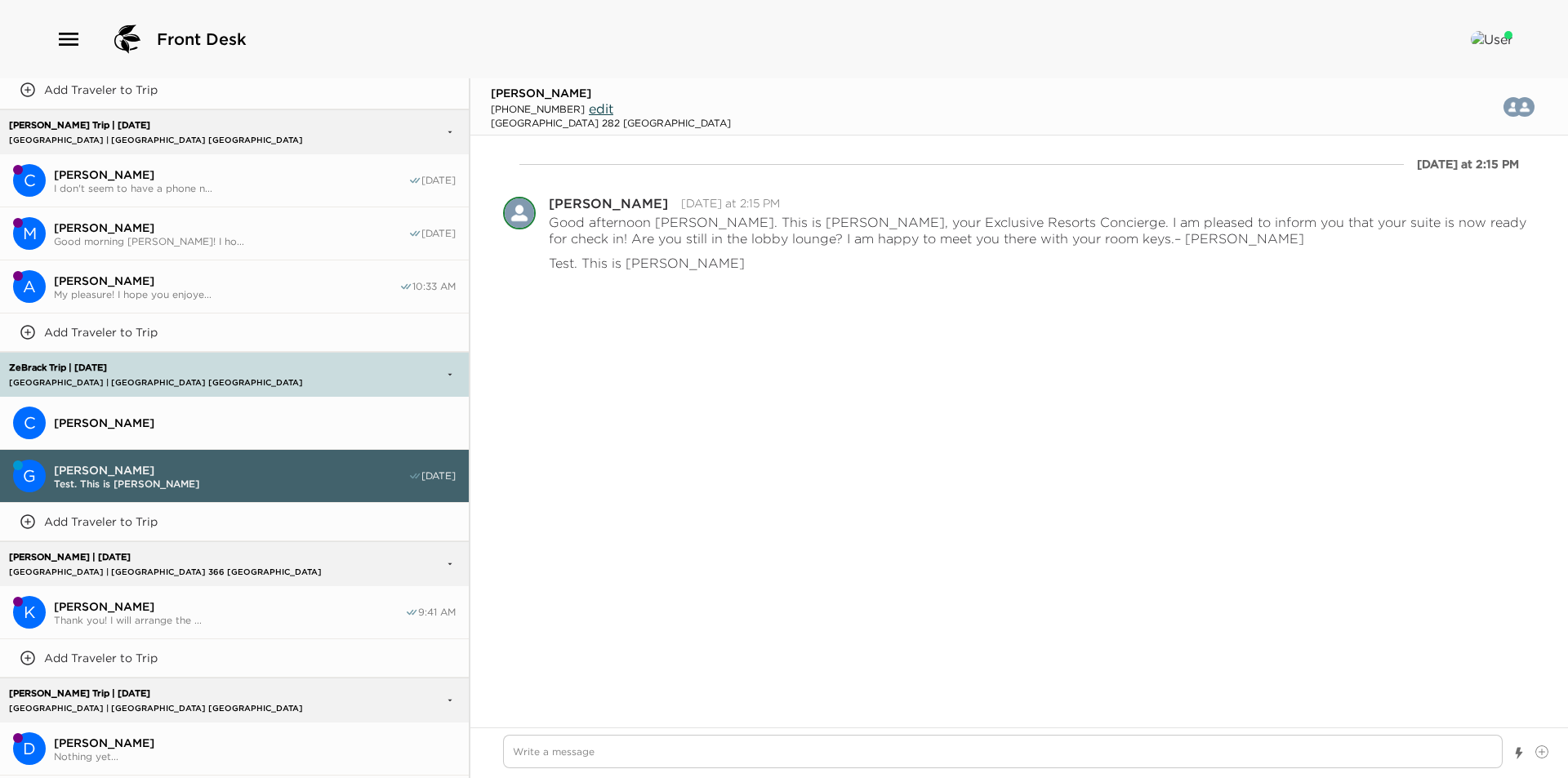
scroll to position [2576, 0]
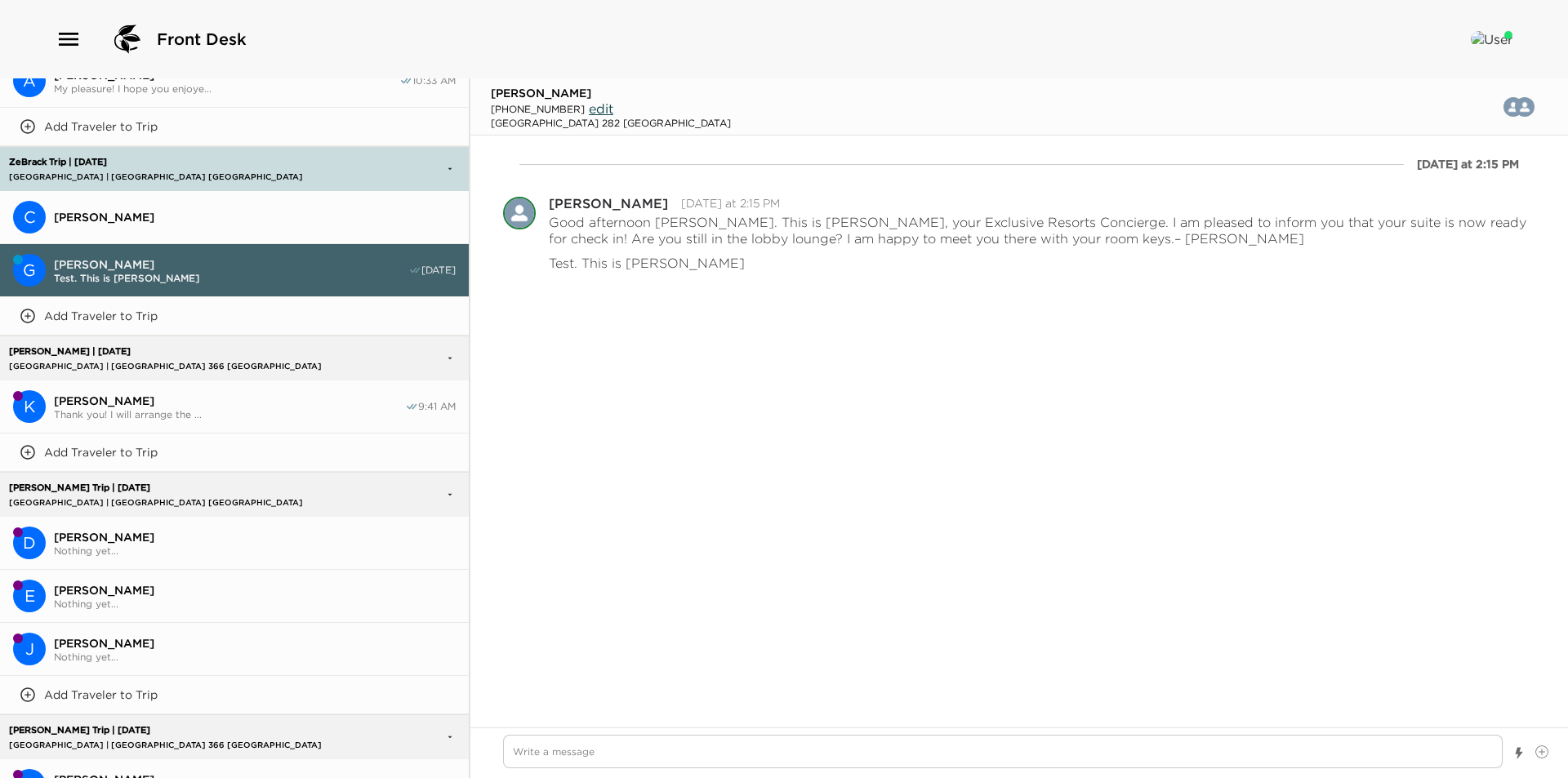
click at [137, 530] on span "[PERSON_NAME]" at bounding box center [255, 537] width 402 height 15
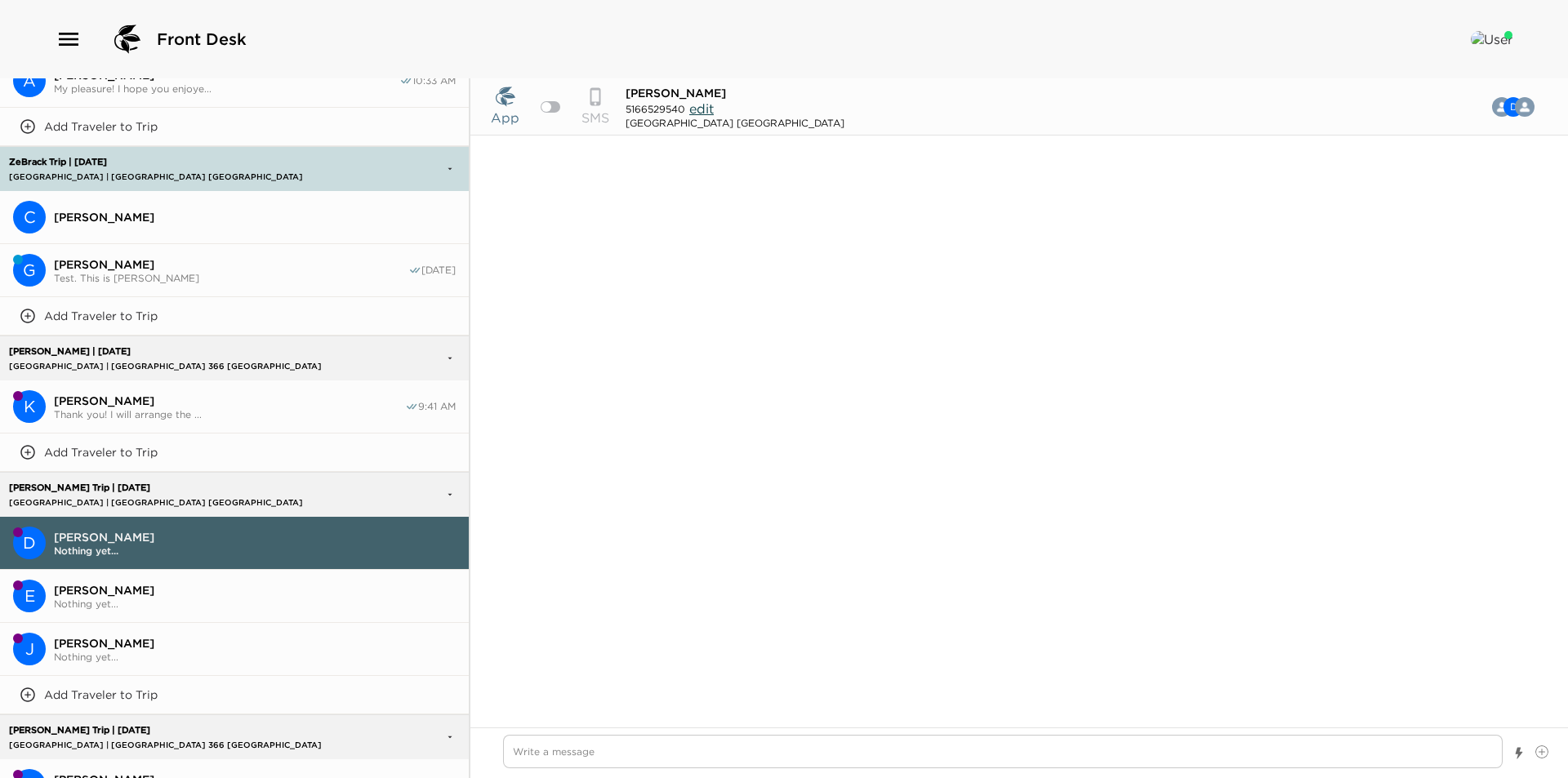
click at [553, 107] on div at bounding box center [550, 107] width 20 height 11
click at [117, 636] on span "[PERSON_NAME]" at bounding box center [255, 644] width 402 height 15
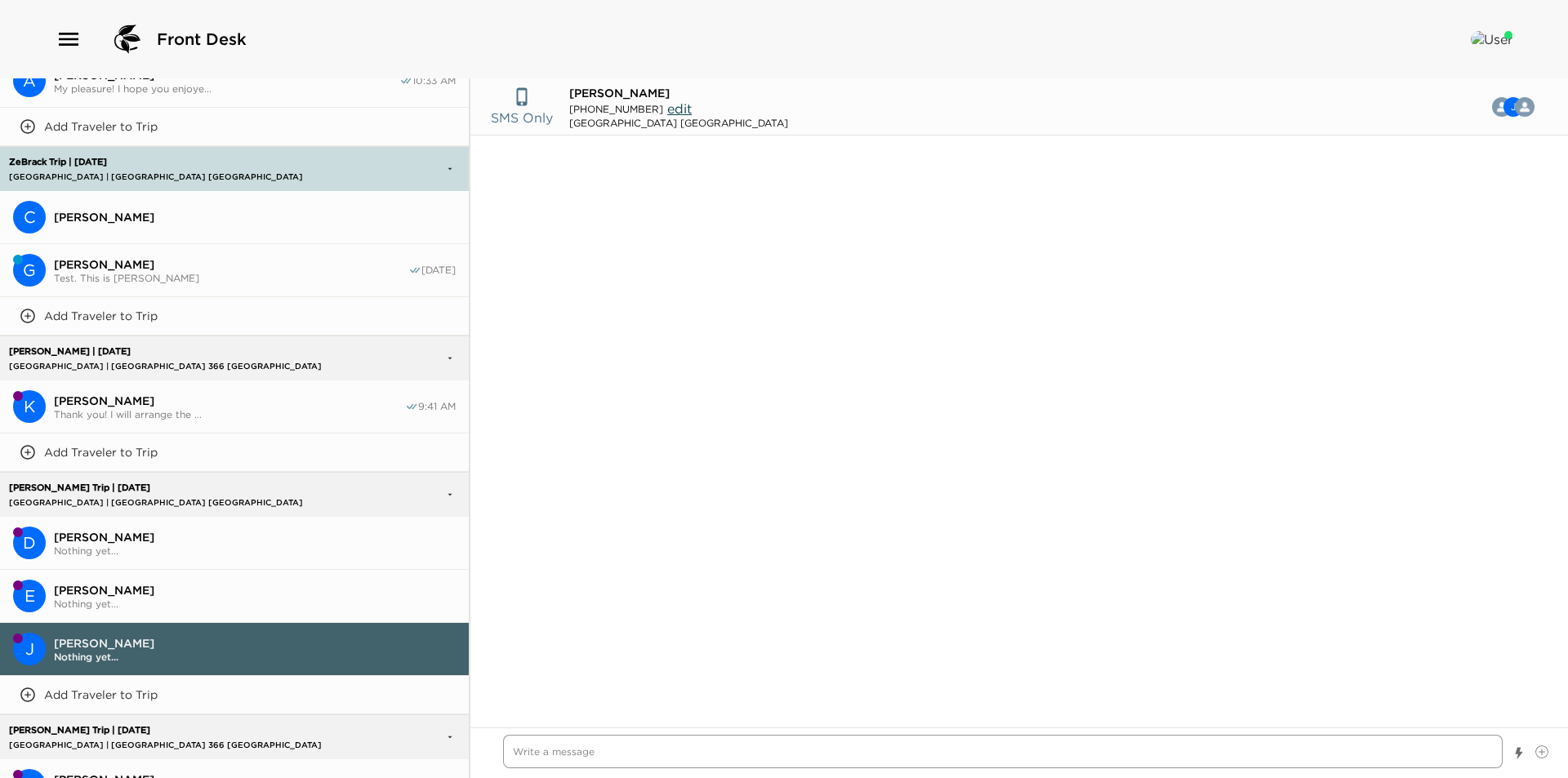
click at [745, 756] on textarea "Write a message" at bounding box center [1003, 751] width 1000 height 33
paste textarea "I am looking forward to welcoming you to [GEOGRAPHIC_DATA]. I will text you as …"
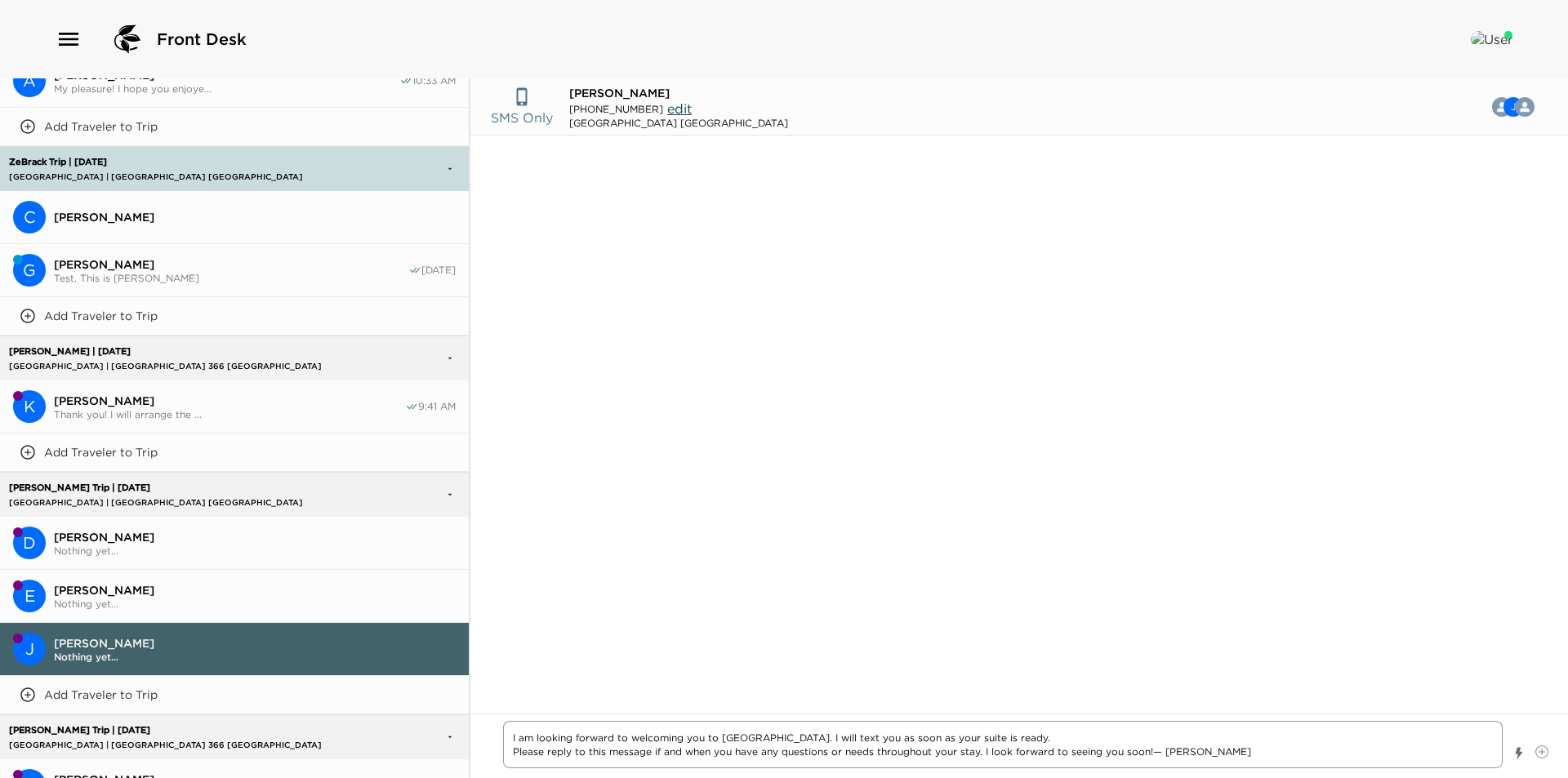
click at [504, 742] on textarea "I am looking forward to welcoming you to [GEOGRAPHIC_DATA]. I will text you as …" at bounding box center [1003, 745] width 1000 height 47
click at [1217, 735] on textarea "Good morning [PERSON_NAME]! I am looking forward to welcoming you to [GEOGRAPHI…" at bounding box center [1003, 745] width 1000 height 47
drag, startPoint x: 1201, startPoint y: 741, endPoint x: 1147, endPoint y: 744, distance: 54.1
click at [1147, 744] on textarea "Good morning [PERSON_NAME]! I am looking forward to welcoming you to [GEOGRAPHI…" at bounding box center [1003, 745] width 1000 height 47
drag, startPoint x: 1206, startPoint y: 737, endPoint x: 995, endPoint y: 736, distance: 211.0
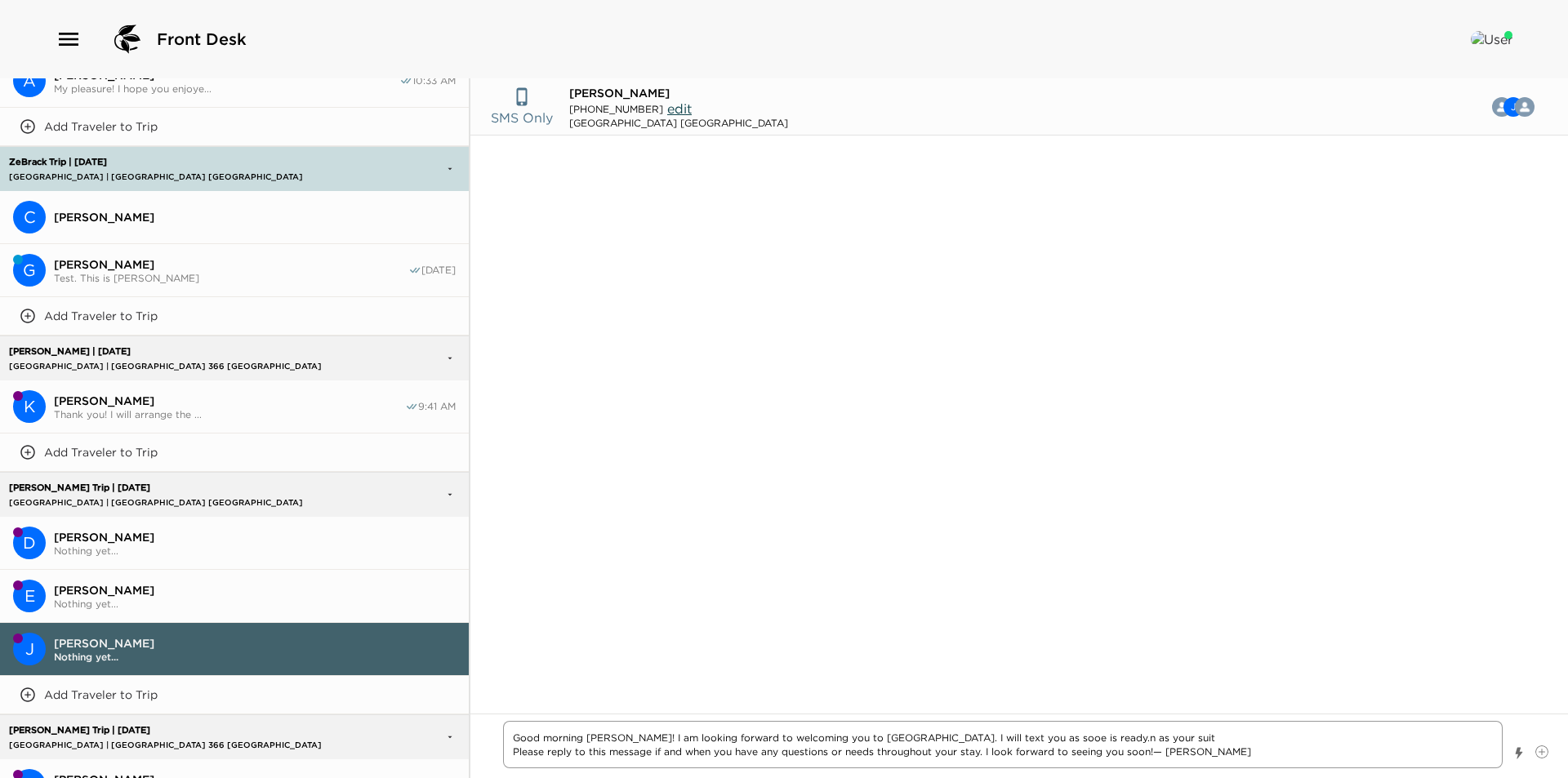
click at [995, 736] on textarea "Good morning [PERSON_NAME]! I am looking forward to welcoming you to [GEOGRAPHI…" at bounding box center [1003, 745] width 1000 height 47
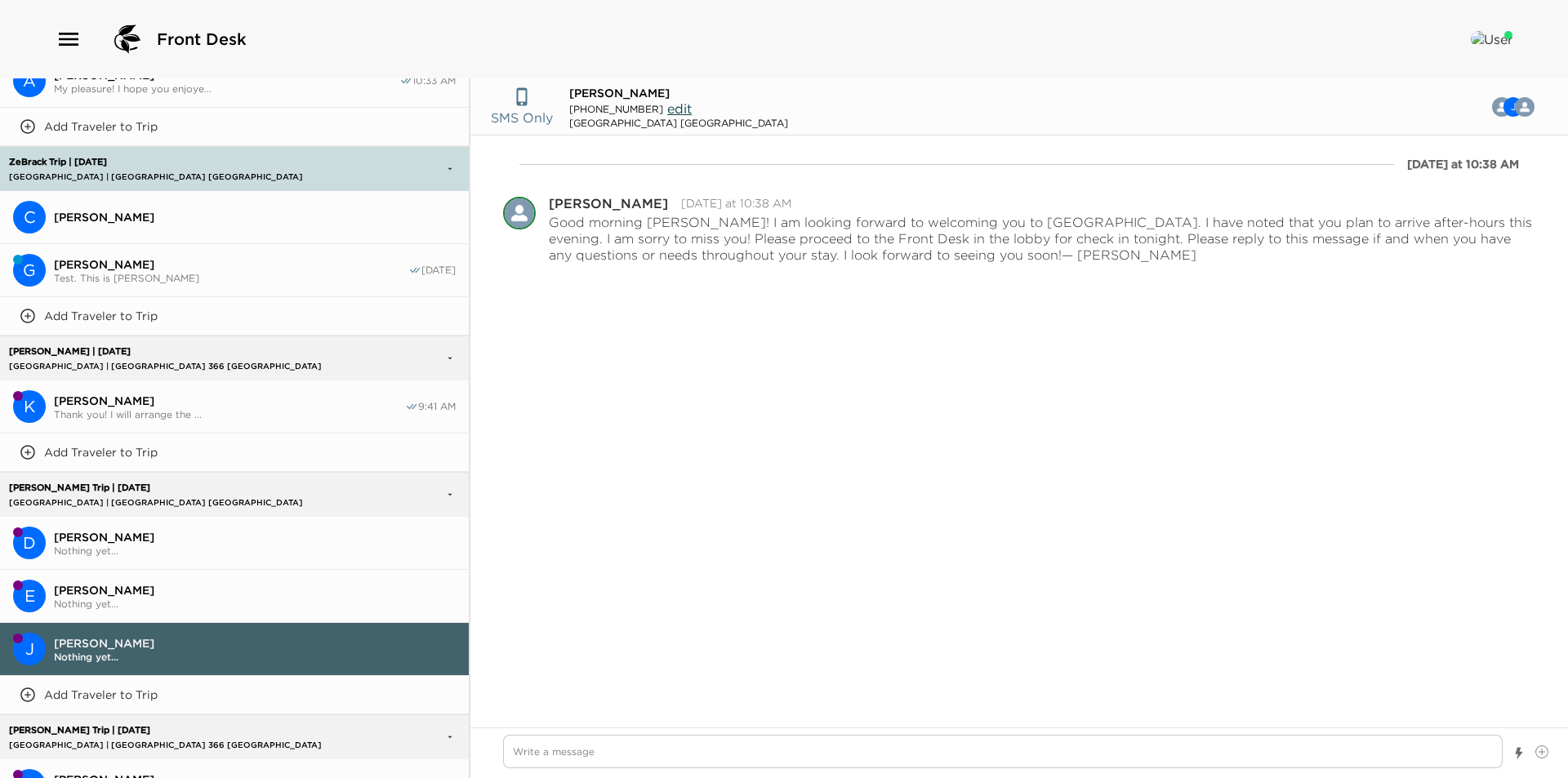
click at [117, 545] on span "Nothing yet..." at bounding box center [255, 550] width 402 height 12
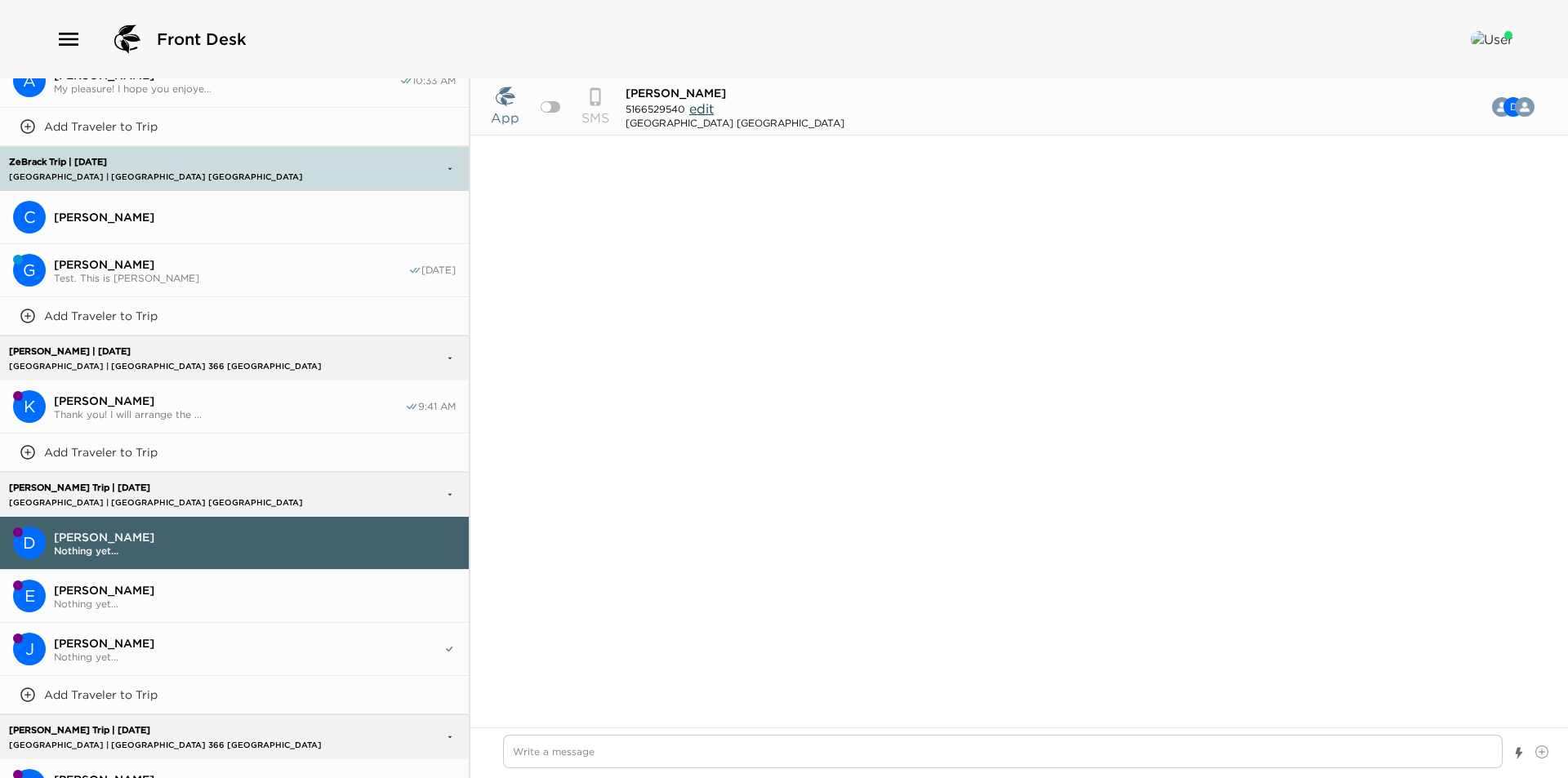
click at [124, 584] on span "[PERSON_NAME]" at bounding box center [255, 591] width 402 height 15
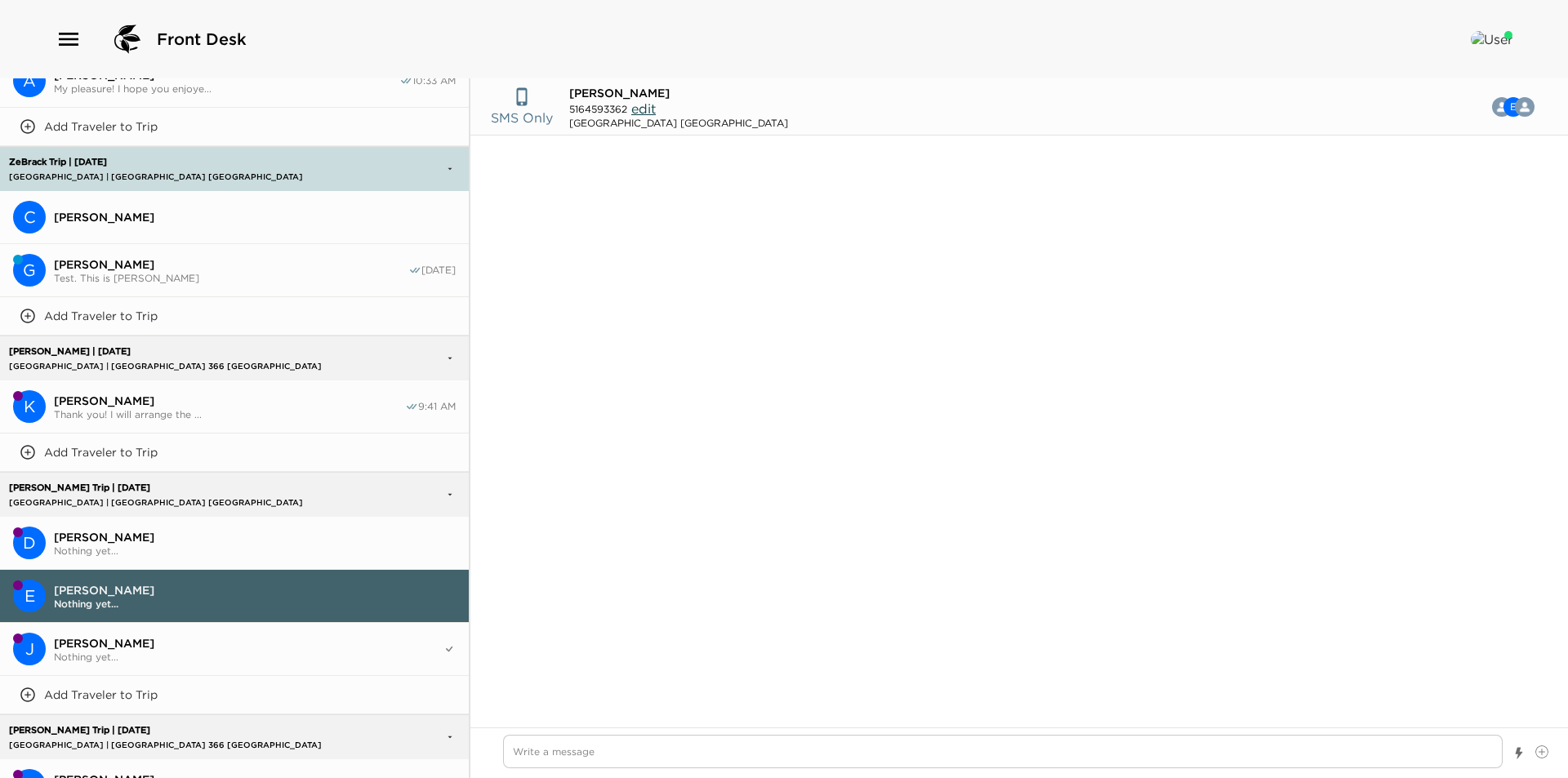
click at [179, 530] on span "[PERSON_NAME]" at bounding box center [255, 537] width 402 height 15
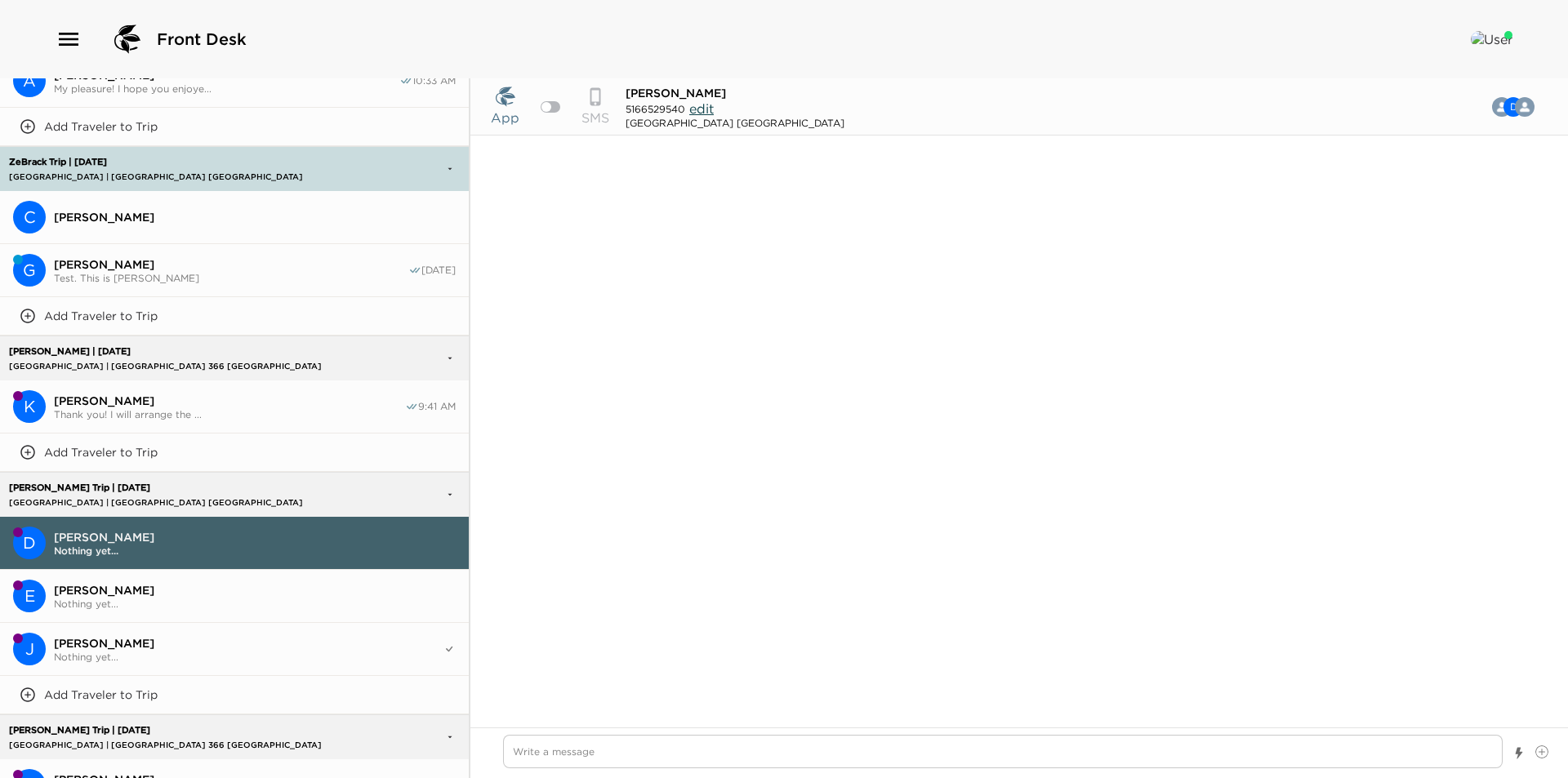
click at [548, 102] on div at bounding box center [546, 107] width 9 height 9
click at [615, 756] on textarea "Write a message" at bounding box center [1003, 751] width 1000 height 33
click at [181, 636] on span "[PERSON_NAME]" at bounding box center [248, 644] width 389 height 15
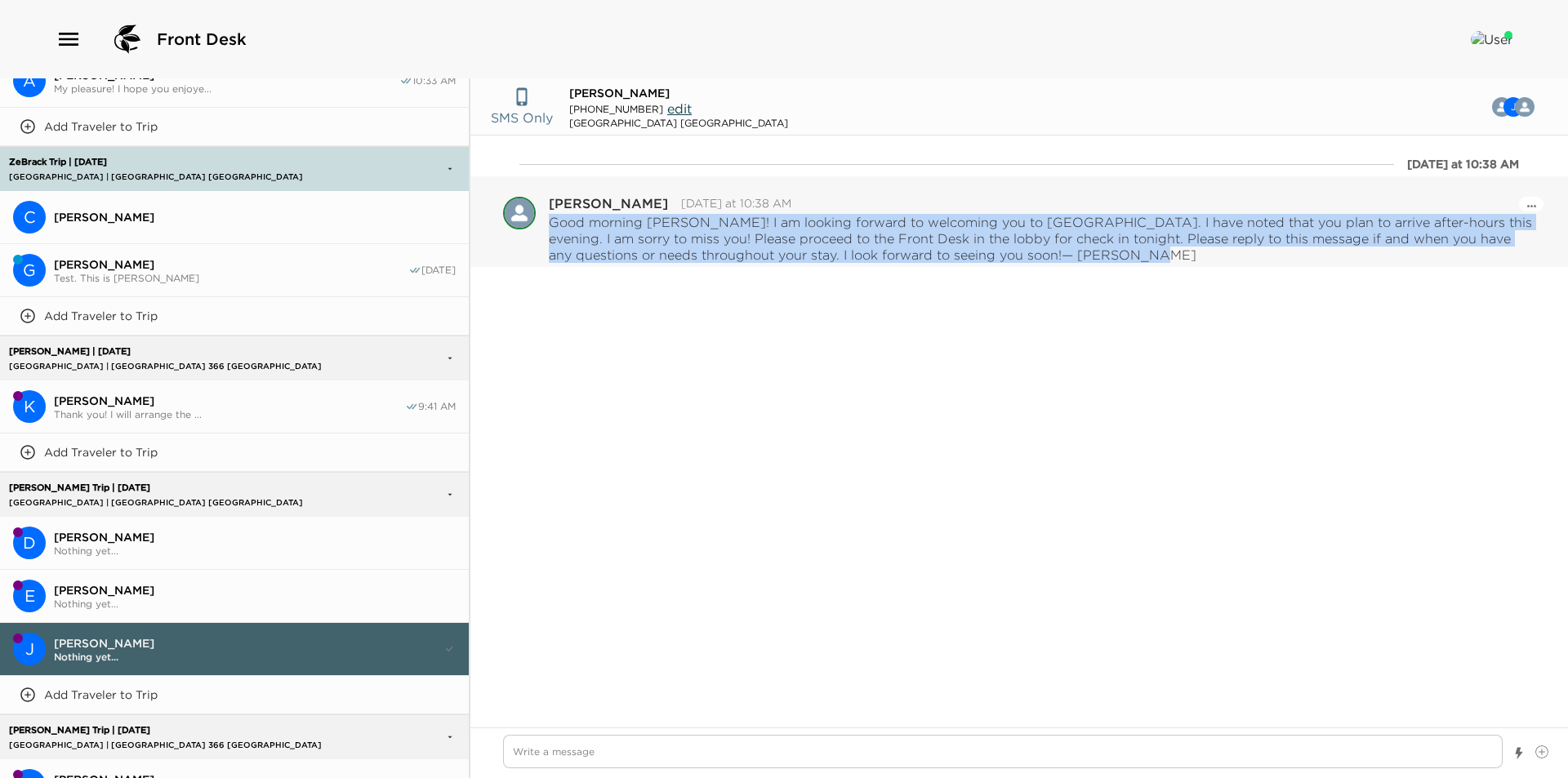
drag, startPoint x: 550, startPoint y: 218, endPoint x: 1249, endPoint y: 257, distance: 700.1
click at [1249, 257] on div "Good morning [PERSON_NAME]! I am looking forward to welcoming you to [GEOGRAPHI…" at bounding box center [1041, 239] width 986 height 49
copy div "Good morning [PERSON_NAME]! I am looking forward to welcoming you to [GEOGRAPHI…"
click at [112, 530] on span "[PERSON_NAME]" at bounding box center [255, 537] width 402 height 15
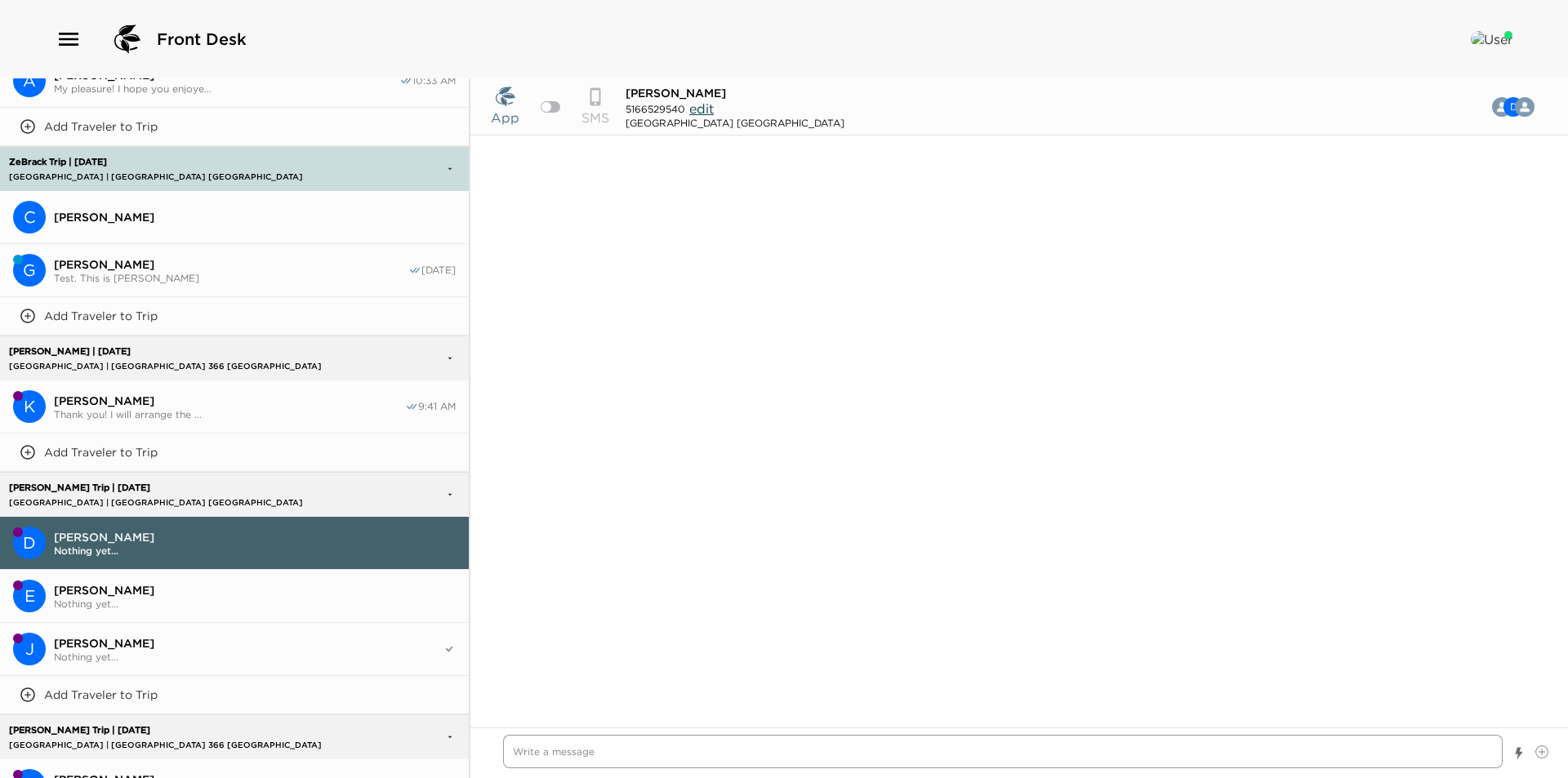
click at [637, 764] on textarea "Write a message" at bounding box center [1003, 751] width 1000 height 33
paste textarea "Good morning [PERSON_NAME]! I am looking forward to welcoming you to [GEOGRAPHI…"
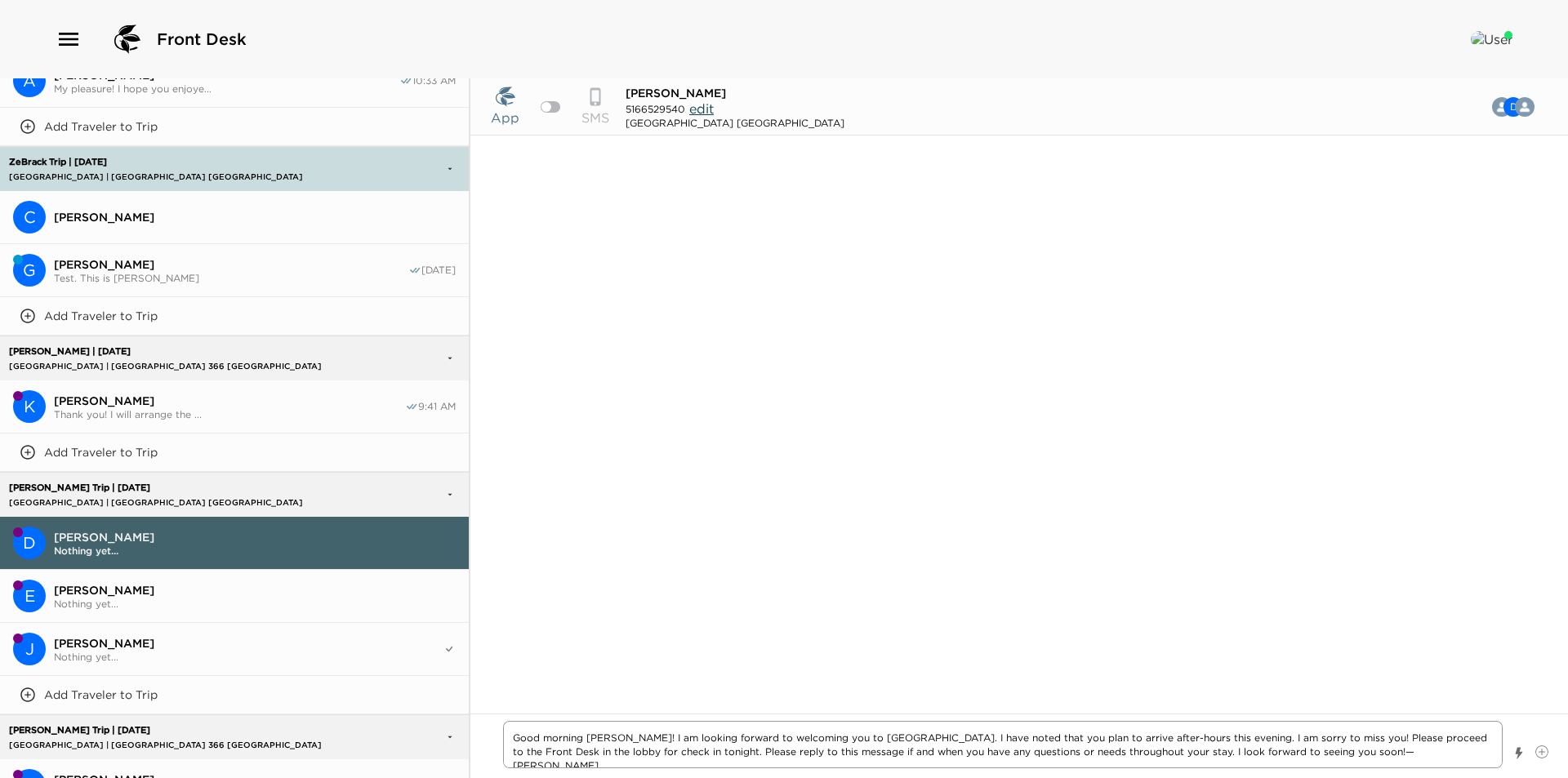
drag, startPoint x: 649, startPoint y: 737, endPoint x: 596, endPoint y: 738, distance: 53.0
click at [596, 738] on textarea "Good morning [PERSON_NAME]! I am looking forward to welcoming you to [GEOGRAPHI…" at bounding box center [1003, 745] width 1000 height 47
click at [1036, 741] on textarea "Good morning [PERSON_NAME]! I am looking forward to welcoming you to [GEOGRAPHI…" at bounding box center [1003, 745] width 1000 height 47
drag, startPoint x: 1034, startPoint y: 734, endPoint x: 969, endPoint y: 736, distance: 65.0
click at [969, 736] on textarea "Good morning [PERSON_NAME]! I am looking forward to welcoming you to [GEOGRAPHI…" at bounding box center [1003, 745] width 1000 height 47
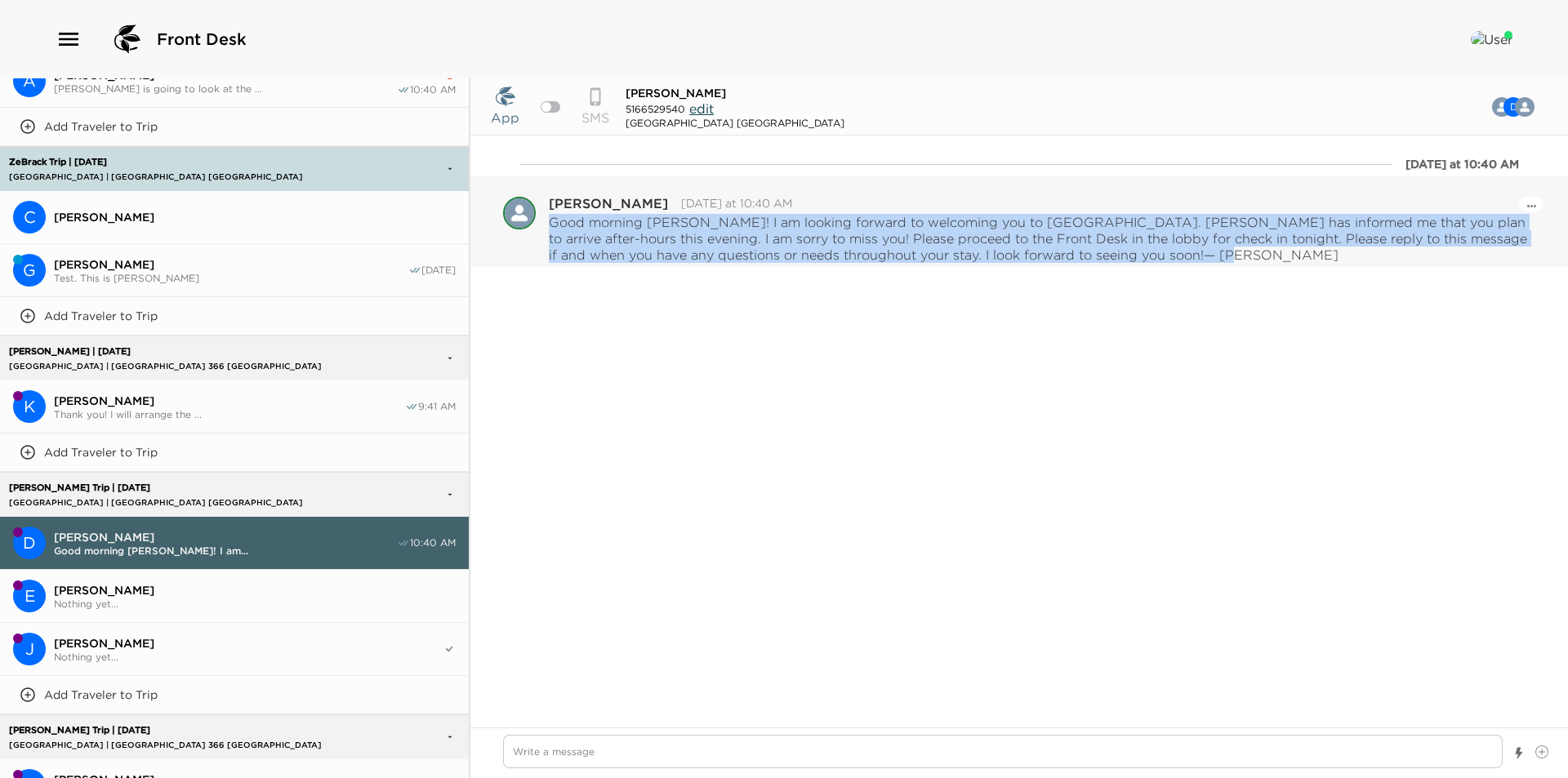
drag, startPoint x: 1221, startPoint y: 261, endPoint x: 553, endPoint y: 225, distance: 669.0
click at [553, 225] on p "Good morning [PERSON_NAME]! I am looking forward to welcoming you to [GEOGRAPHI…" at bounding box center [1041, 239] width 986 height 49
copy p "Good morning [PERSON_NAME]! I am looking forward to welcoming you to [GEOGRAPHI…"
click at [553, 107] on div at bounding box center [550, 107] width 20 height 11
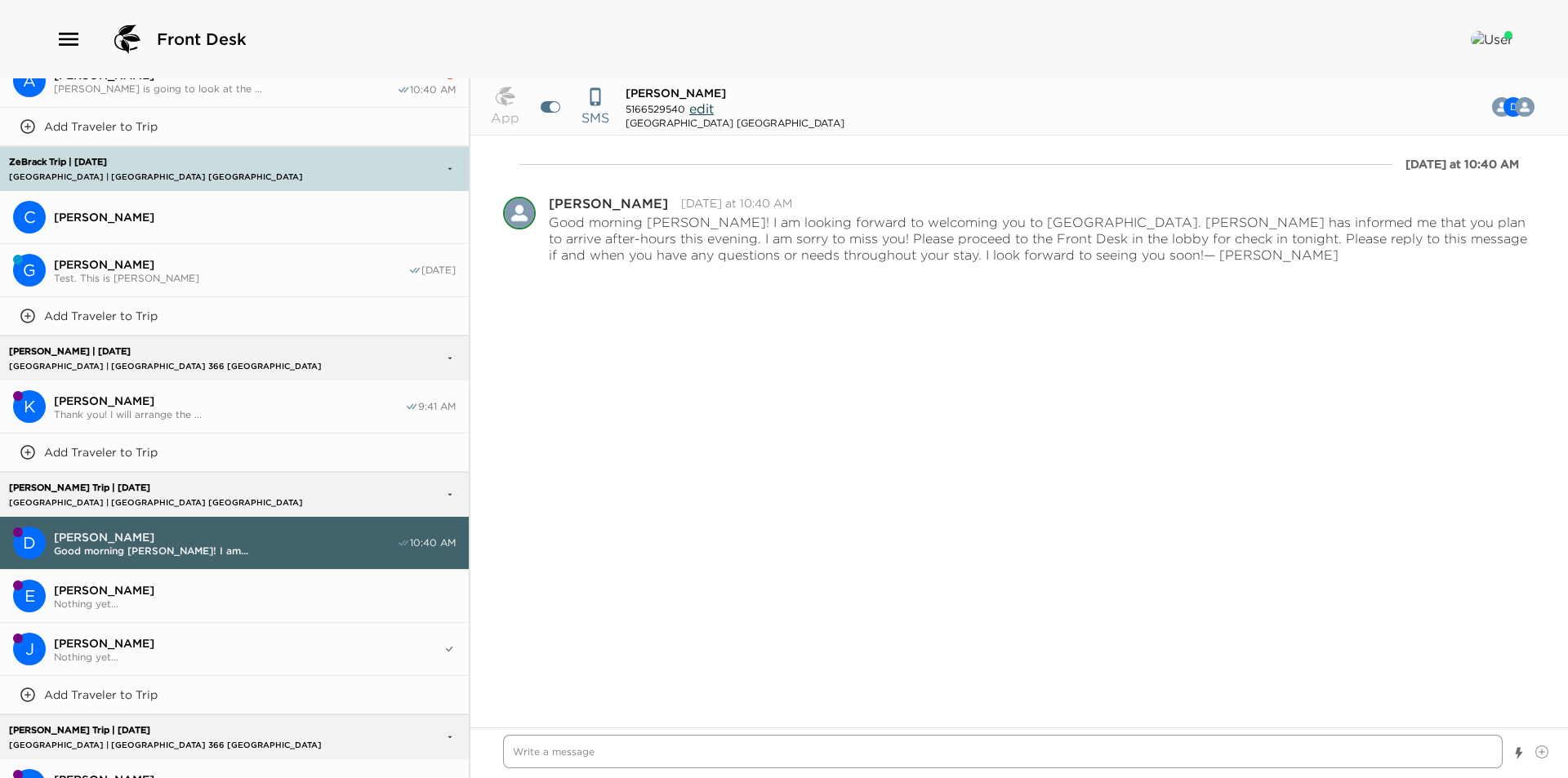
click at [647, 750] on textarea "Write a message" at bounding box center [1003, 751] width 1000 height 33
paste textarea "Good morning [PERSON_NAME]! I am looking forward to welcoming you to [GEOGRAPHI…"
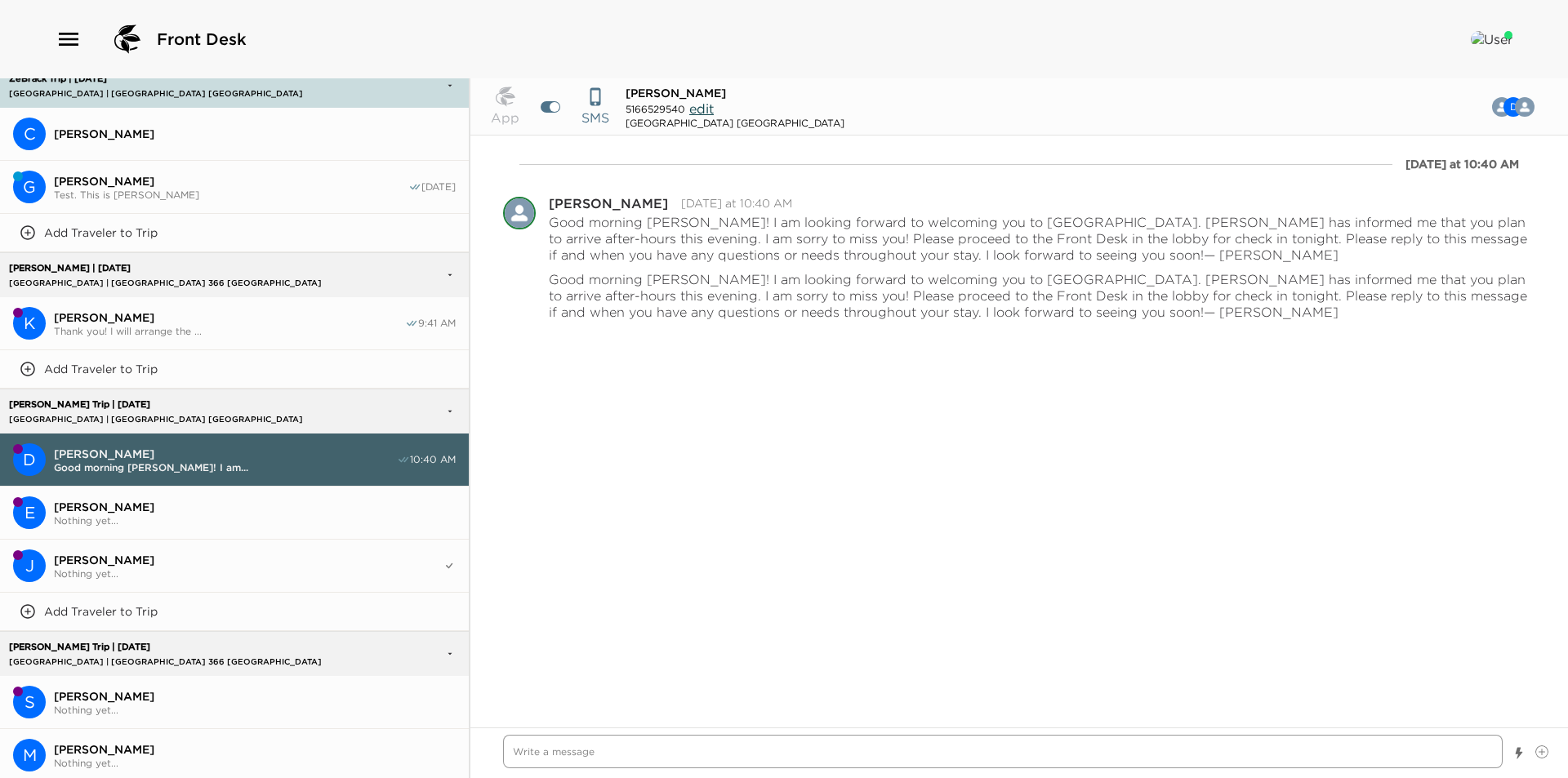
scroll to position [2821, 0]
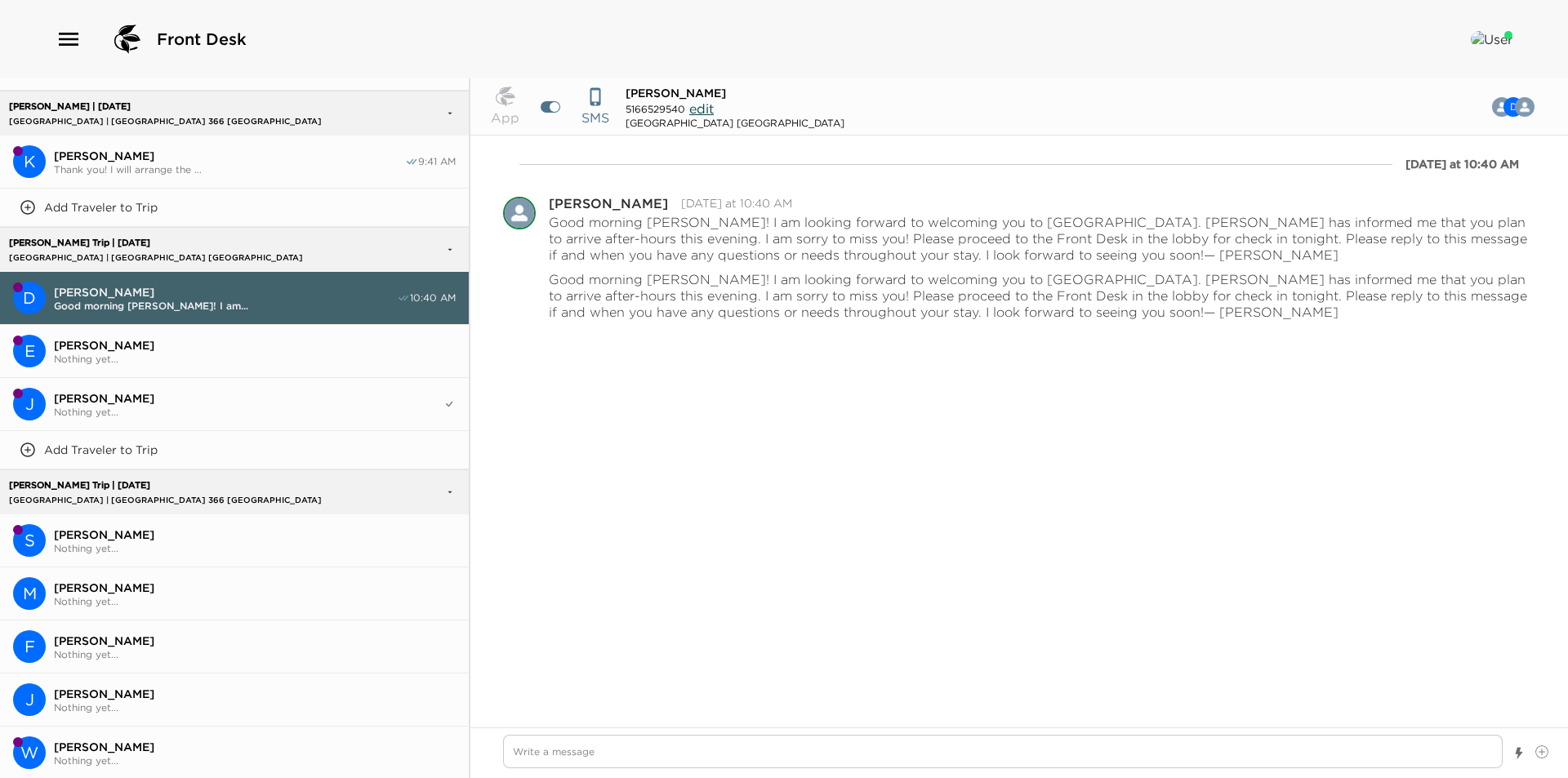
click at [166, 528] on span "[PERSON_NAME]" at bounding box center [255, 535] width 402 height 15
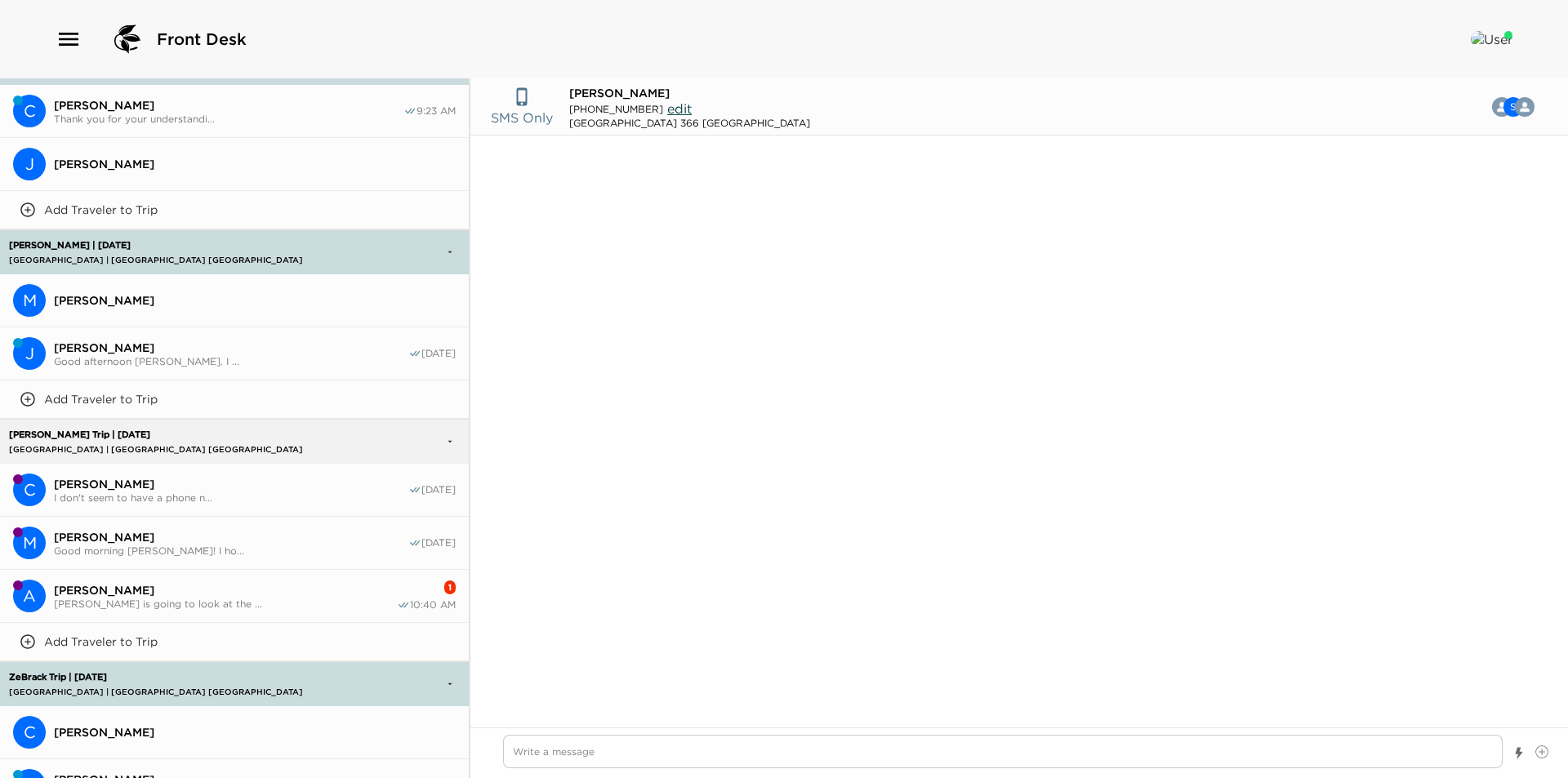
scroll to position [2168, 0]
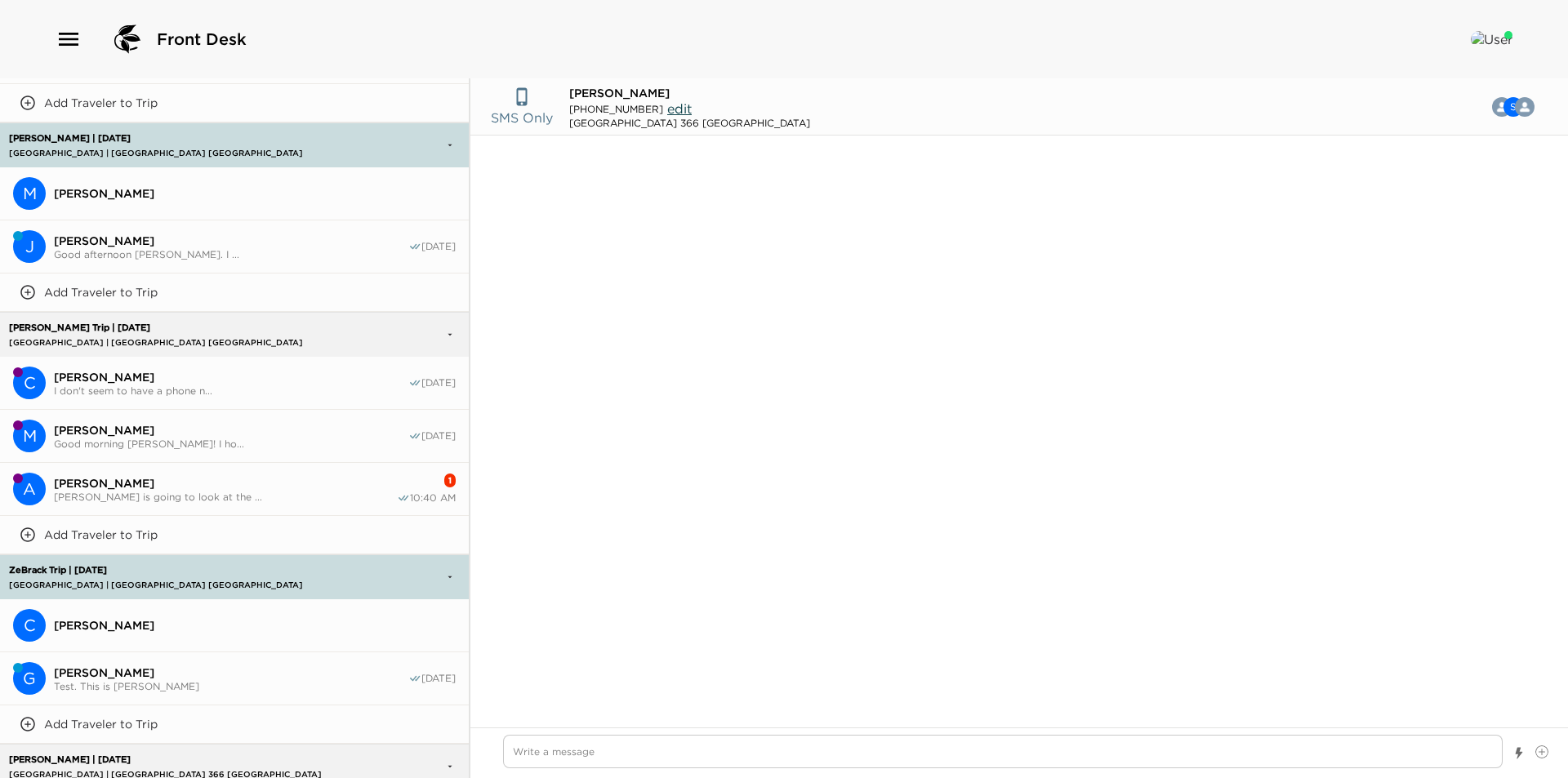
click at [317, 476] on span "[PERSON_NAME]" at bounding box center [225, 483] width 343 height 15
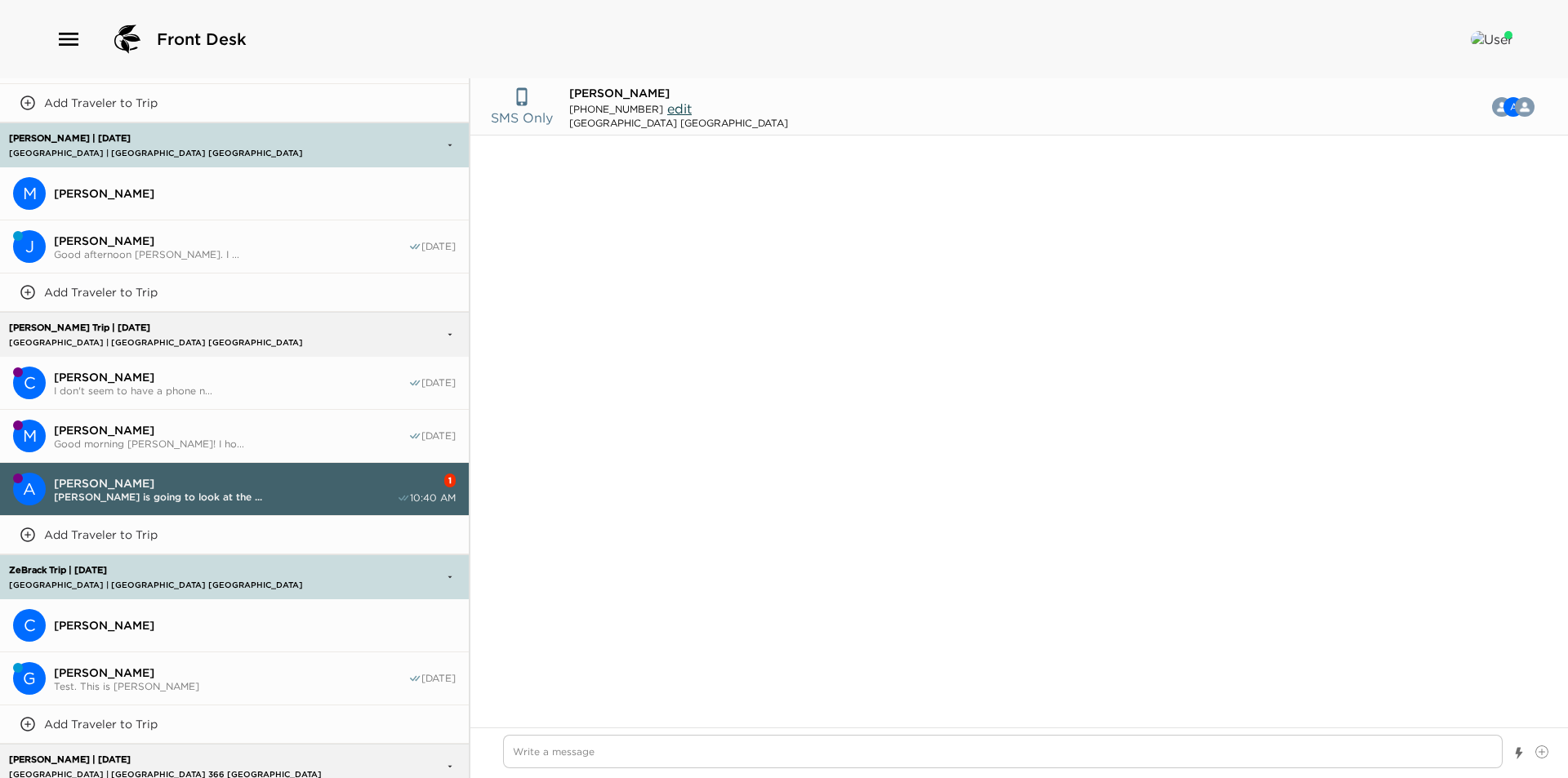
scroll to position [214, 0]
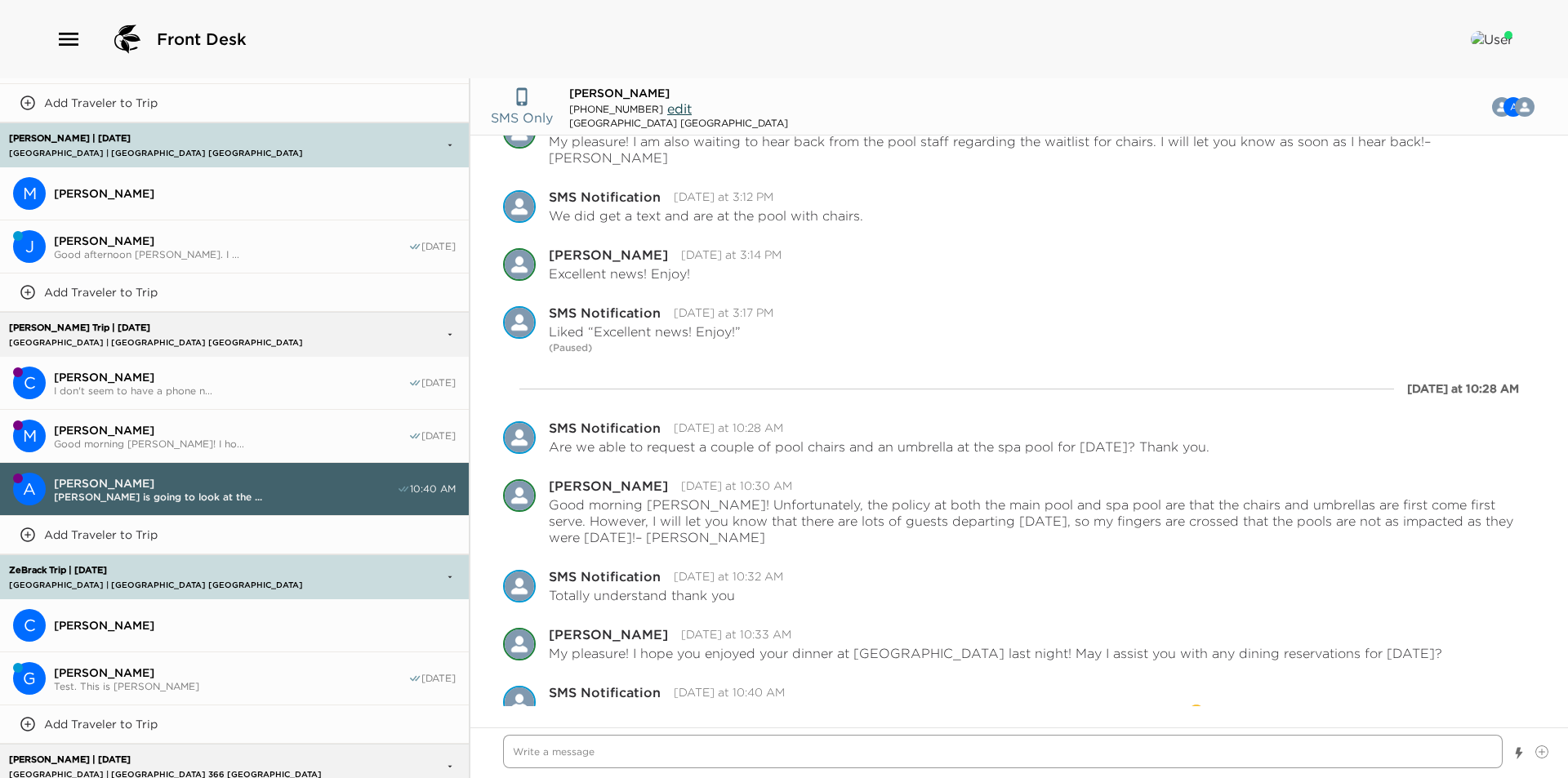
click at [706, 750] on textarea "Write a message" at bounding box center [1003, 751] width 1000 height 33
paste textarea "[URL][DOMAIN_NAME]"
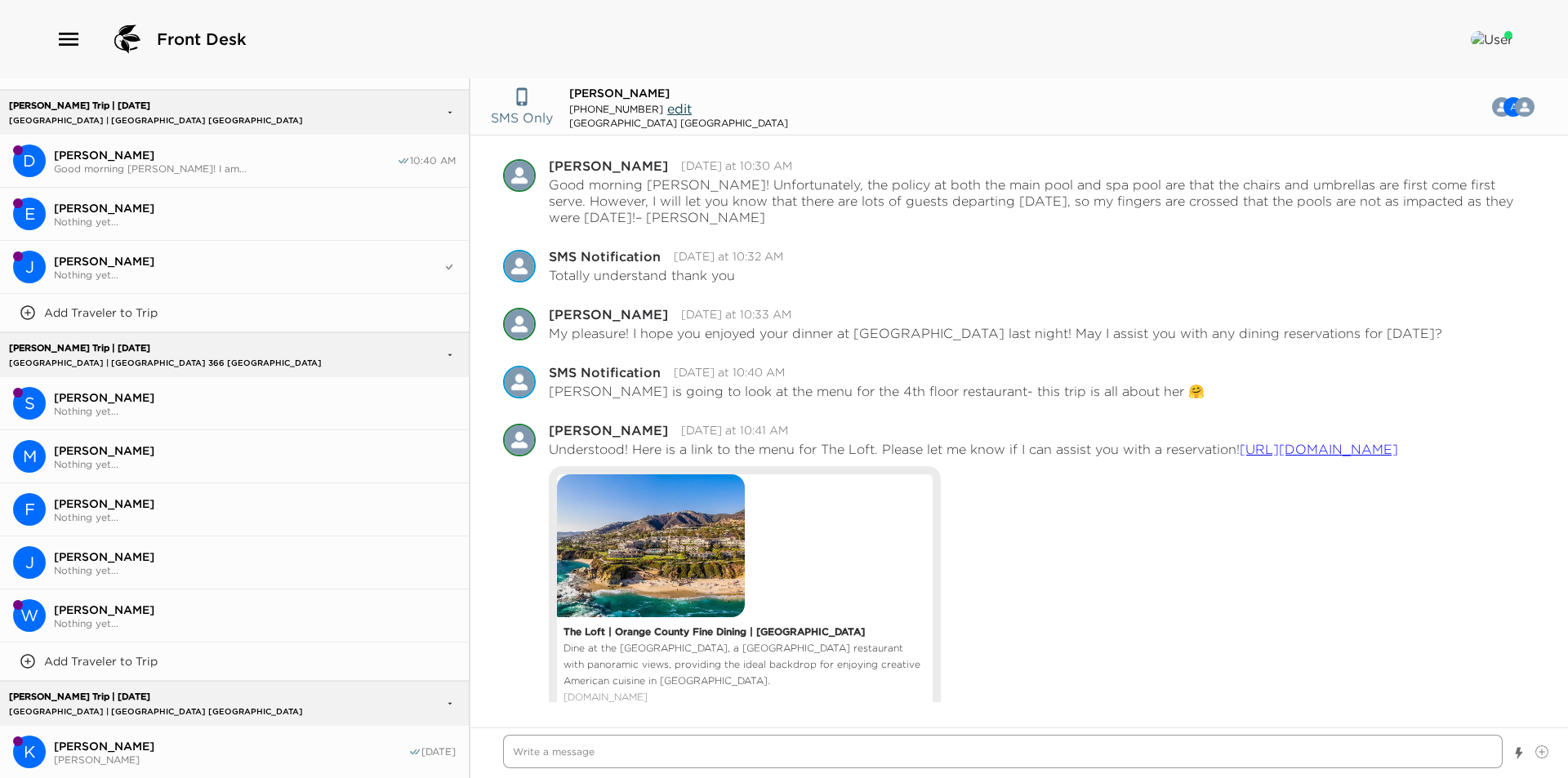
scroll to position [2952, 0]
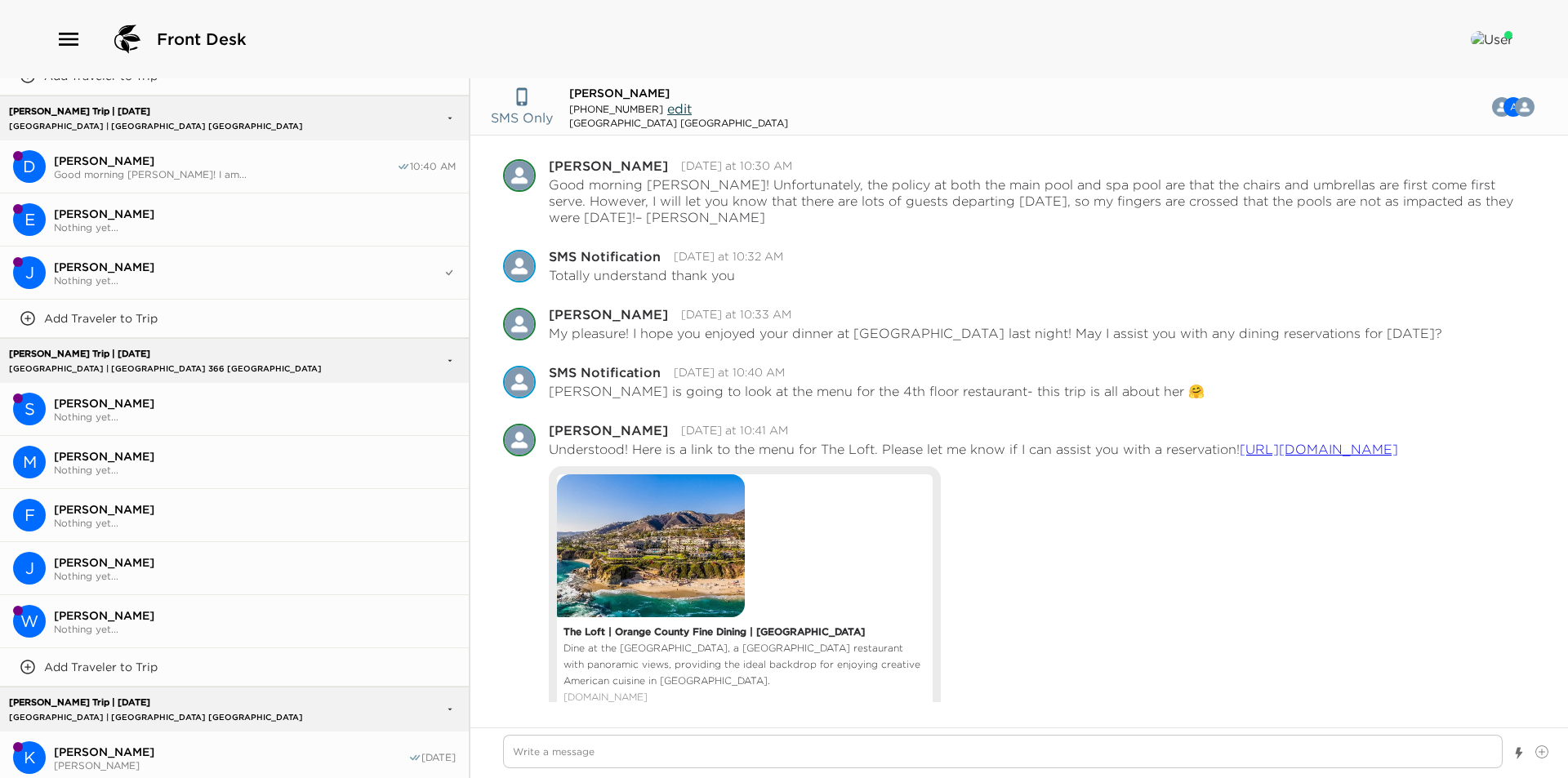
click at [105, 412] on button "S [PERSON_NAME] Nothing yet..." at bounding box center [234, 410] width 468 height 53
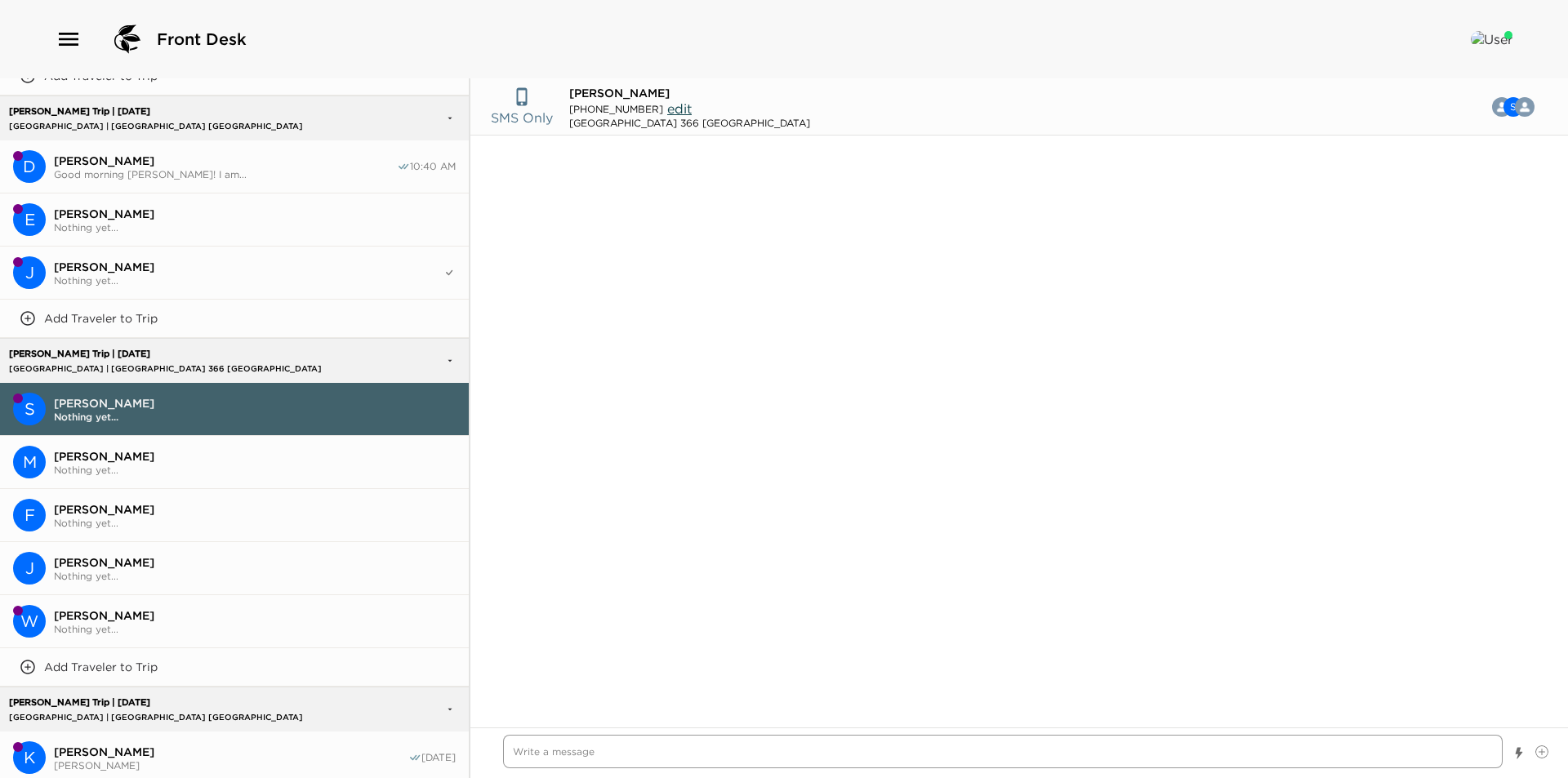
click at [566, 743] on textarea "Write a message" at bounding box center [1003, 751] width 1000 height 33
paste textarea "I am looking forward to welcoming you to [GEOGRAPHIC_DATA]. I will text you as …"
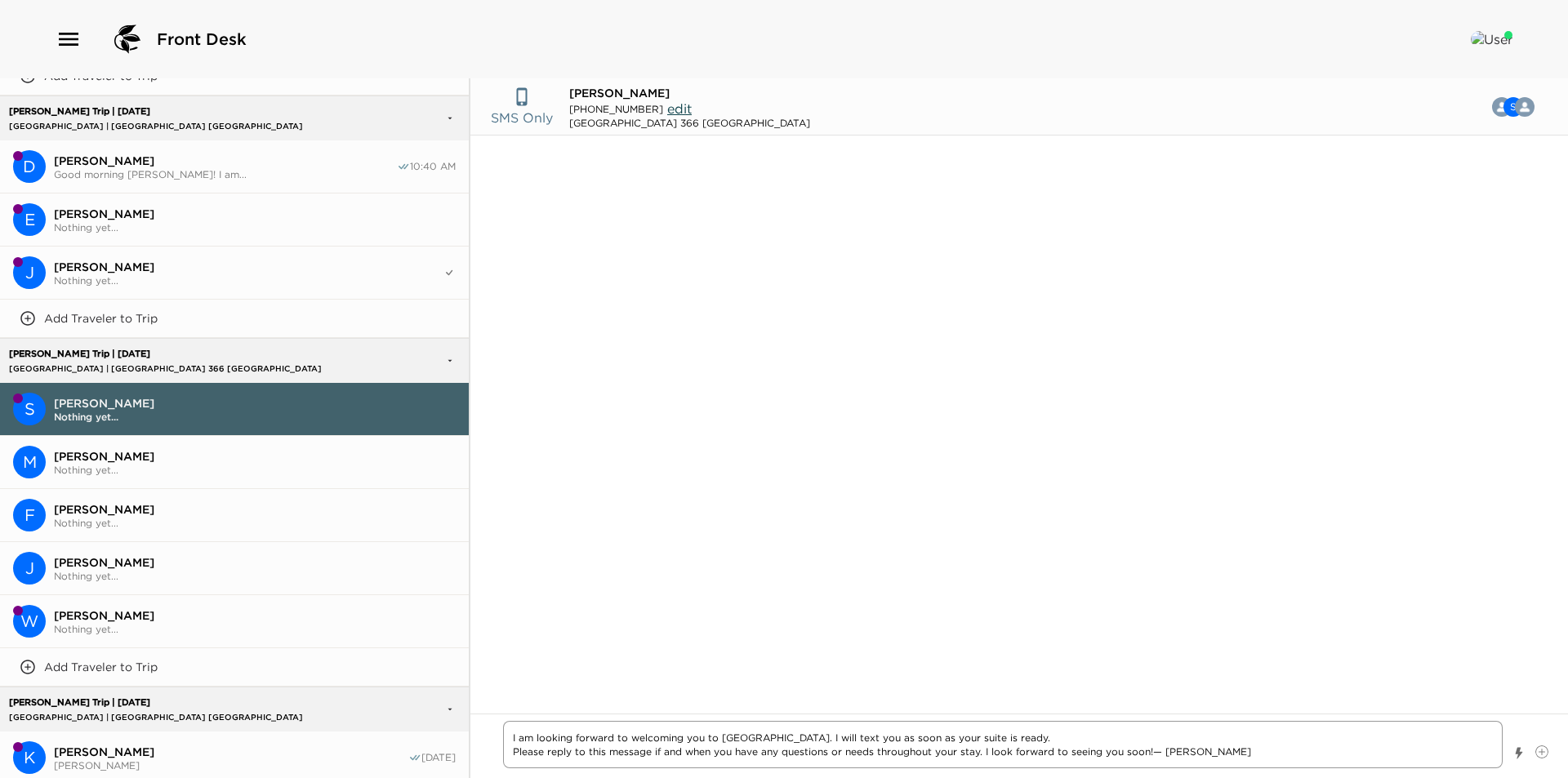
click at [506, 741] on textarea "I am looking forward to welcoming you to [GEOGRAPHIC_DATA]. I will text you as …" at bounding box center [1003, 745] width 1000 height 47
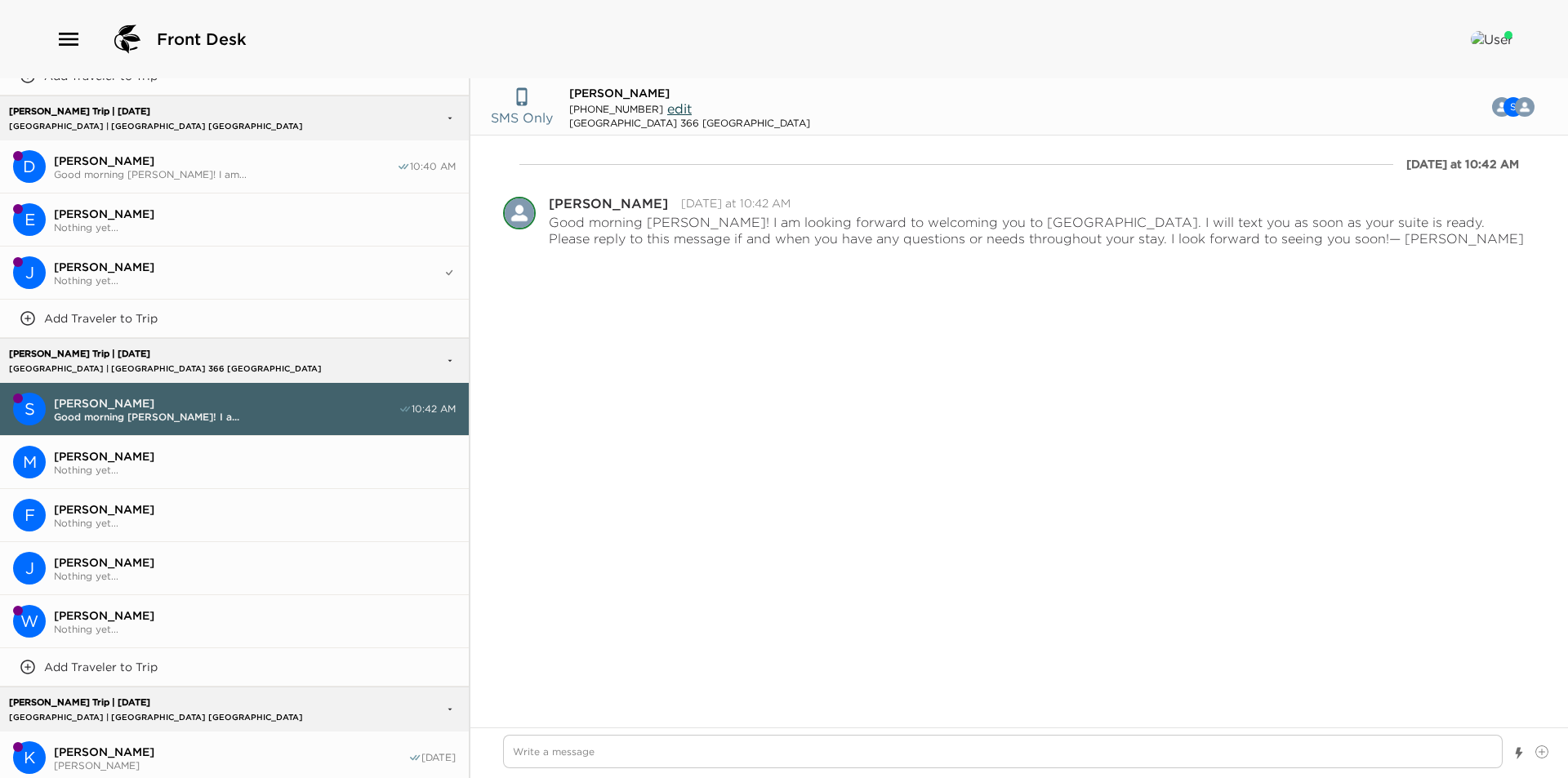
click at [147, 608] on span "[PERSON_NAME]" at bounding box center [255, 616] width 402 height 15
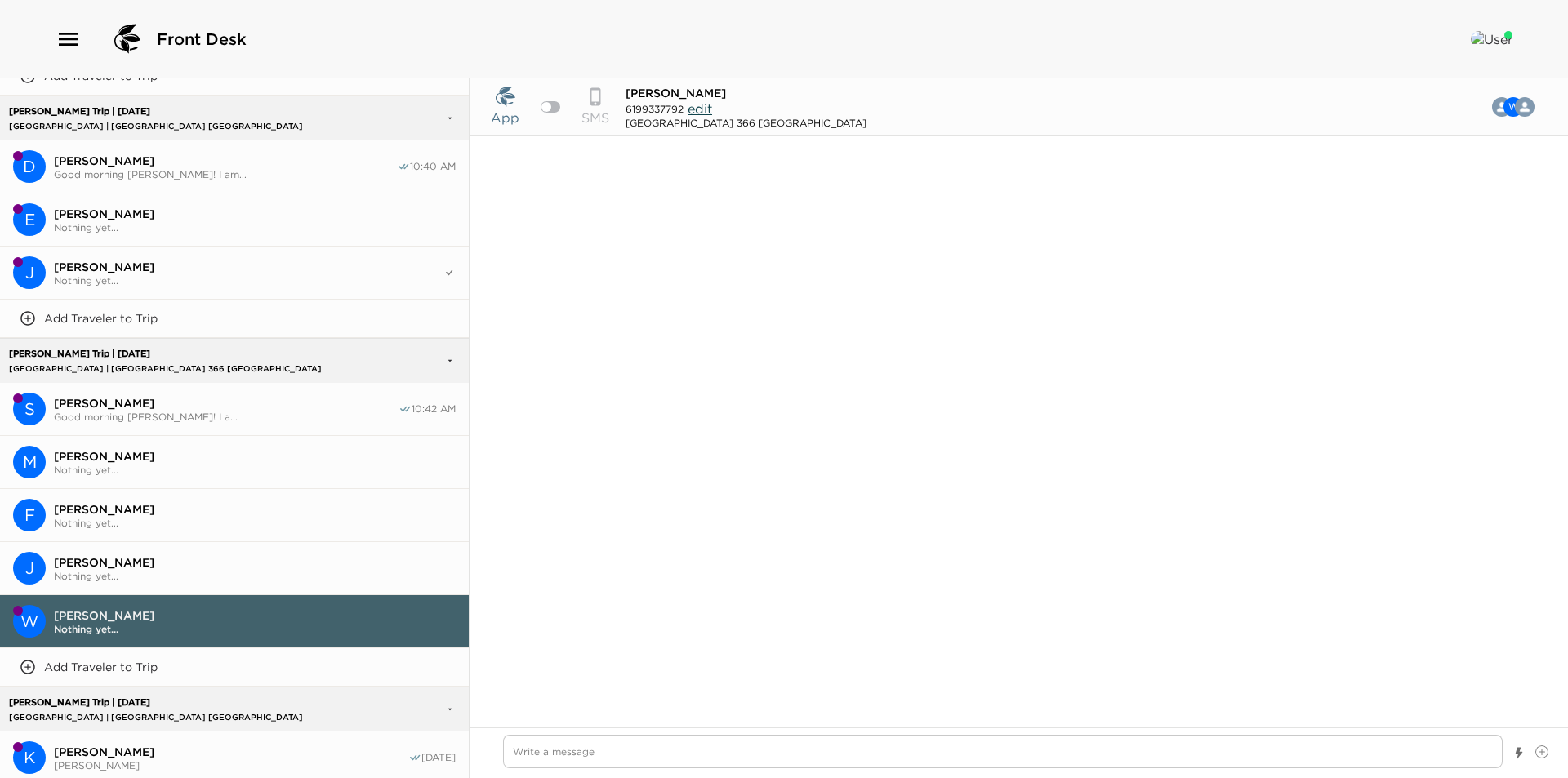
click at [559, 106] on div "App SMS" at bounding box center [549, 107] width 118 height 41
click at [556, 106] on div at bounding box center [550, 107] width 20 height 11
click at [674, 747] on textarea "Write a message" at bounding box center [1003, 751] width 1000 height 33
paste textarea "I am looking forward to welcoming you to [GEOGRAPHIC_DATA]. I will text you as …"
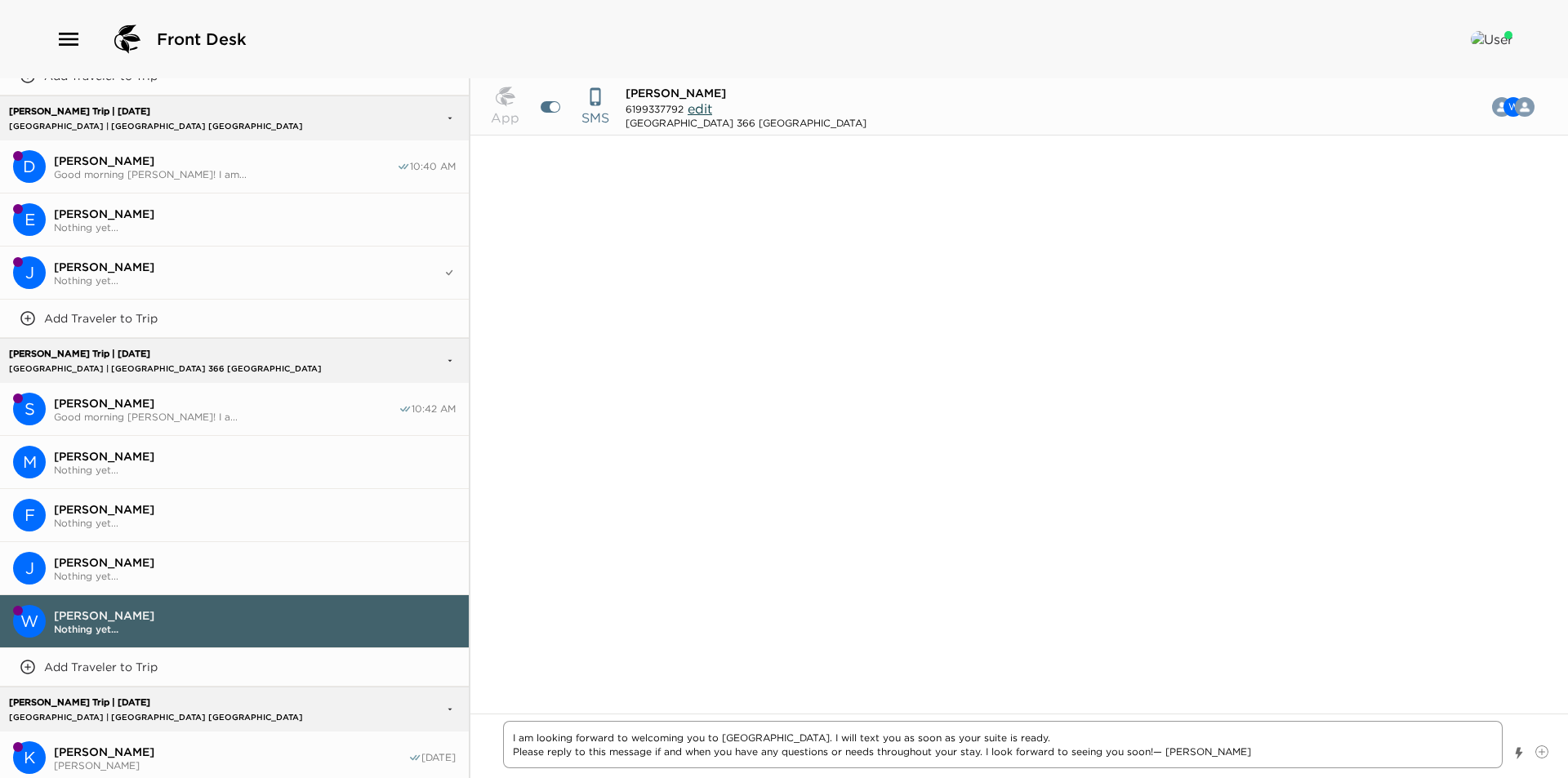
click at [510, 741] on textarea "I am looking forward to welcoming you to [GEOGRAPHIC_DATA]. I will text you as …" at bounding box center [1003, 745] width 1000 height 47
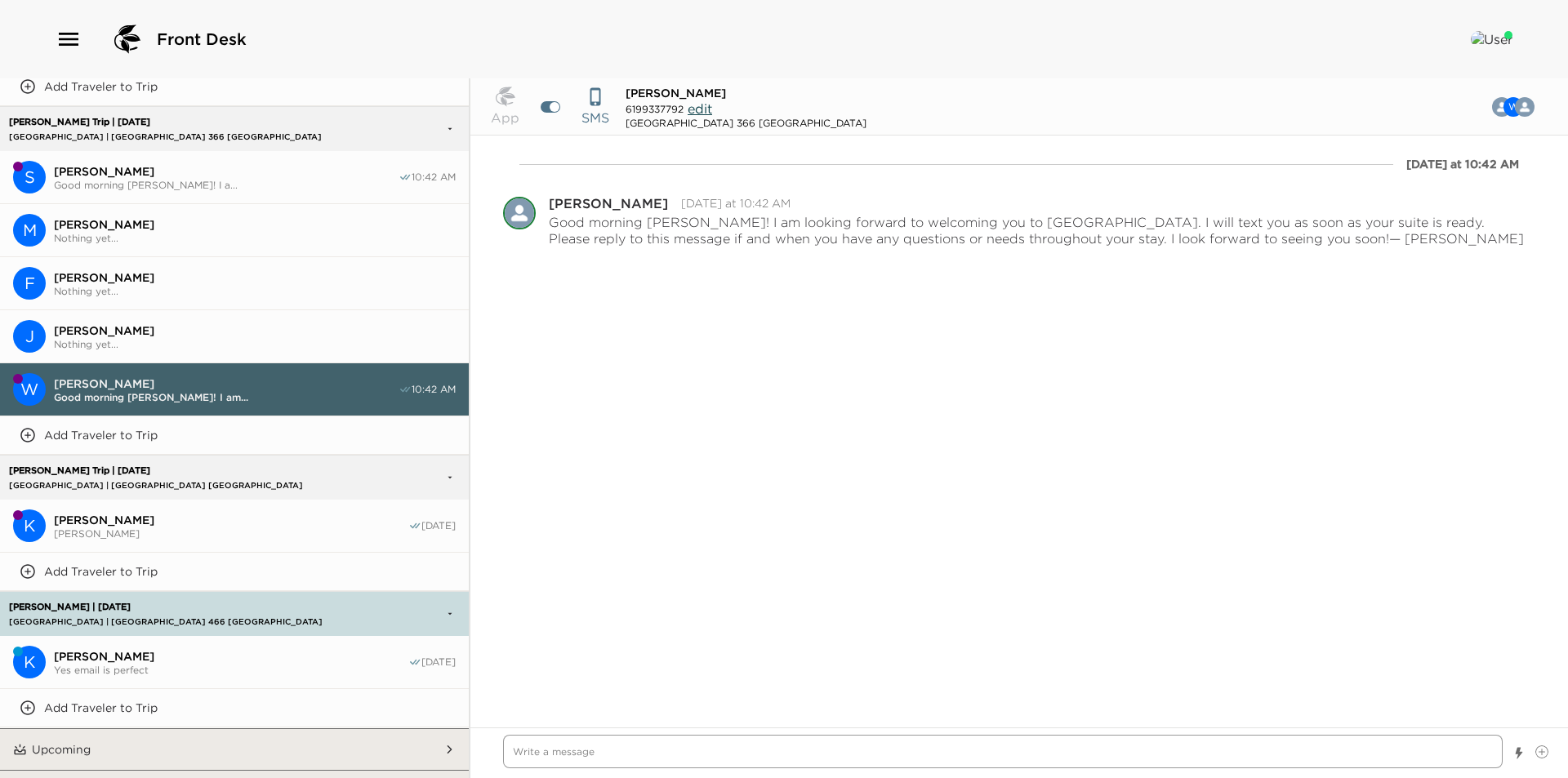
scroll to position [3197, 0]
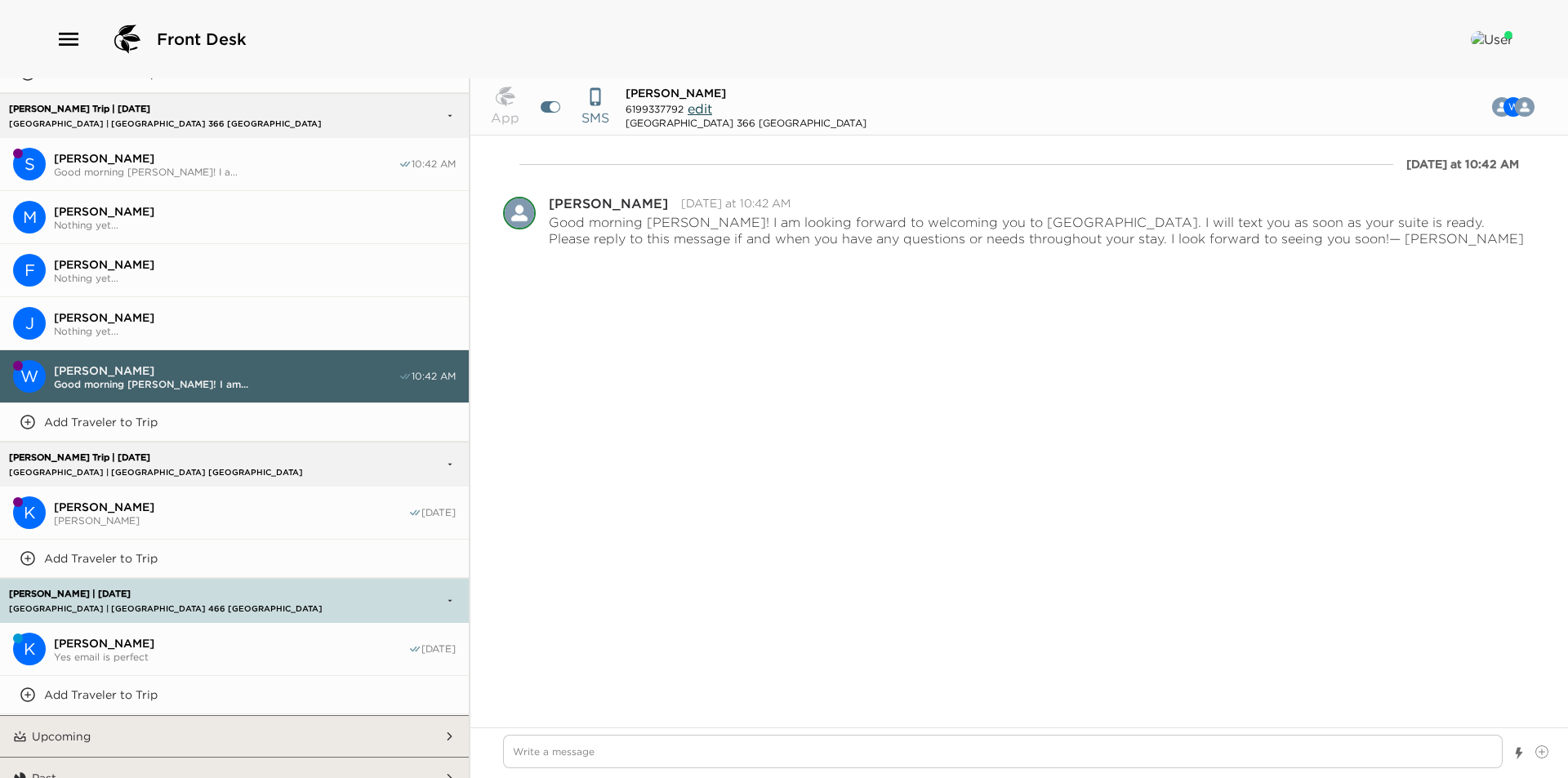
click at [106, 499] on span "[PERSON_NAME]" at bounding box center [230, 507] width 354 height 15
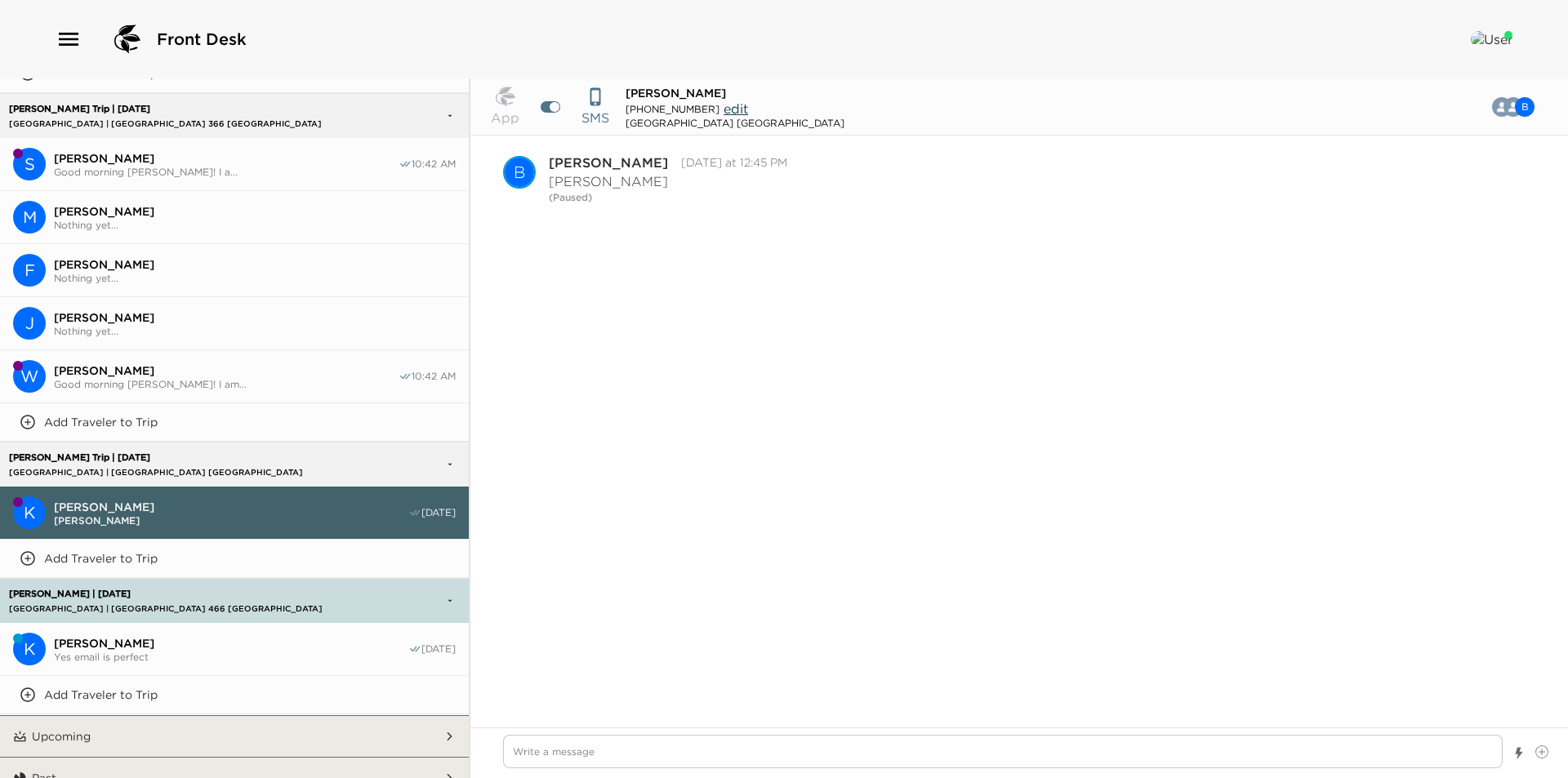
scroll to position [1324, 0]
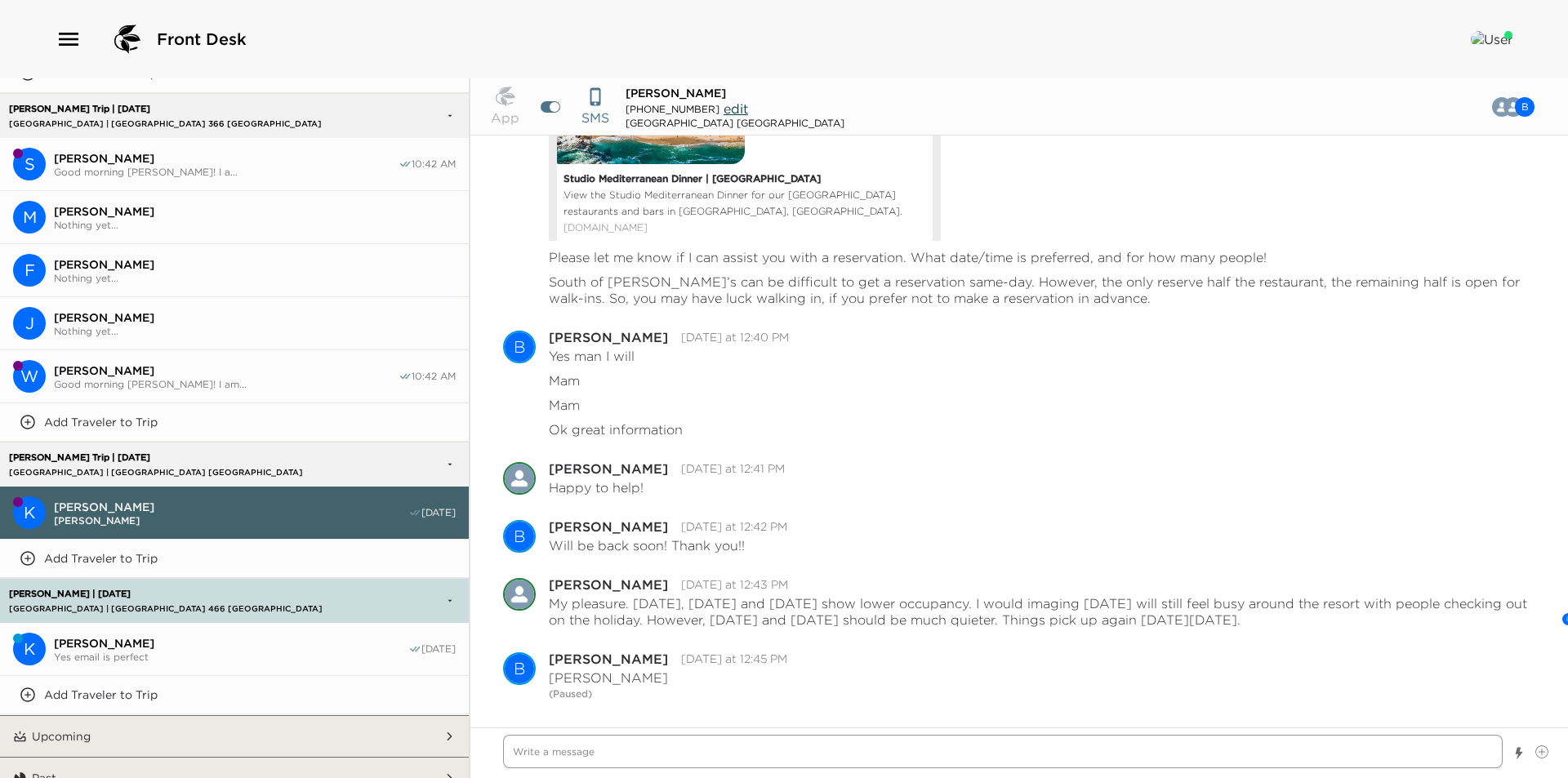
click at [602, 758] on textarea "Write a message" at bounding box center [1003, 751] width 1000 height 33
paste textarea "I am looking forward to welcoming you to [GEOGRAPHIC_DATA]. I will text you as …"
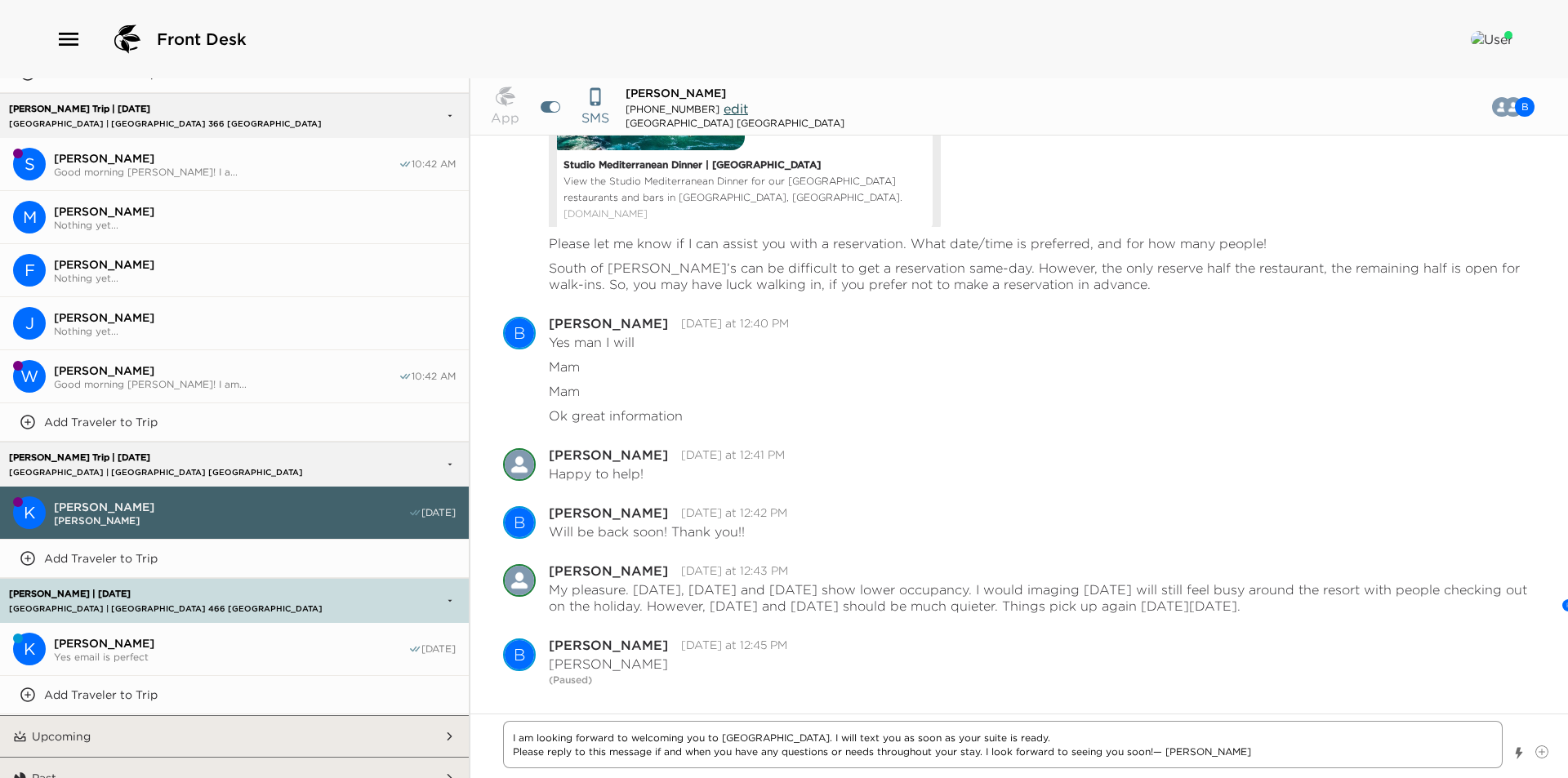
click at [511, 736] on textarea "I am looking forward to welcoming you to [GEOGRAPHIC_DATA]. I will text you as …" at bounding box center [1003, 745] width 1000 height 47
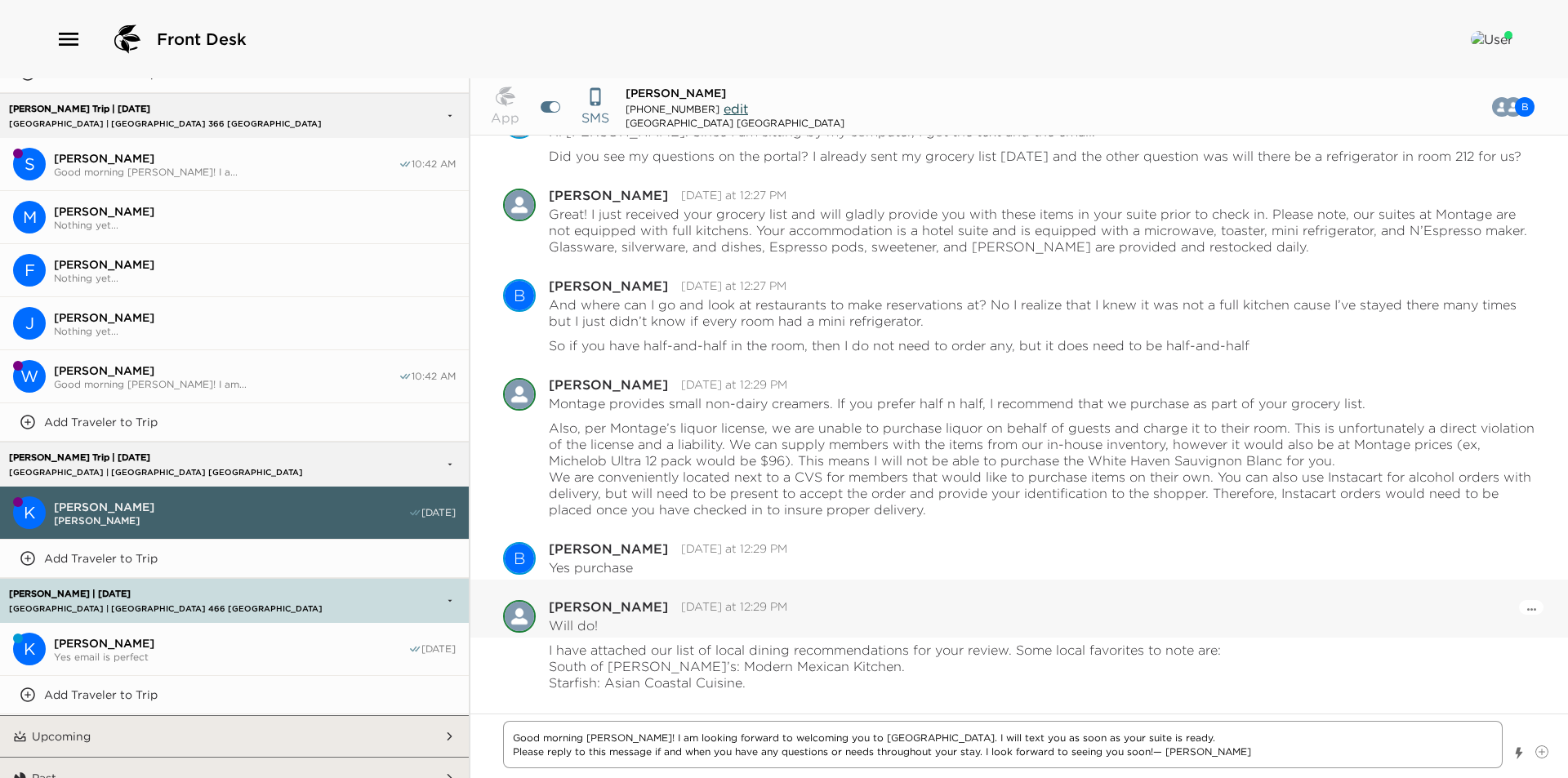
scroll to position [0, 0]
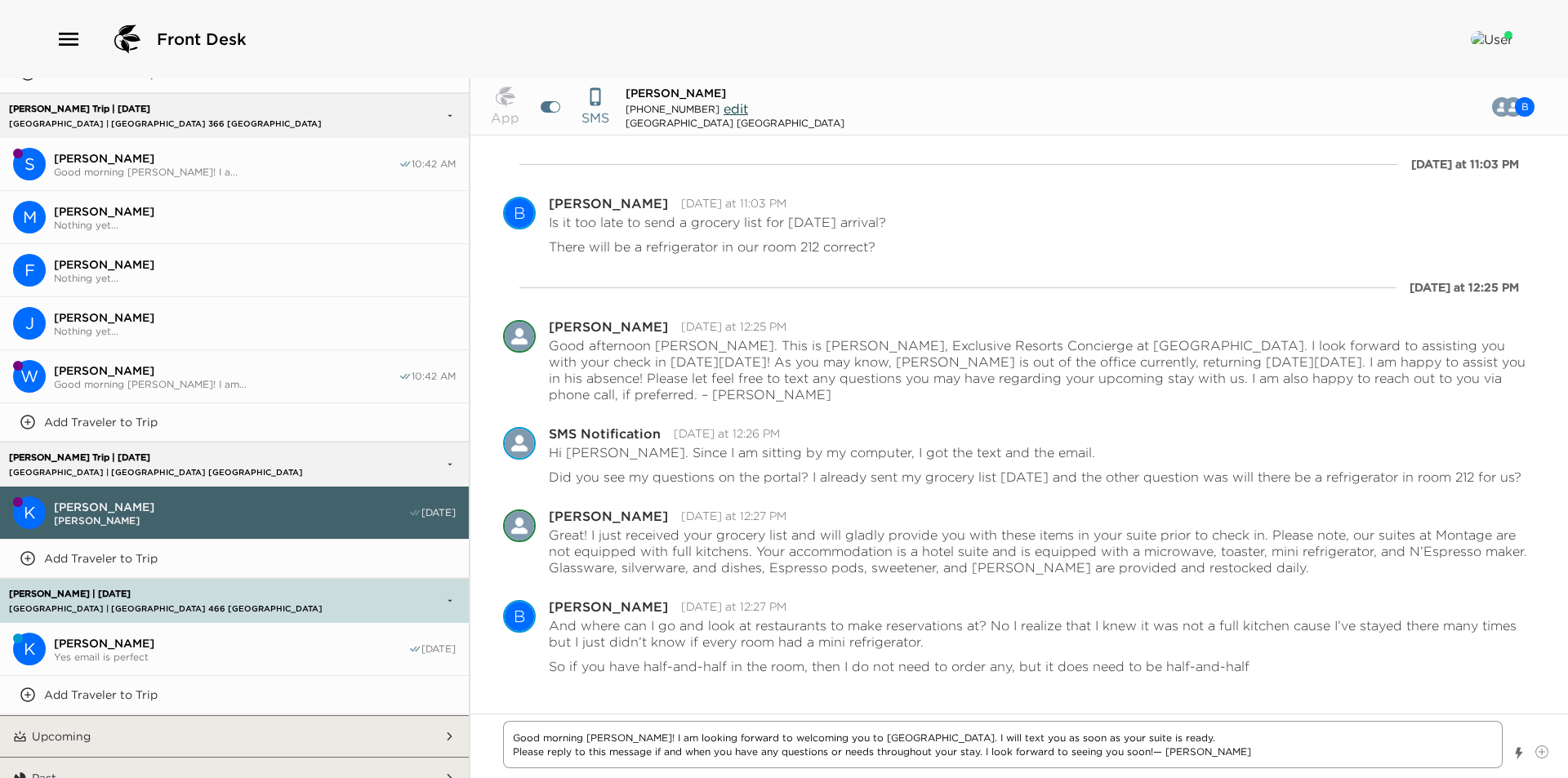
click at [1224, 736] on textarea "Good morning [PERSON_NAME]! I am looking forward to welcoming you to [GEOGRAPHI…" at bounding box center [1003, 745] width 1000 height 47
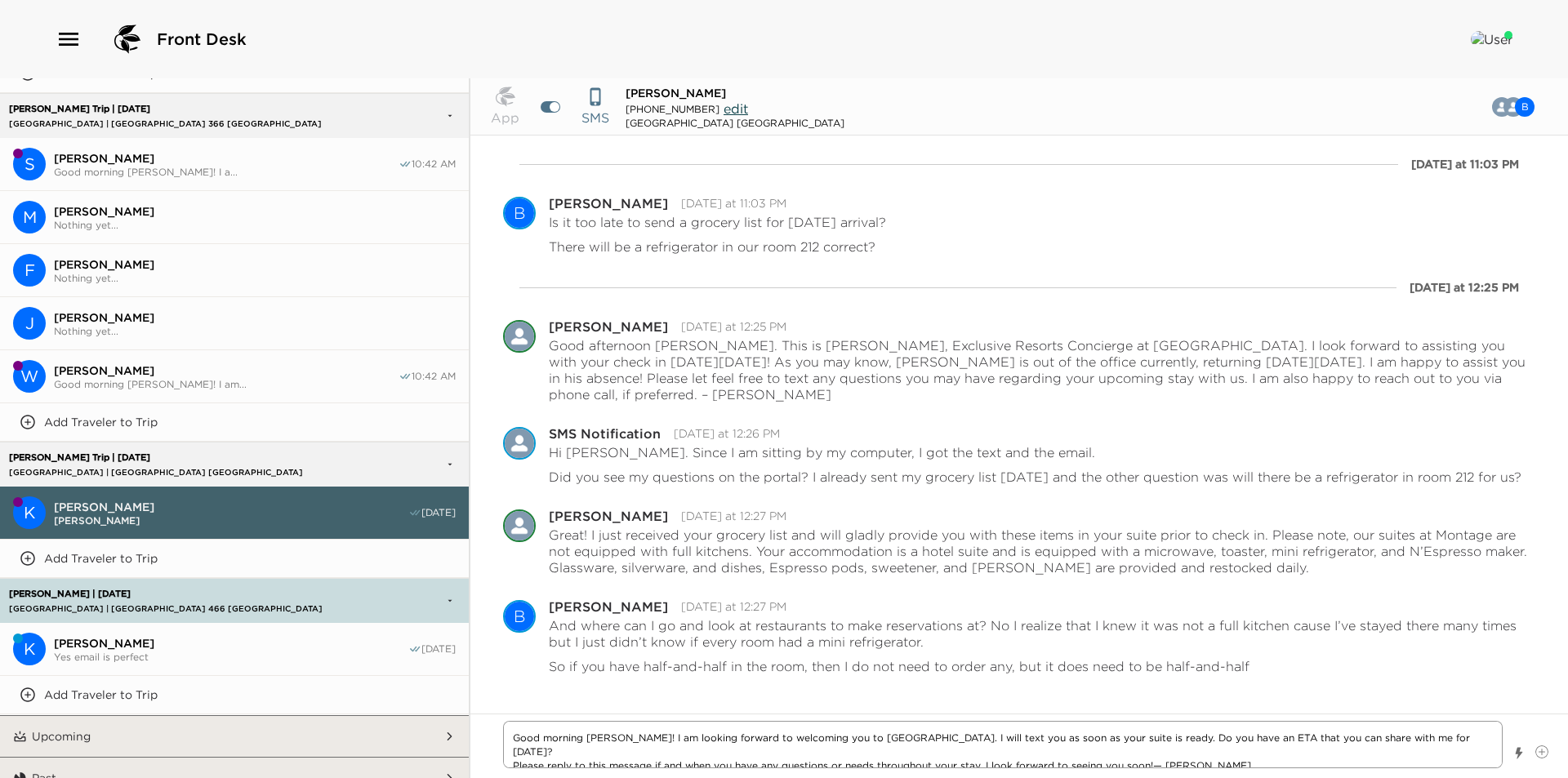
click at [833, 736] on textarea "Good morning [PERSON_NAME]! I am looking forward to welcoming you to [GEOGRAPHI…" at bounding box center [1003, 745] width 1000 height 47
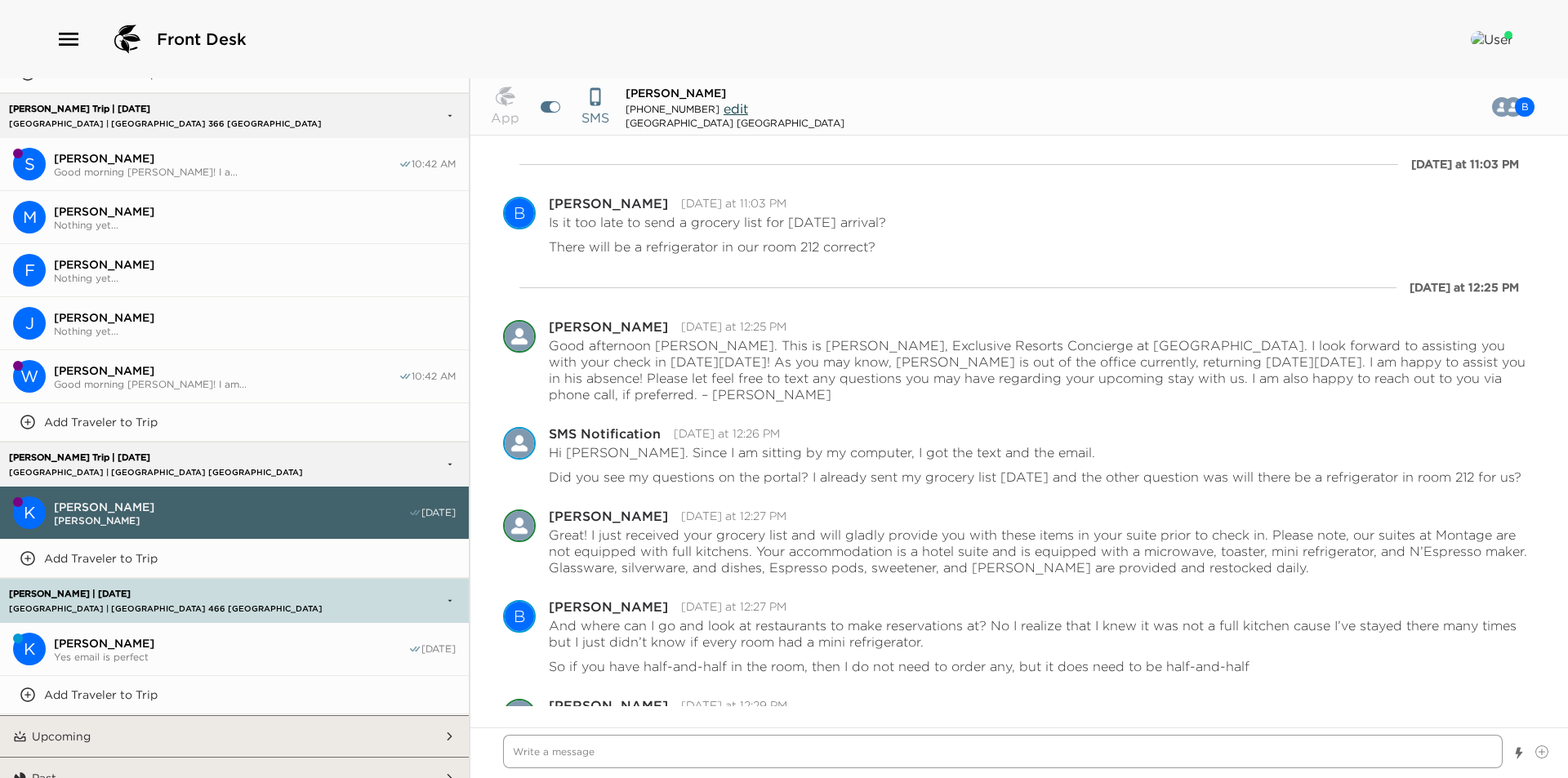
scroll to position [1649, 0]
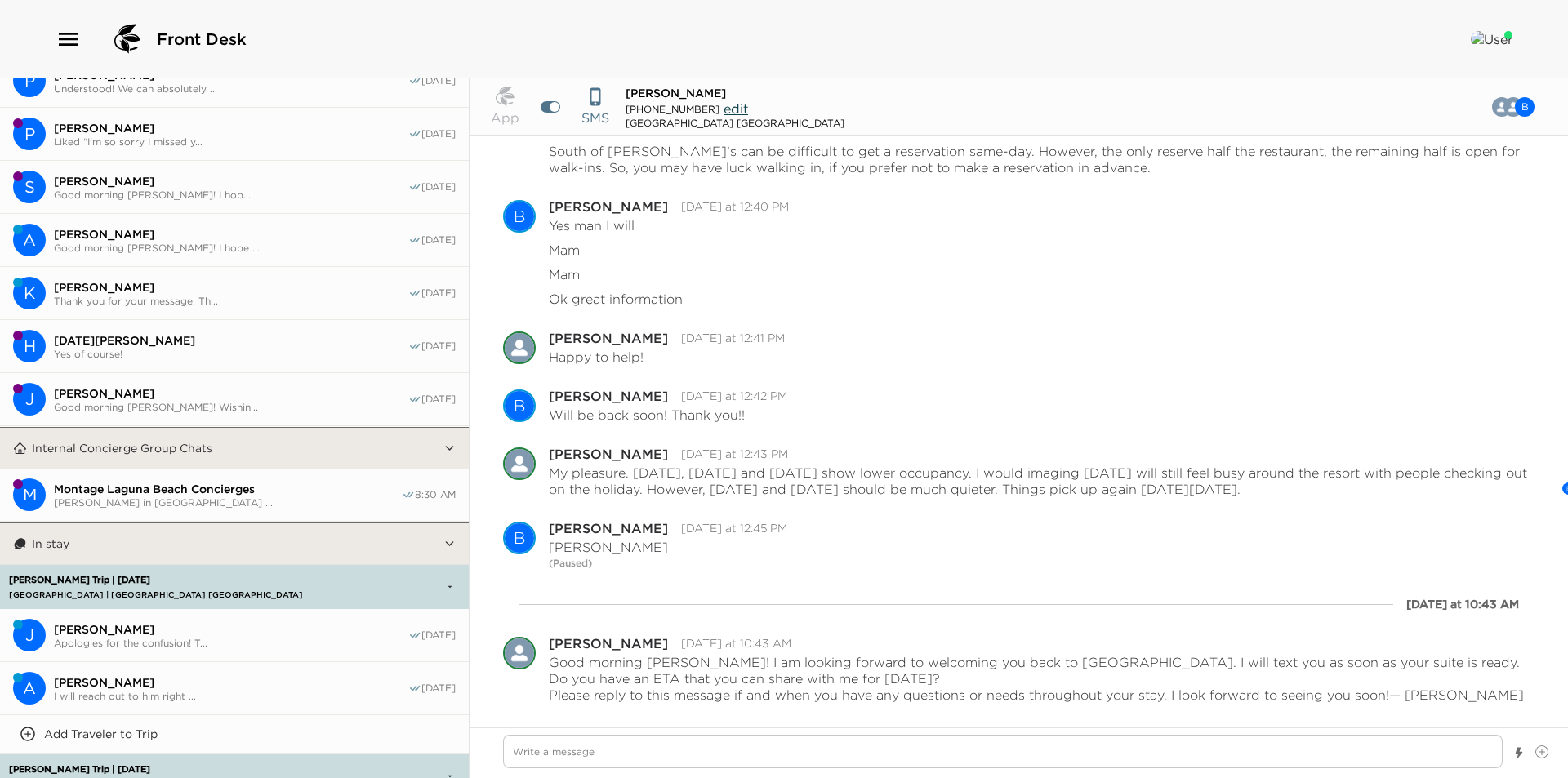
click at [291, 537] on button "In stay" at bounding box center [235, 543] width 416 height 41
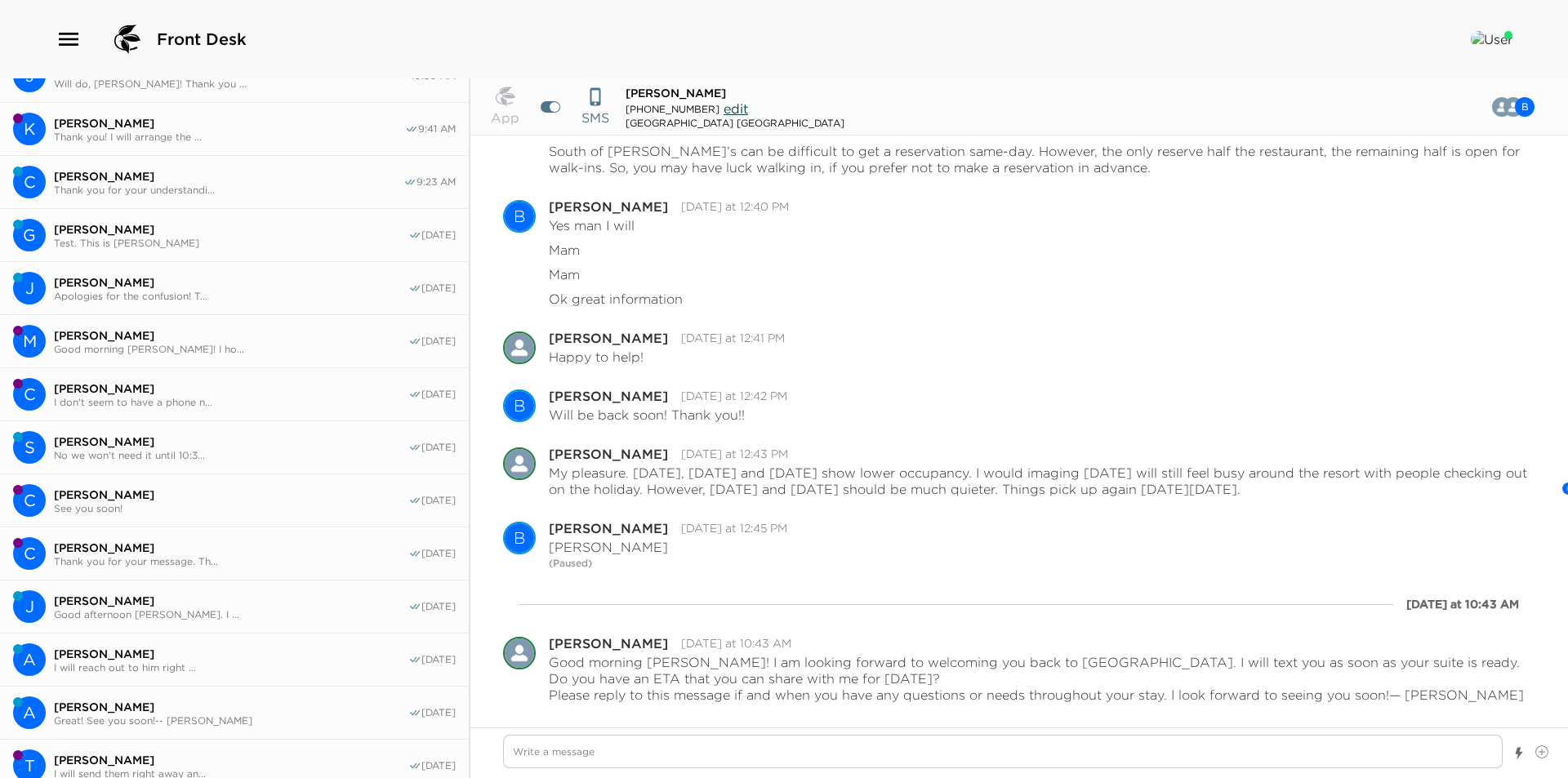
scroll to position [0, 0]
